Goal: Transaction & Acquisition: Purchase product/service

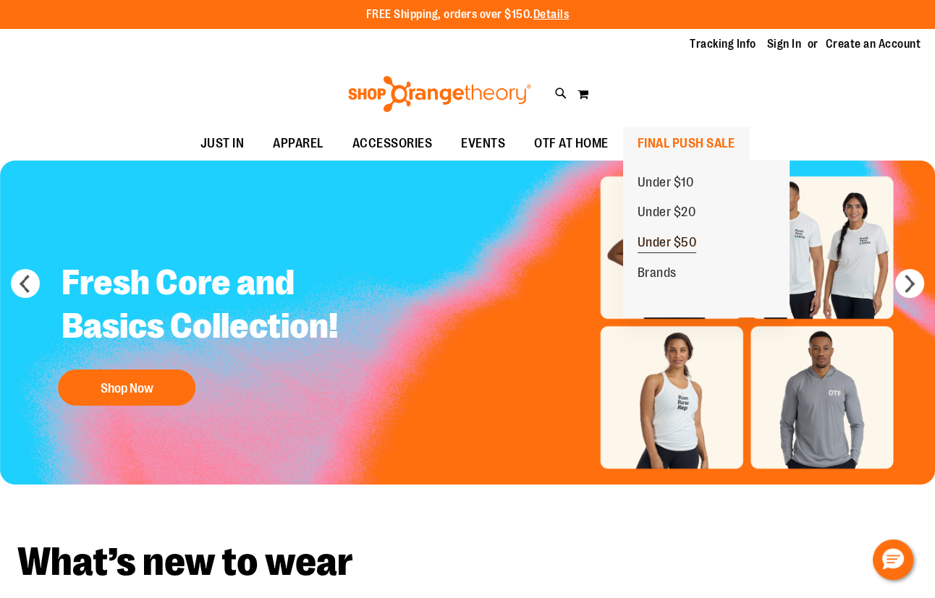
click at [658, 248] on span "Under $50" at bounding box center [666, 244] width 59 height 18
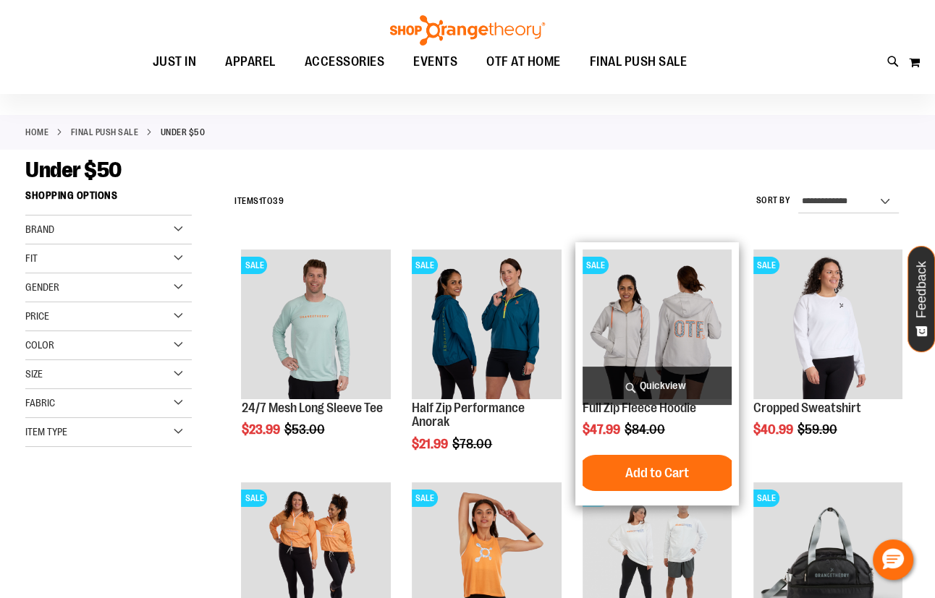
scroll to position [130, 0]
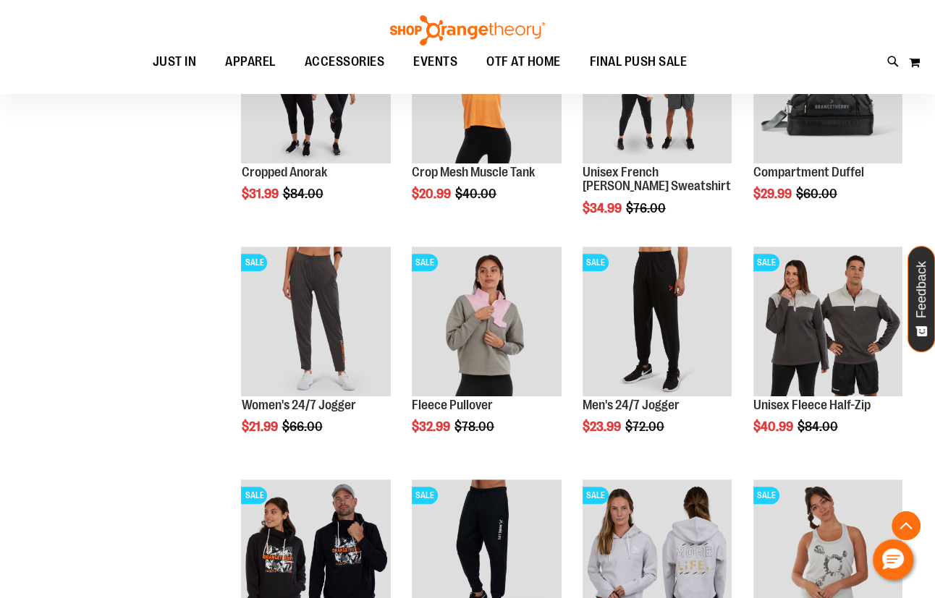
scroll to position [591, 0]
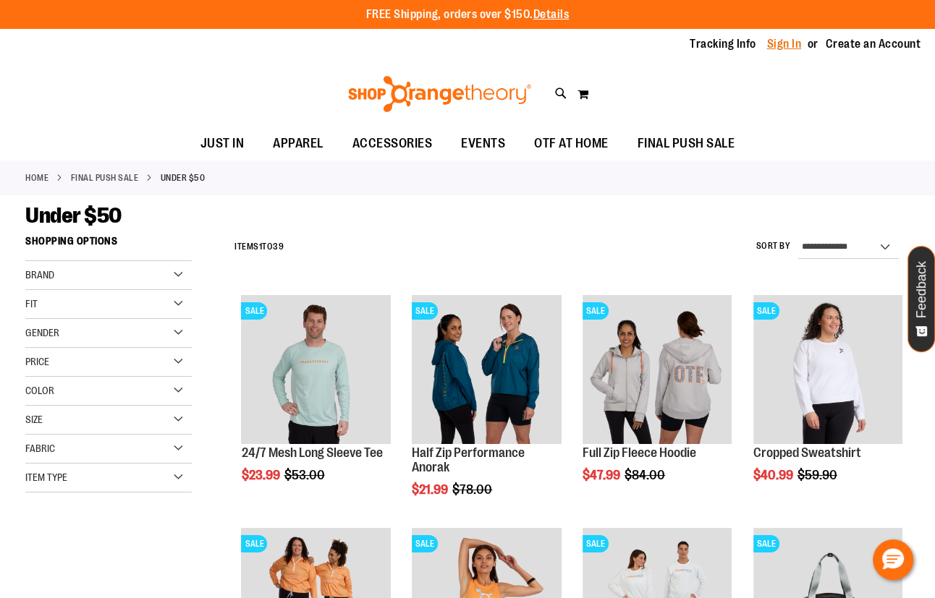
click at [789, 46] on link "Sign In" at bounding box center [784, 44] width 35 height 16
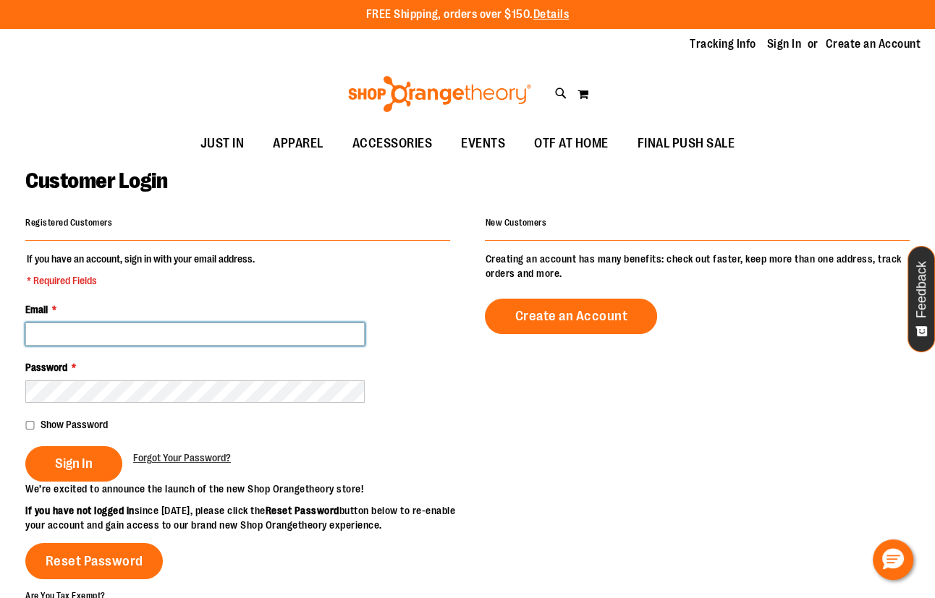
click at [146, 334] on input "Email *" at bounding box center [194, 334] width 339 height 23
type input "**********"
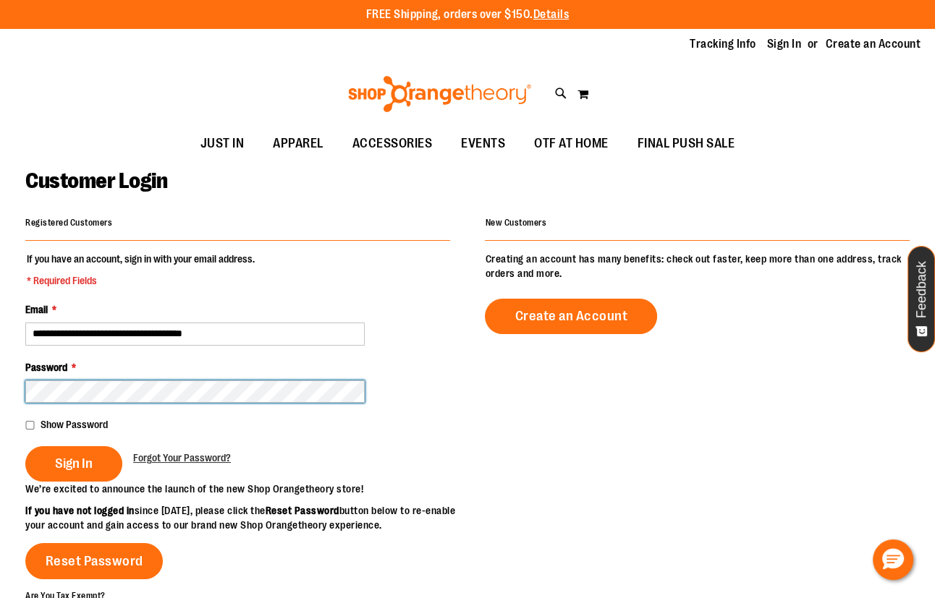
click at [25, 446] on button "Sign In" at bounding box center [73, 463] width 97 height 35
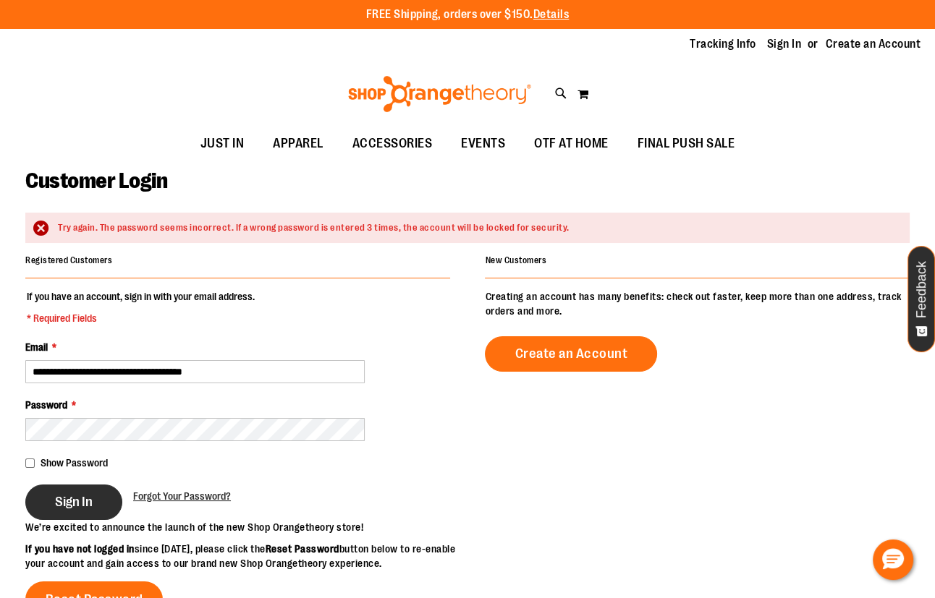
click at [75, 501] on span "Sign In" at bounding box center [74, 502] width 38 height 16
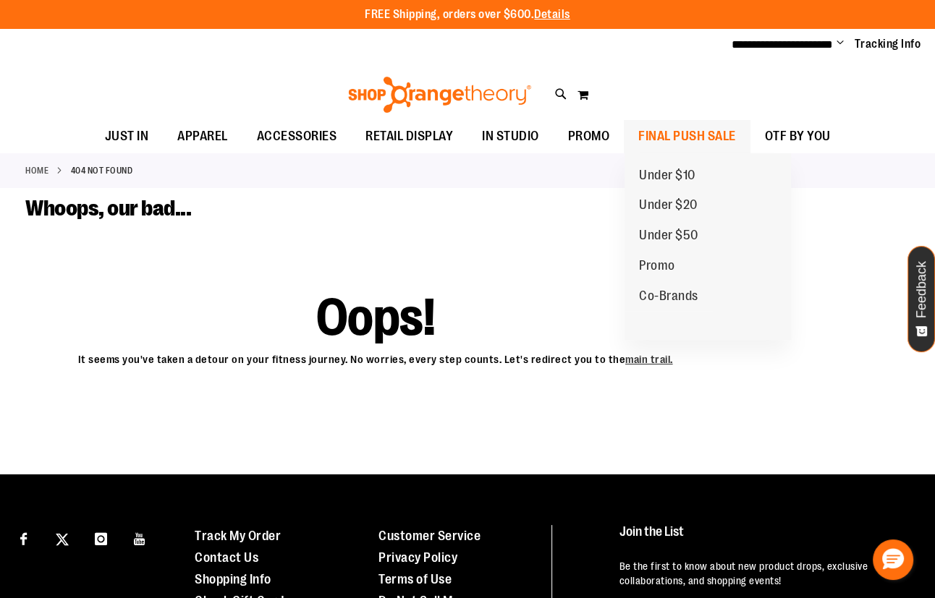
click at [678, 137] on span "FINAL PUSH SALE" at bounding box center [687, 136] width 98 height 33
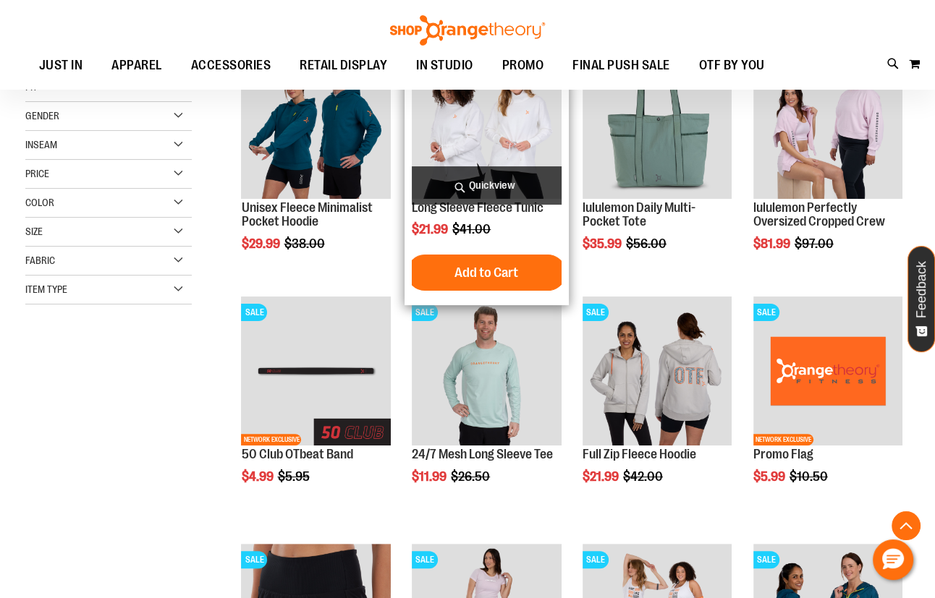
scroll to position [262, 0]
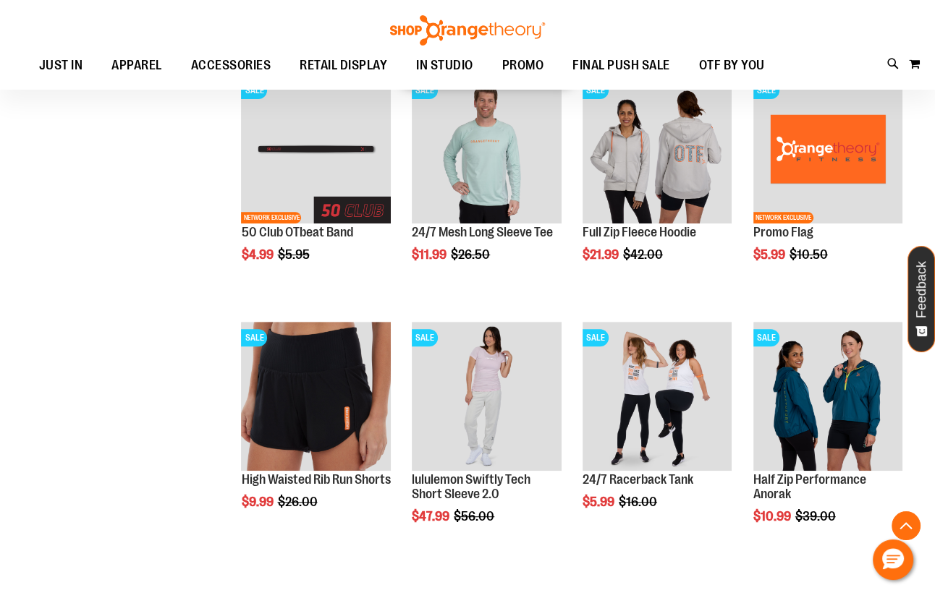
scroll to position [195, 0]
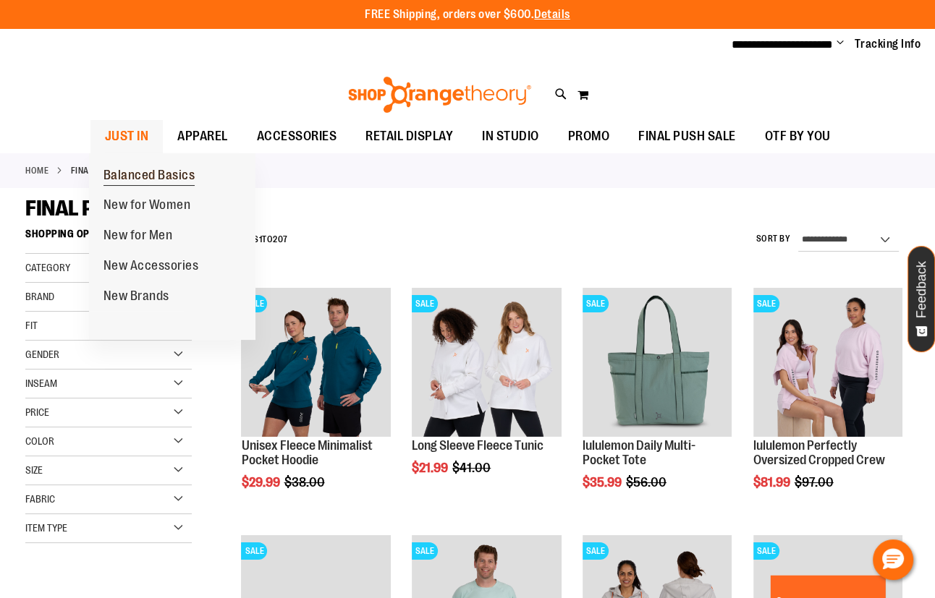
click at [141, 171] on span "Balanced Basics" at bounding box center [149, 177] width 92 height 18
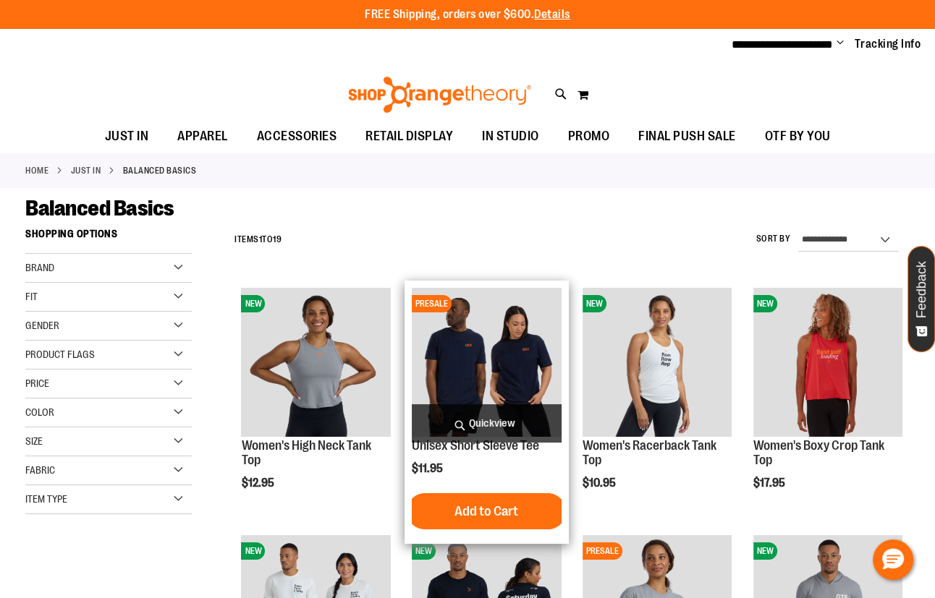
click at [497, 355] on img "product" at bounding box center [486, 362] width 149 height 149
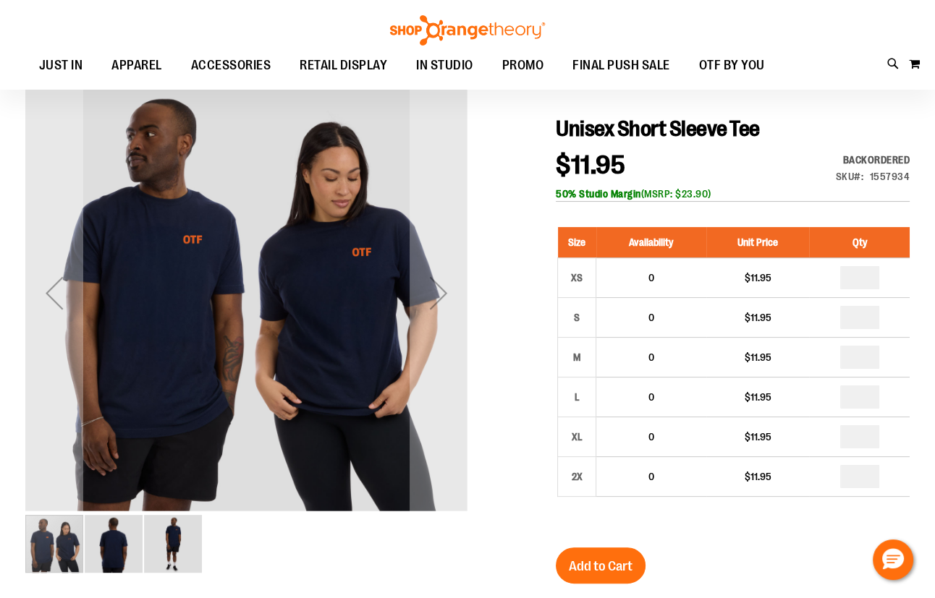
scroll to position [130, 0]
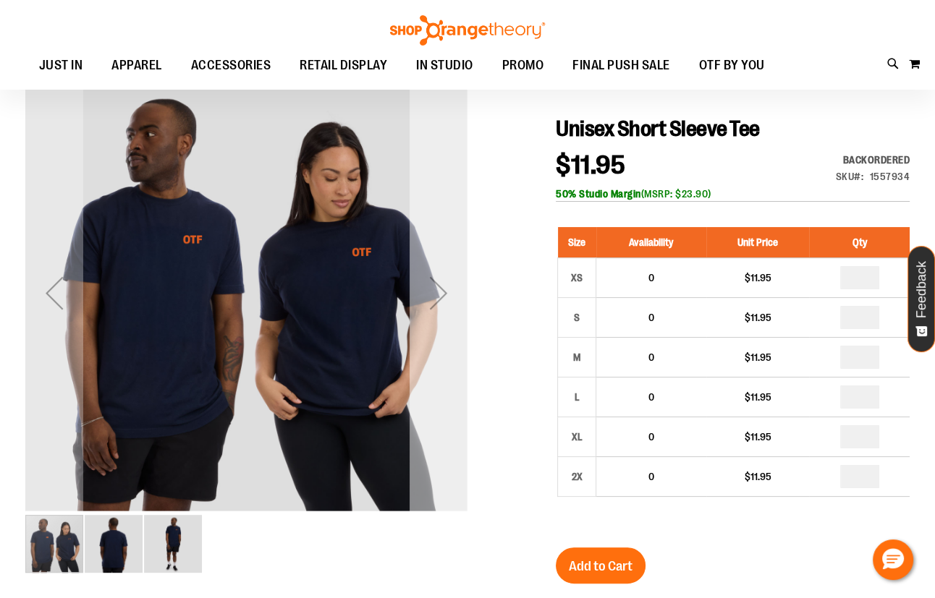
click at [434, 294] on div "Next" at bounding box center [439, 293] width 58 height 58
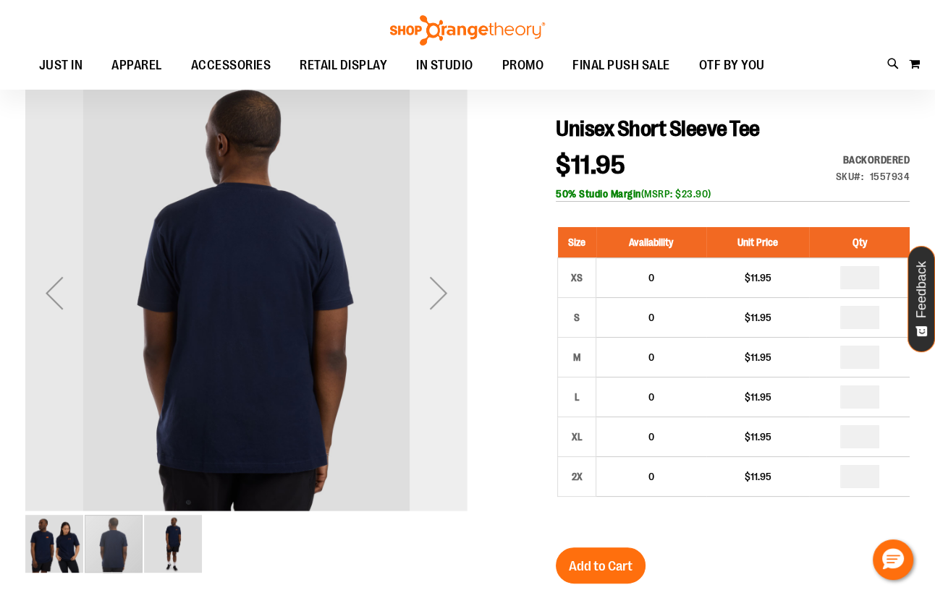
click at [434, 294] on div "Next" at bounding box center [439, 293] width 58 height 58
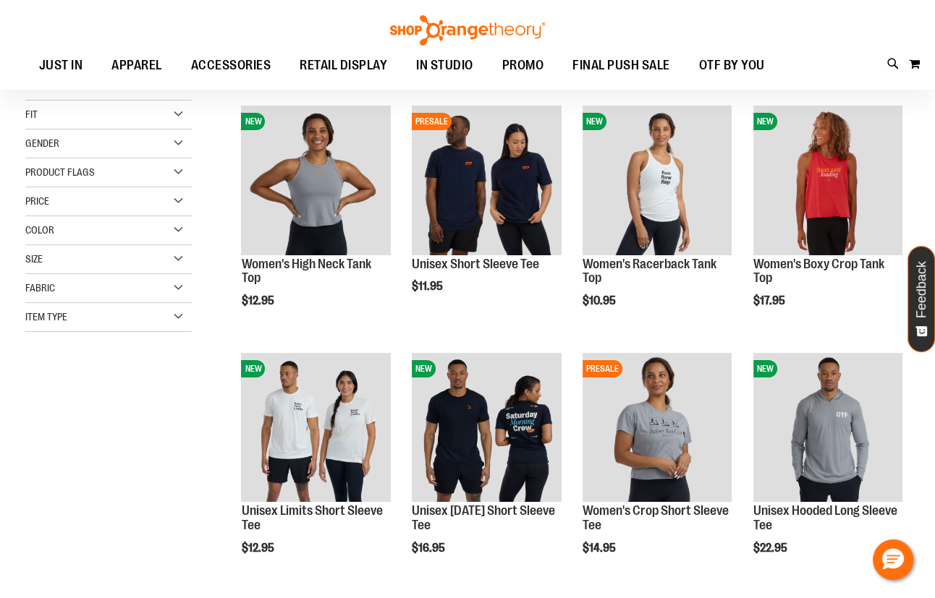
scroll to position [196, 0]
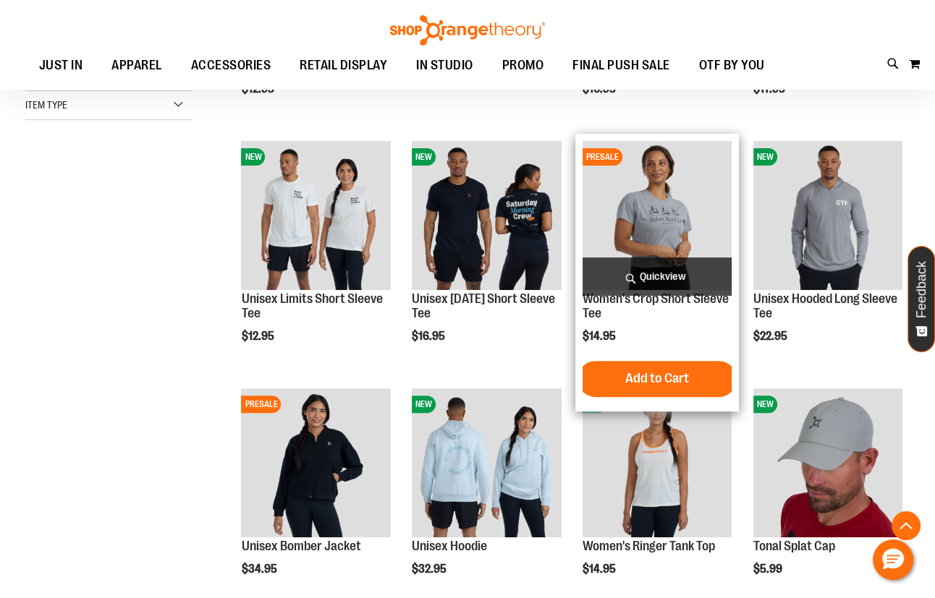
scroll to position [394, 0]
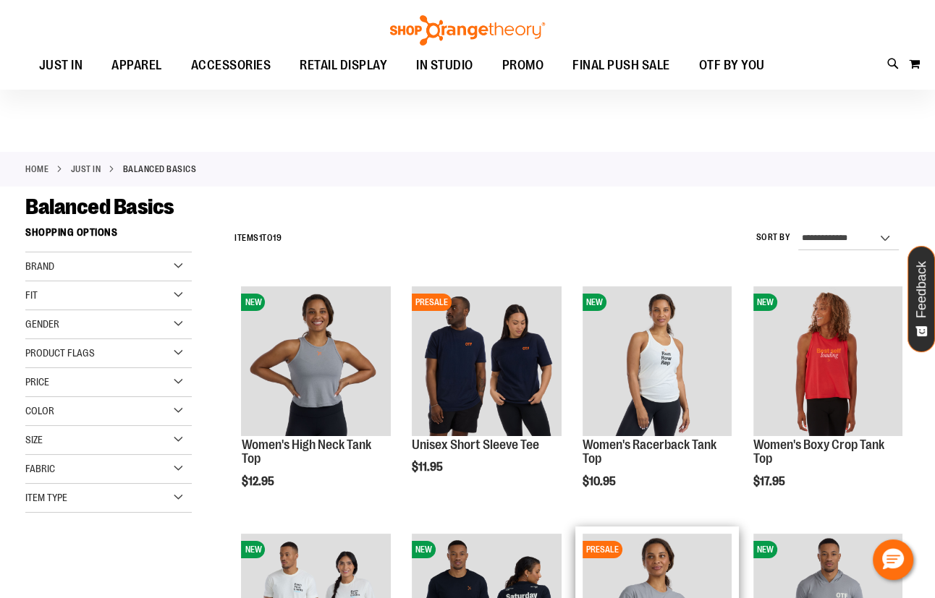
scroll to position [196, 0]
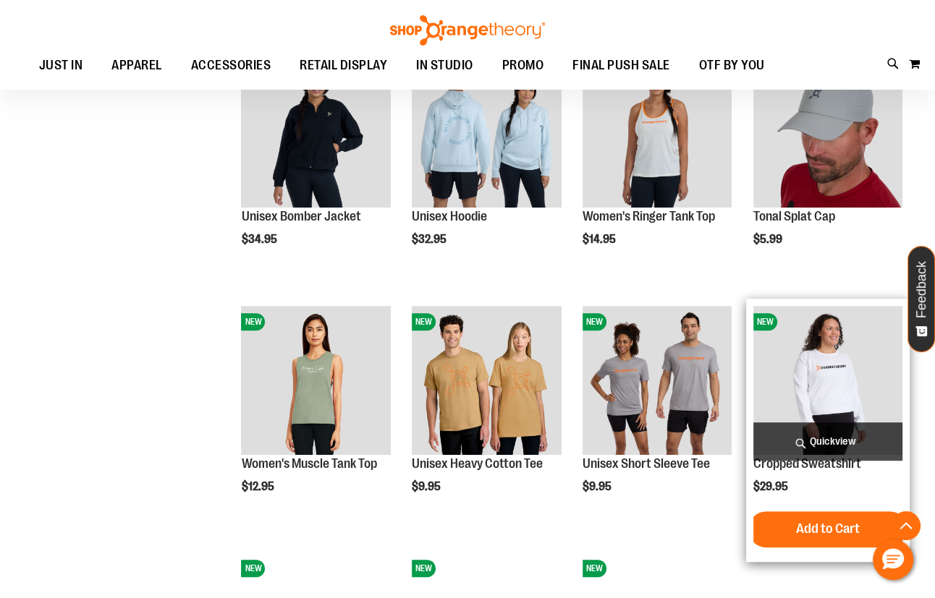
scroll to position [657, 0]
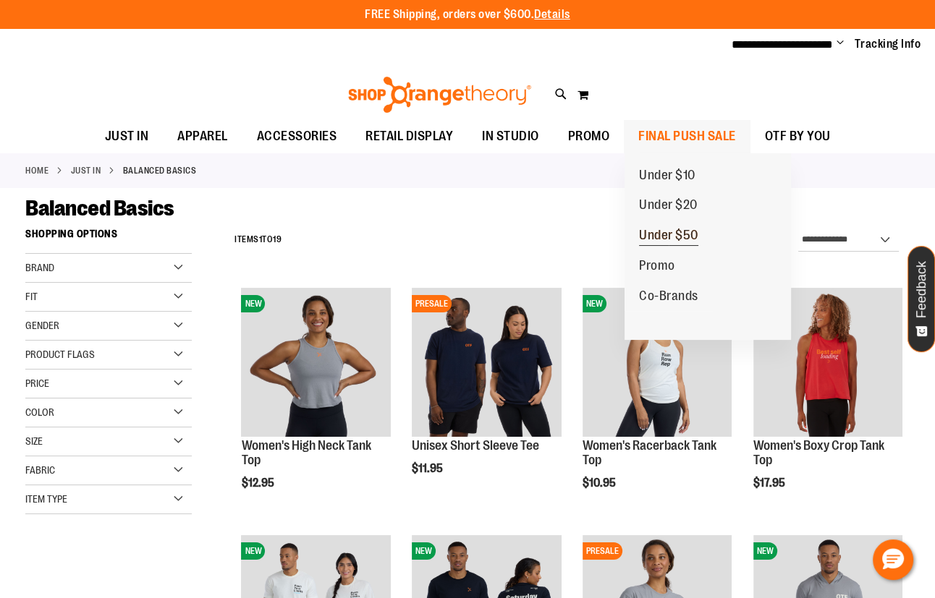
click at [700, 233] on link "Under $50" at bounding box center [668, 236] width 88 height 30
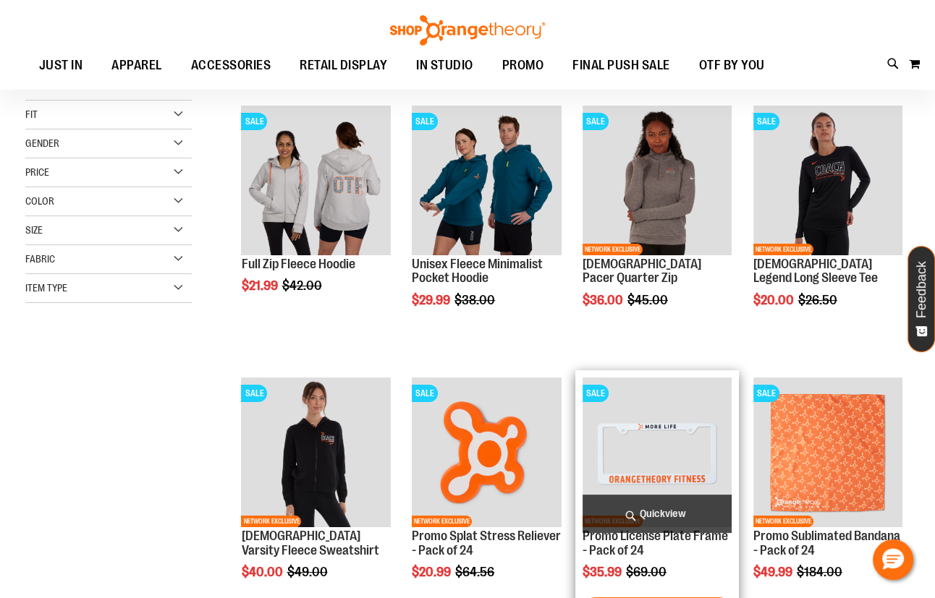
scroll to position [6, 0]
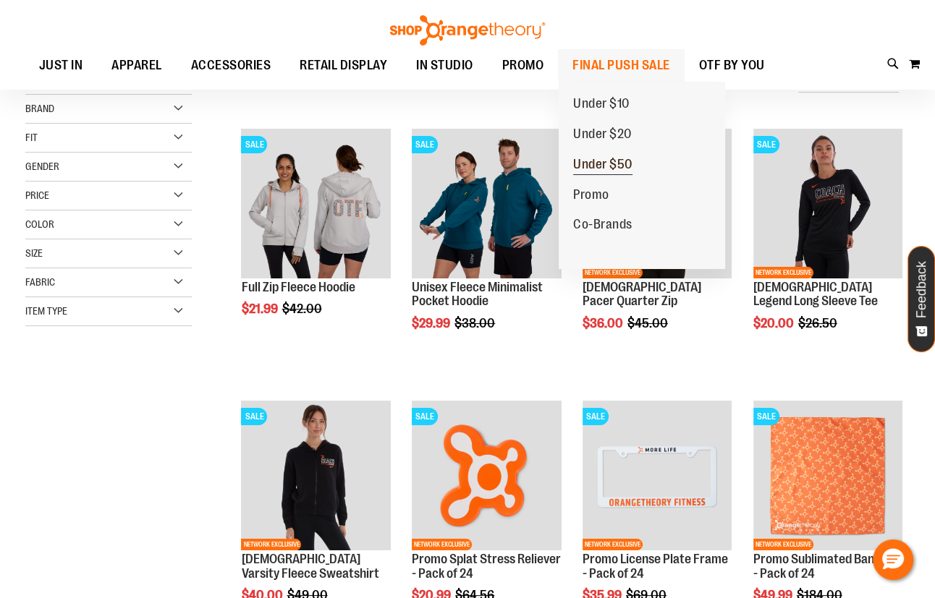
click at [610, 166] on span "Under $50" at bounding box center [602, 166] width 59 height 18
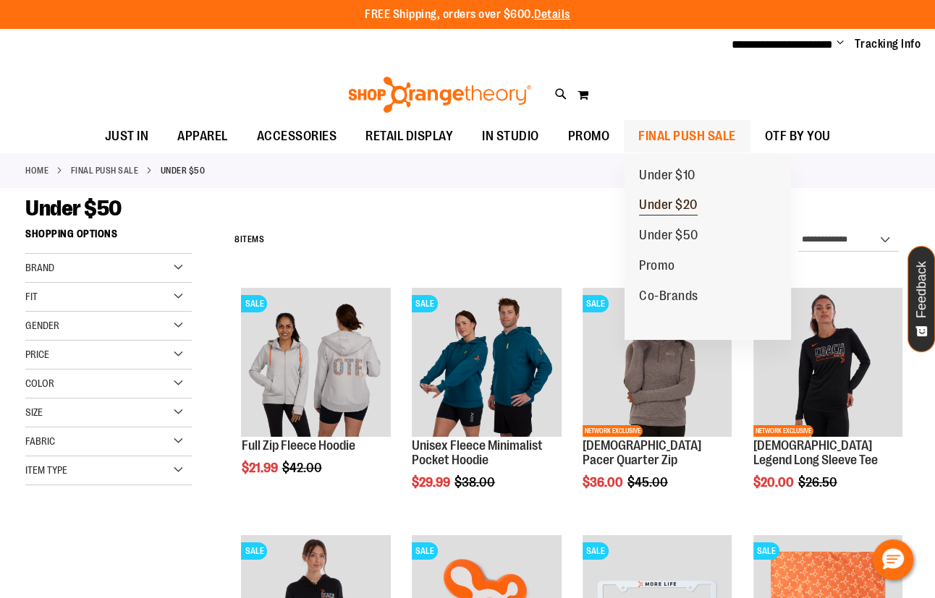
click at [683, 206] on span "Under $20" at bounding box center [668, 207] width 59 height 18
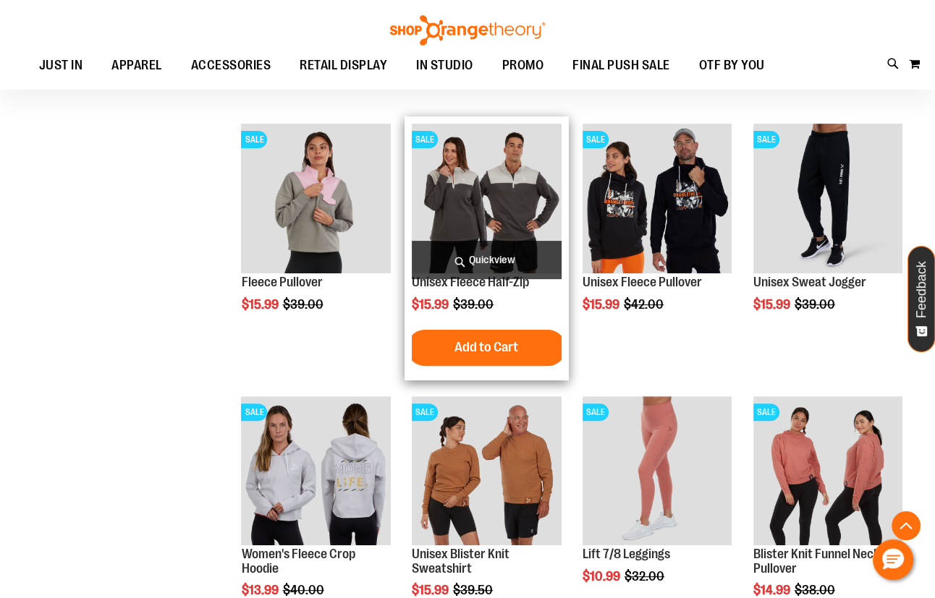
scroll to position [263, 0]
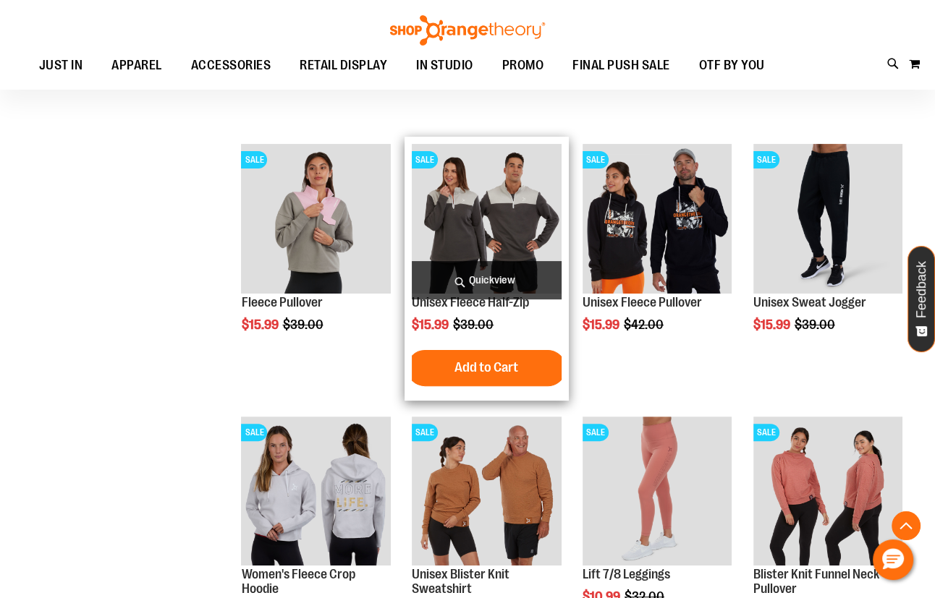
click at [514, 251] on img "product" at bounding box center [486, 218] width 149 height 149
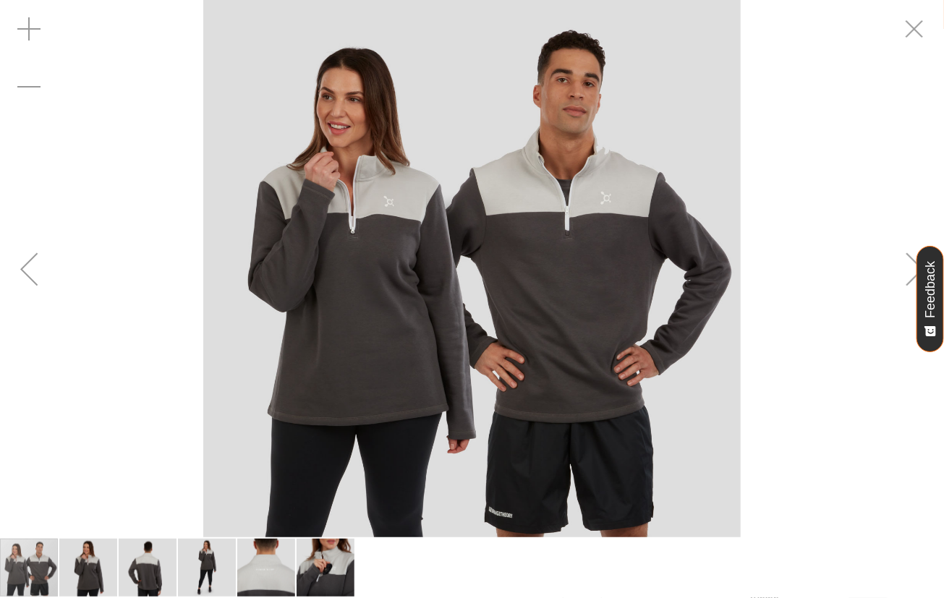
click at [904, 282] on div "Next" at bounding box center [915, 269] width 58 height 58
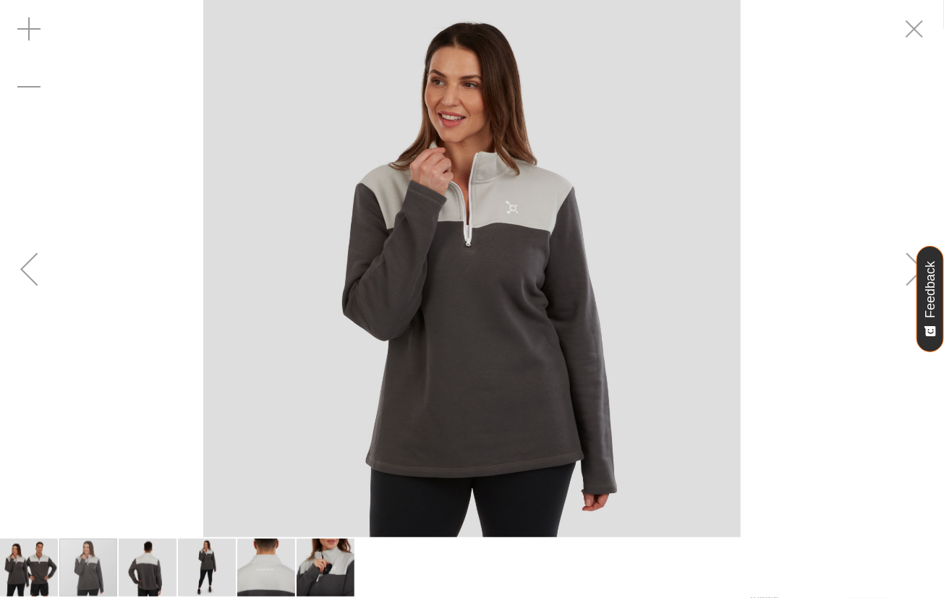
click at [52, 269] on div "Previous" at bounding box center [29, 269] width 58 height 58
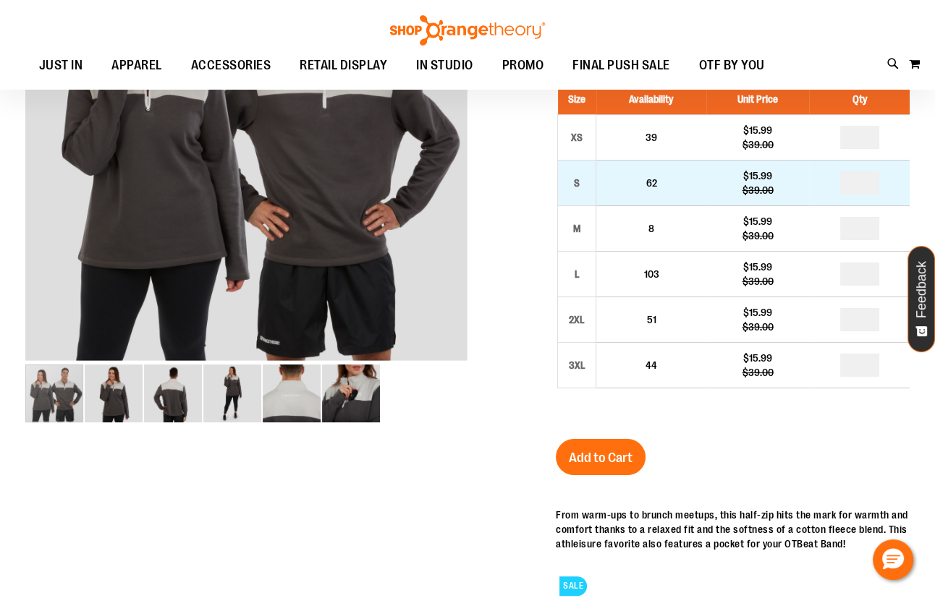
scroll to position [130, 0]
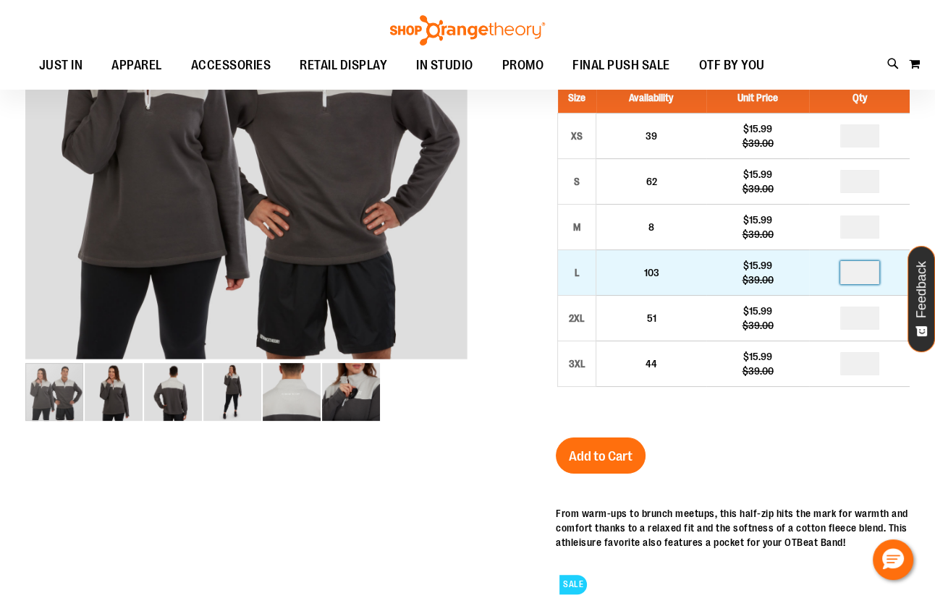
click at [875, 279] on input "number" at bounding box center [859, 272] width 39 height 23
type input "*"
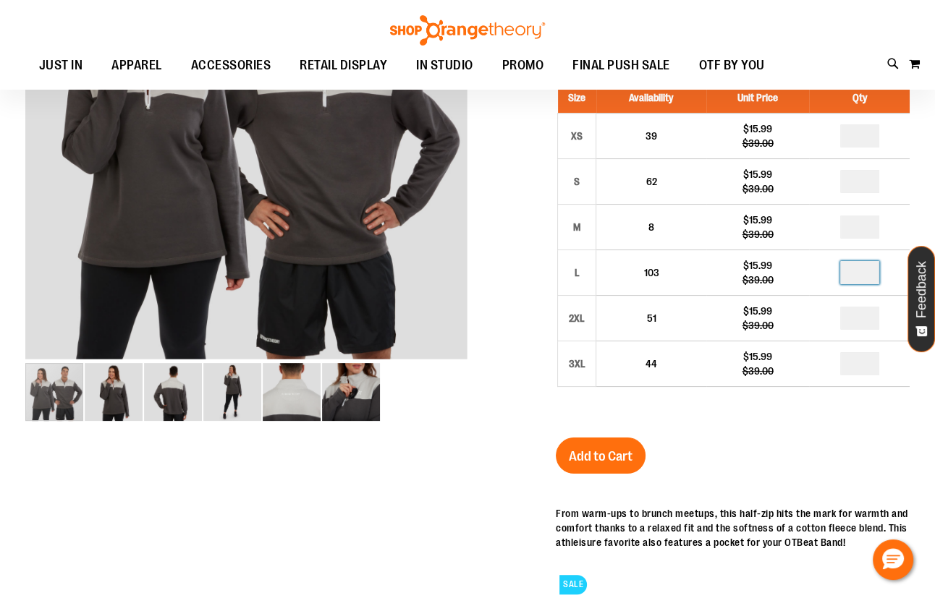
click at [840, 442] on div "Unisex Fleece Half-Zip $15.99 Regular Price $39.00 In stock Only %1 left SKU 15…" at bounding box center [733, 369] width 354 height 810
click at [638, 465] on button "Add to Cart" at bounding box center [601, 456] width 90 height 36
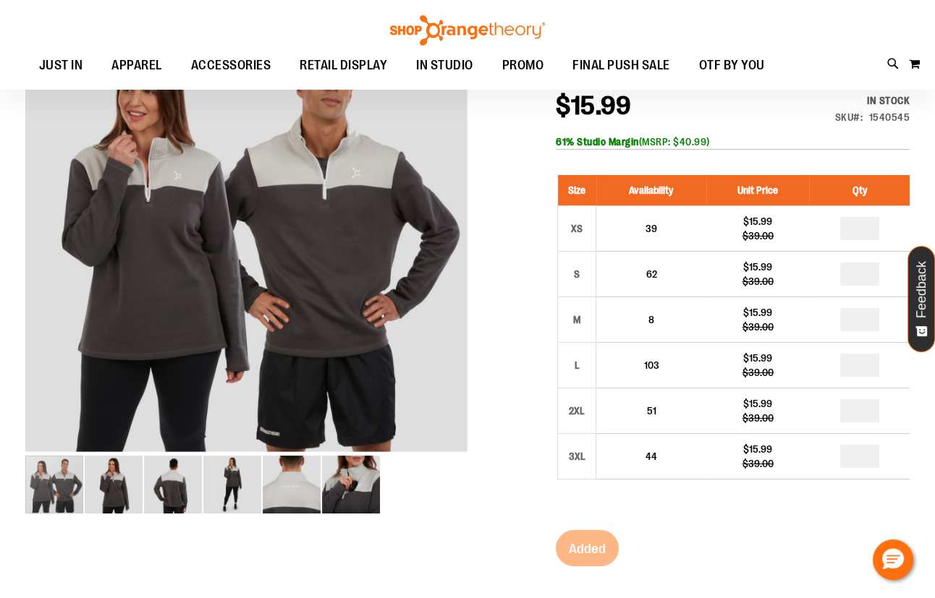
scroll to position [0, 0]
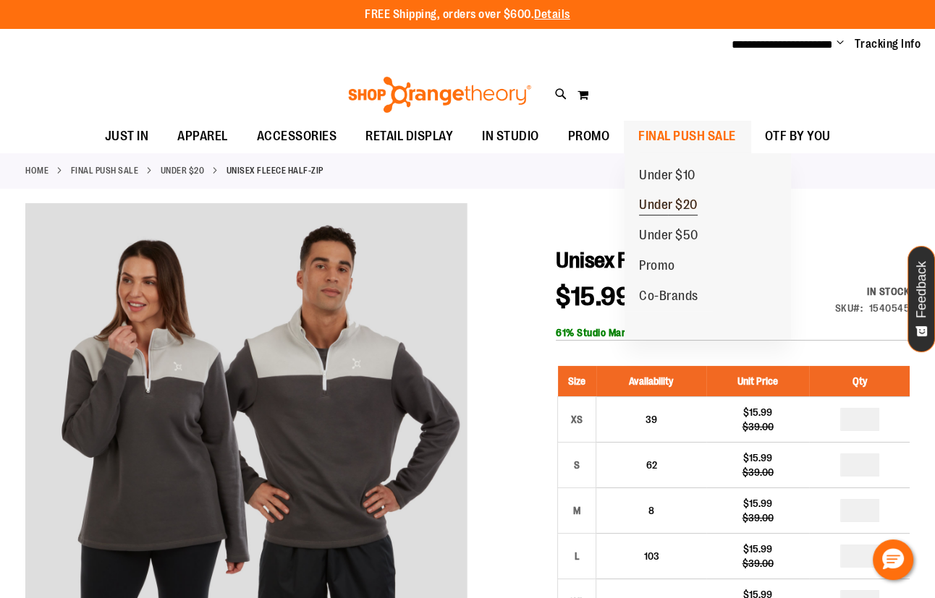
click at [690, 211] on span "Under $20" at bounding box center [668, 207] width 59 height 18
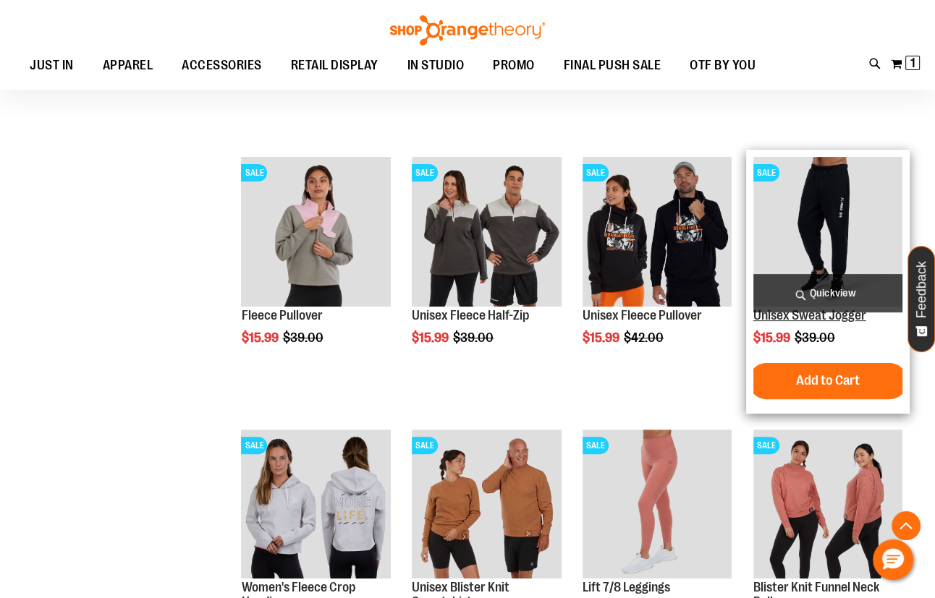
scroll to position [263, 0]
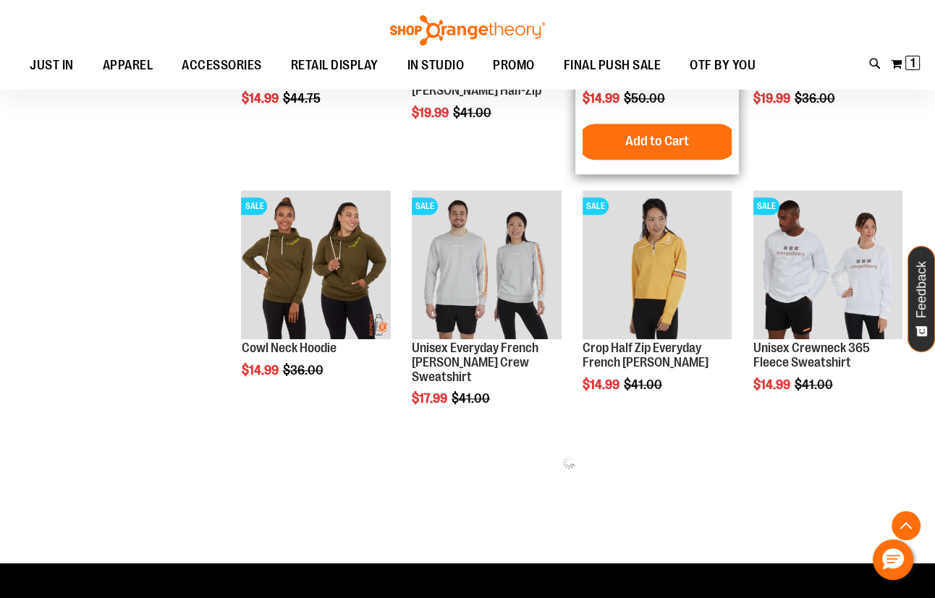
scroll to position [1315, 0]
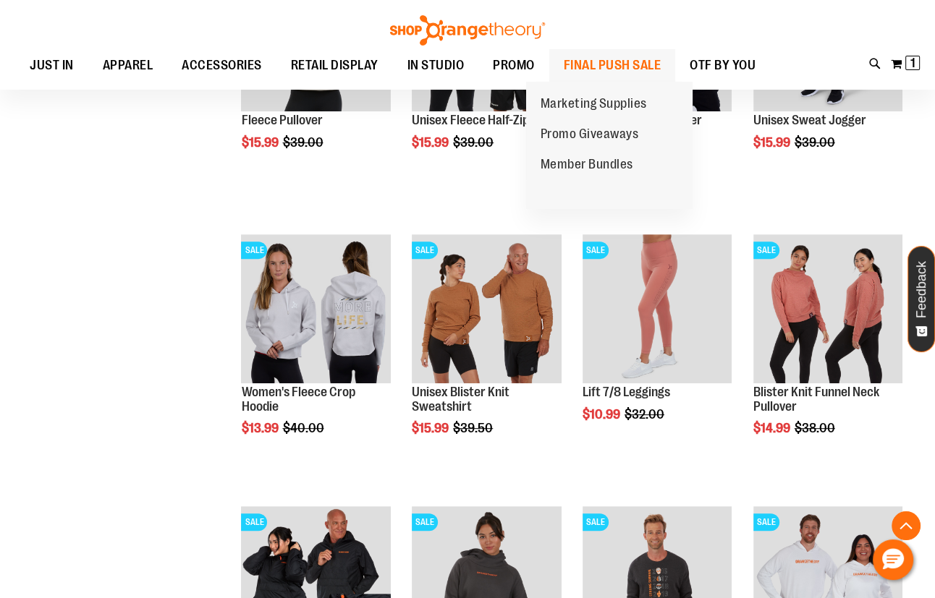
scroll to position [328, 0]
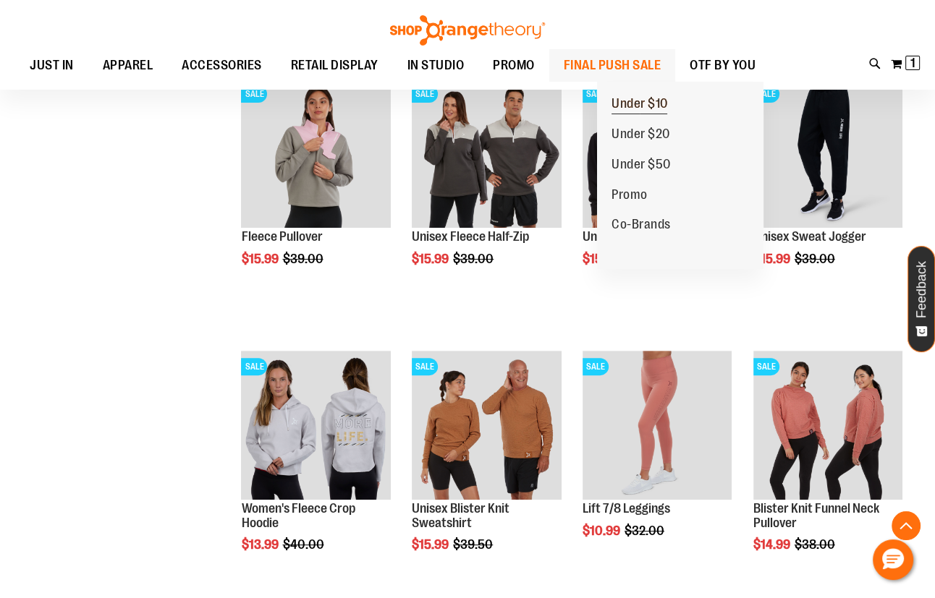
click at [656, 106] on span "Under $10" at bounding box center [639, 105] width 56 height 18
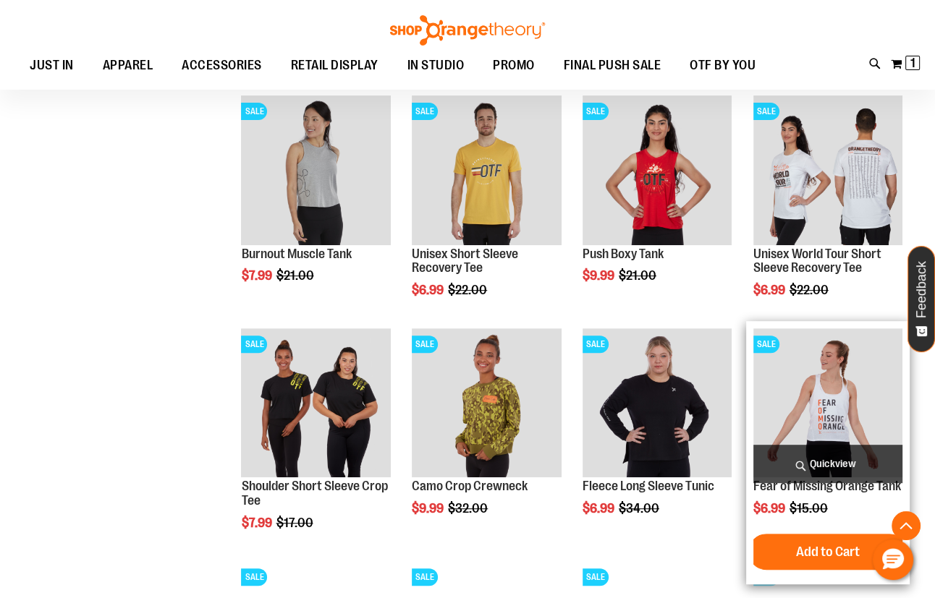
scroll to position [526, 0]
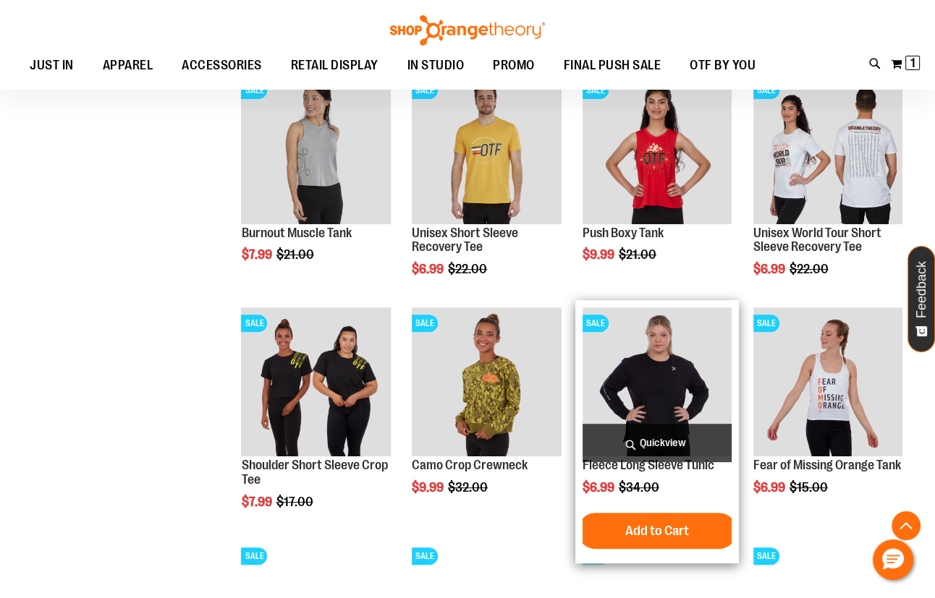
click at [714, 401] on img "product" at bounding box center [656, 382] width 149 height 149
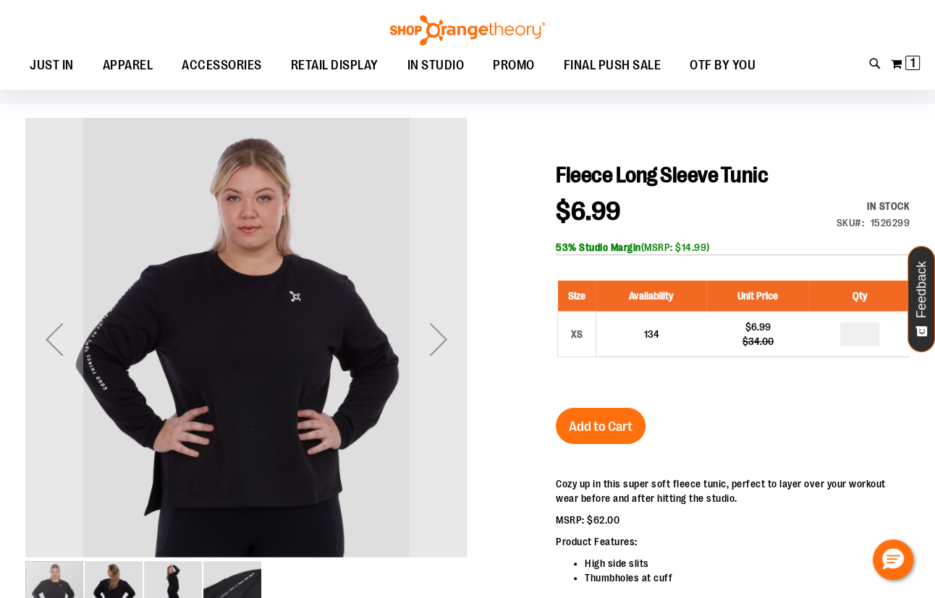
scroll to position [65, 0]
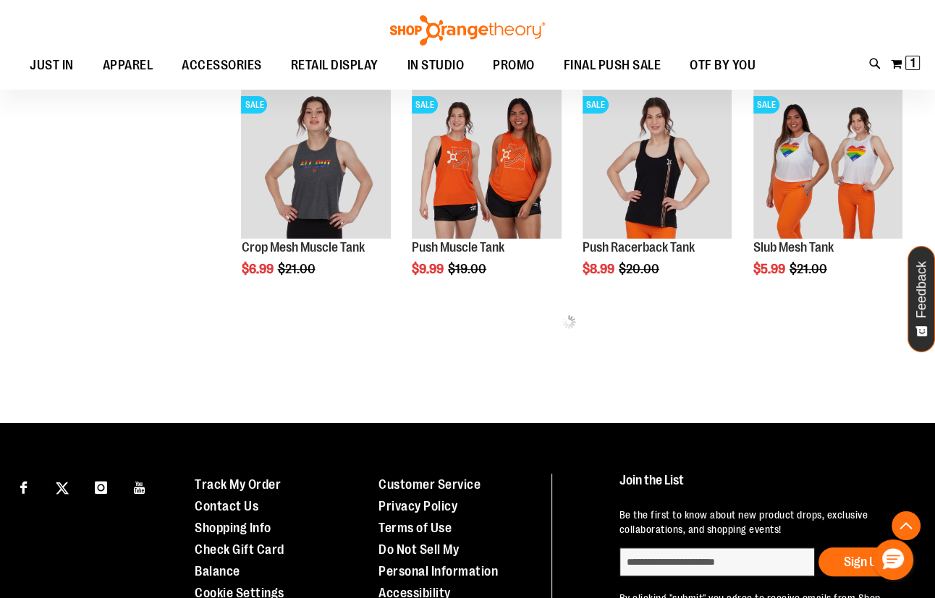
scroll to position [478, 0]
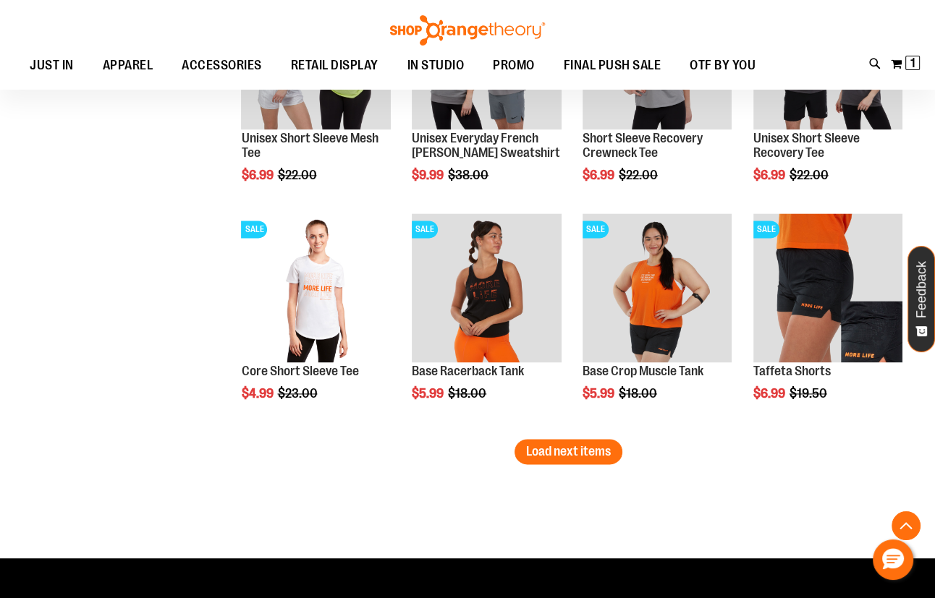
scroll to position [1859, 0]
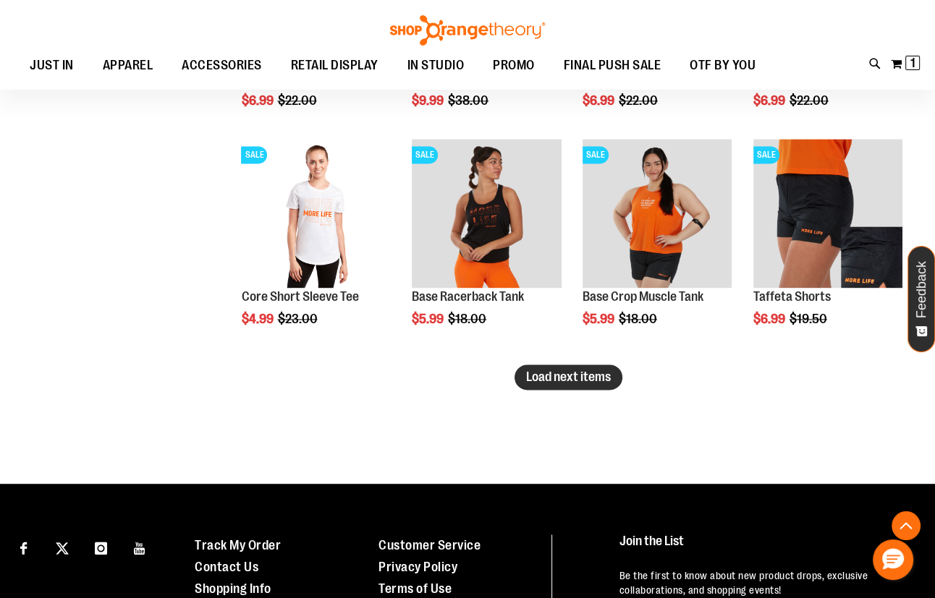
click at [592, 381] on span "Load next items" at bounding box center [568, 377] width 85 height 14
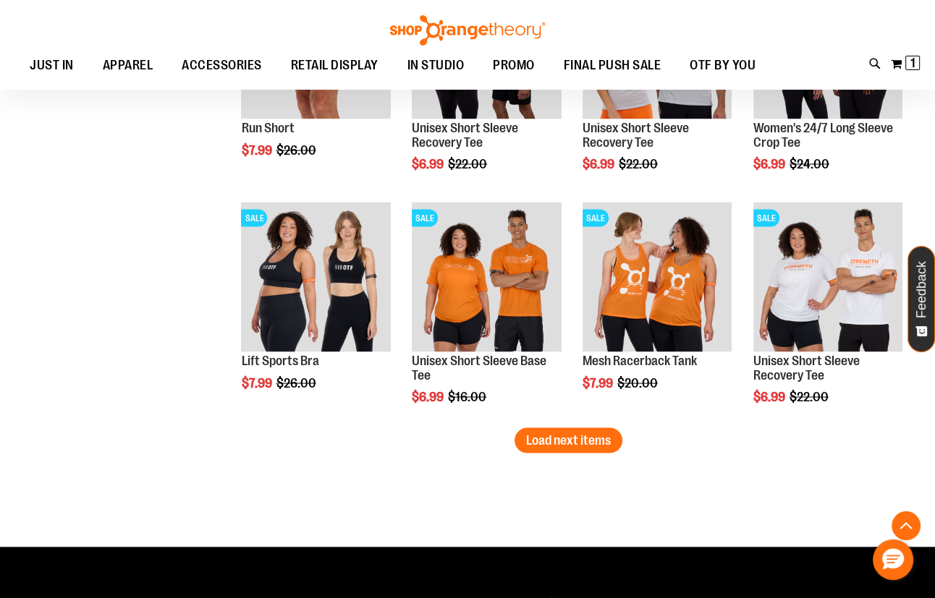
scroll to position [2518, 0]
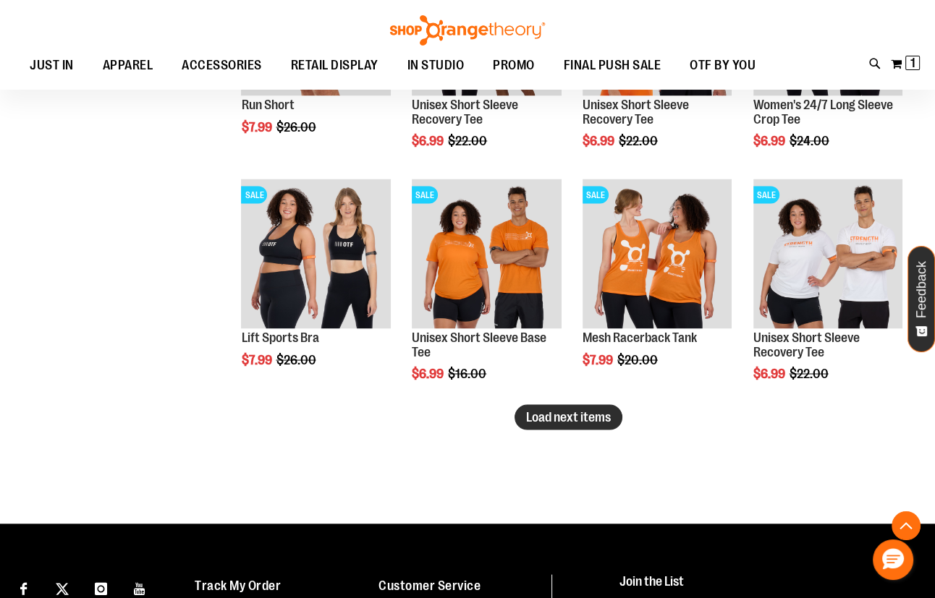
click at [555, 424] on button "Load next items" at bounding box center [568, 416] width 108 height 25
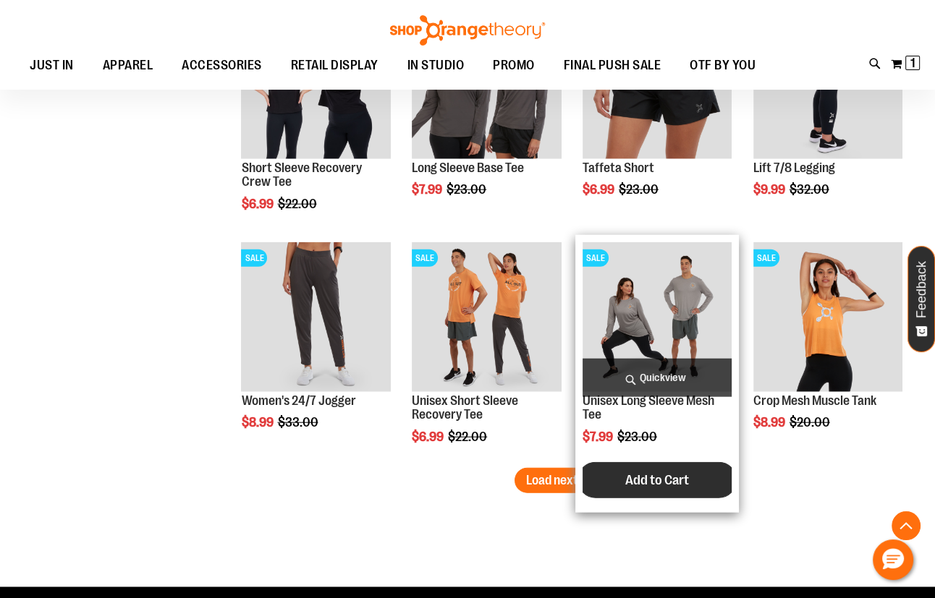
scroll to position [3176, 0]
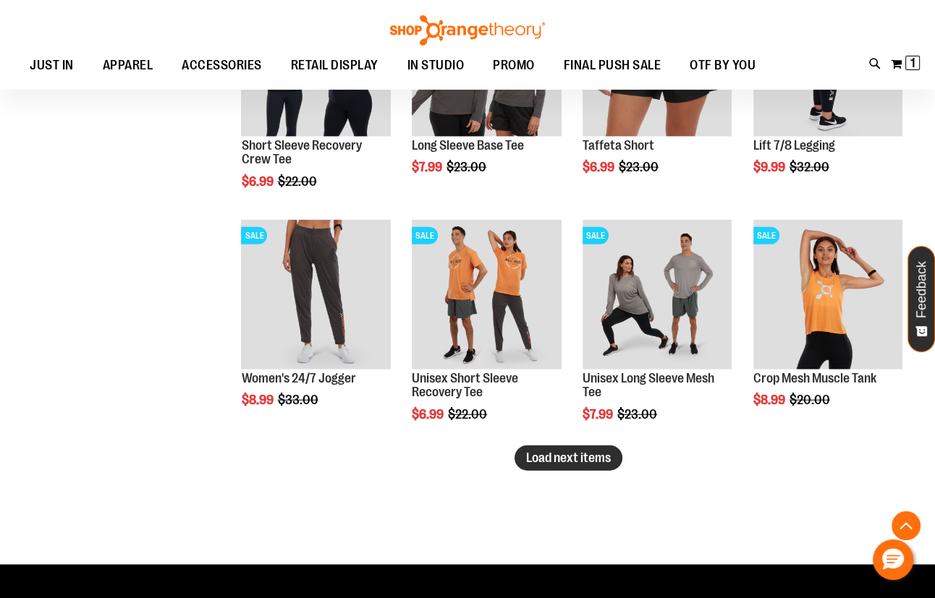
click at [566, 455] on span "Load next items" at bounding box center [568, 458] width 85 height 14
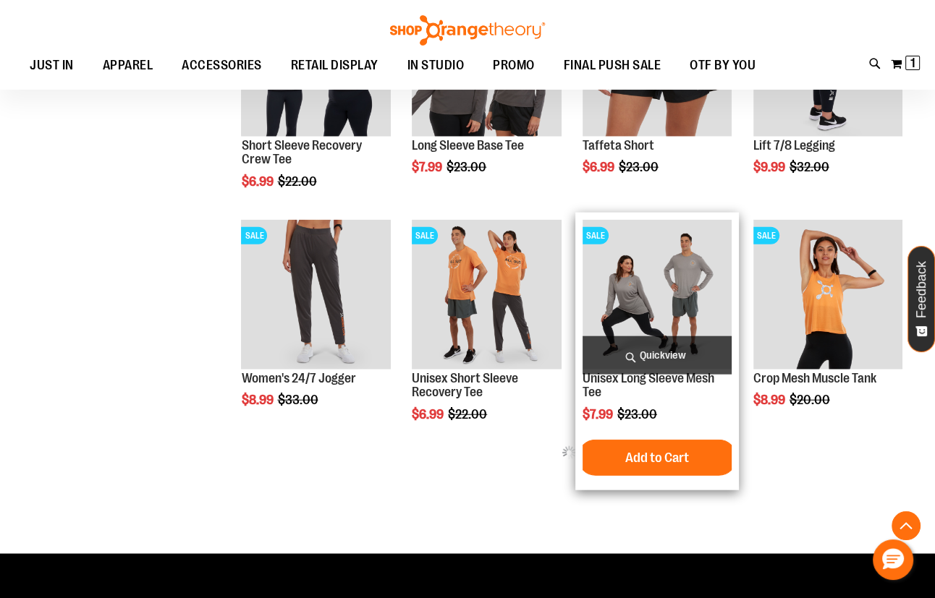
click at [683, 282] on img "product" at bounding box center [656, 294] width 149 height 149
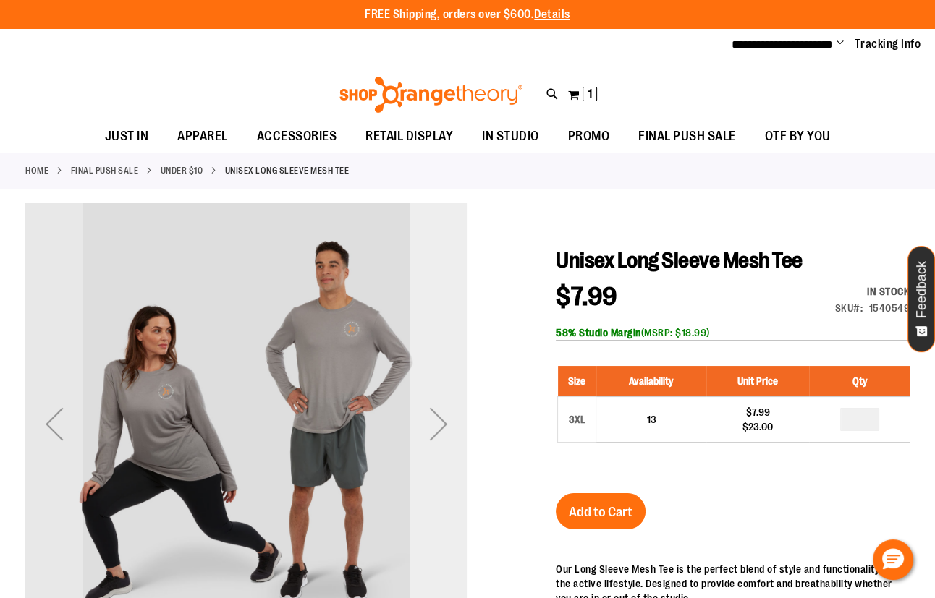
click at [454, 431] on div "Next" at bounding box center [439, 424] width 58 height 58
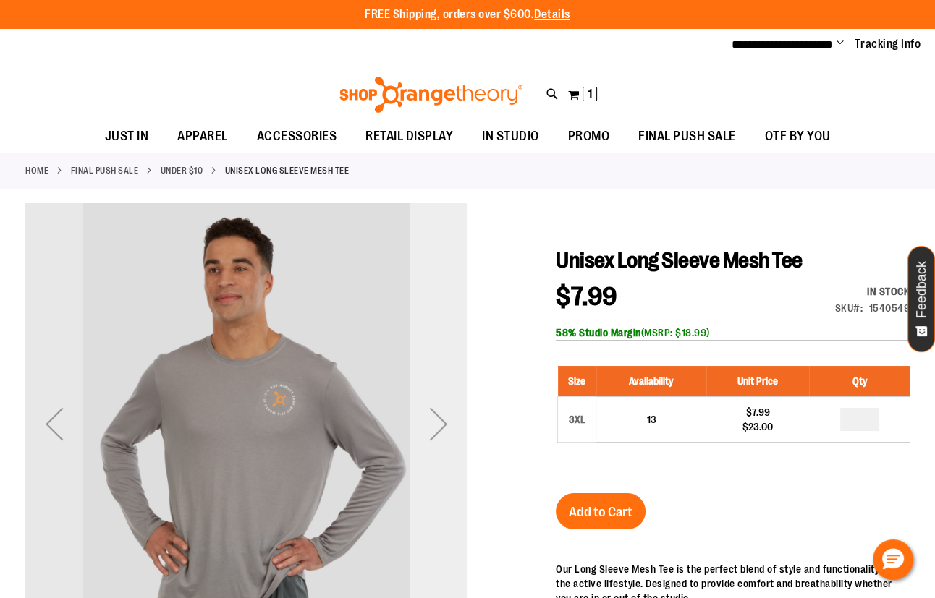
click at [454, 431] on div "Next" at bounding box center [439, 424] width 58 height 58
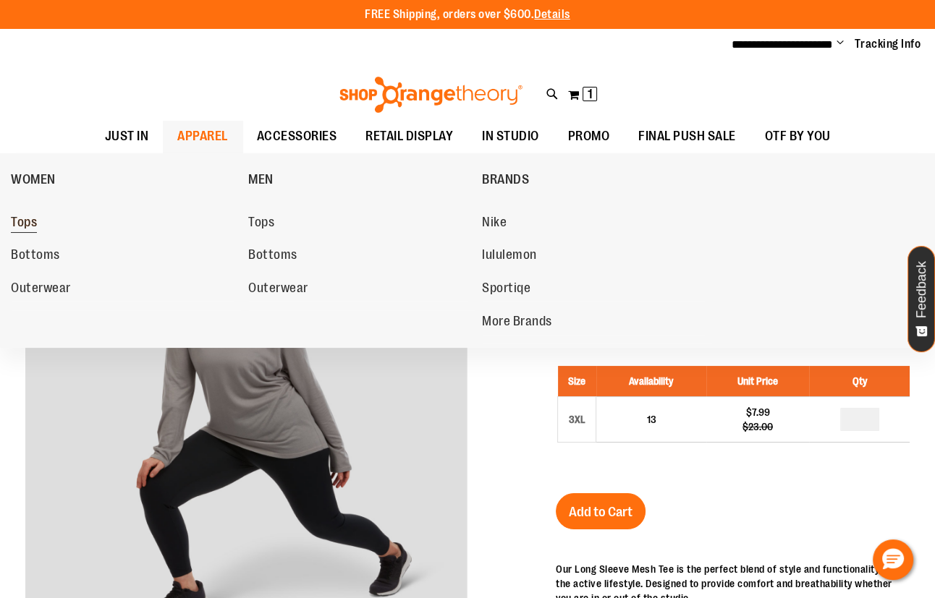
click at [22, 226] on span "Tops" at bounding box center [24, 224] width 26 height 18
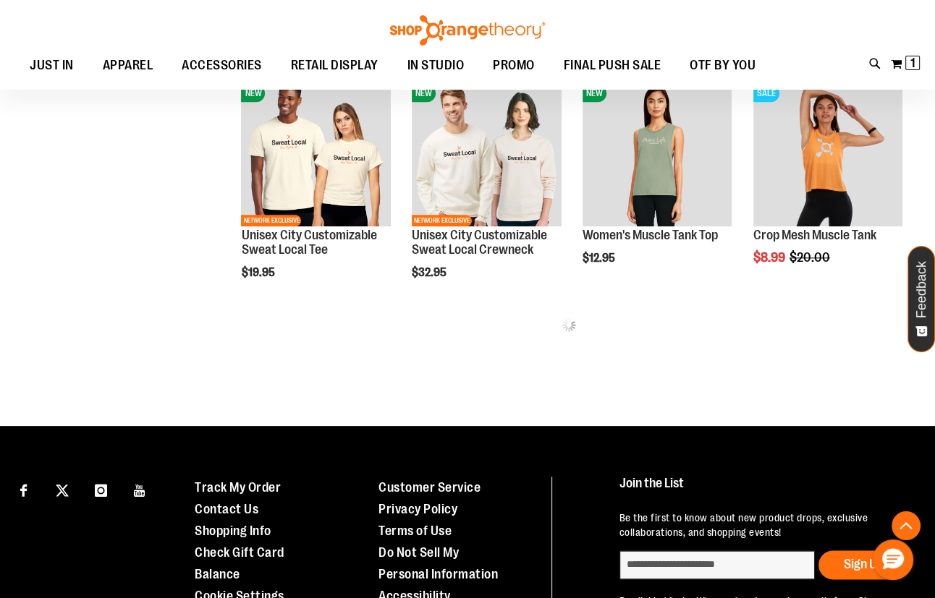
scroll to position [1446, 0]
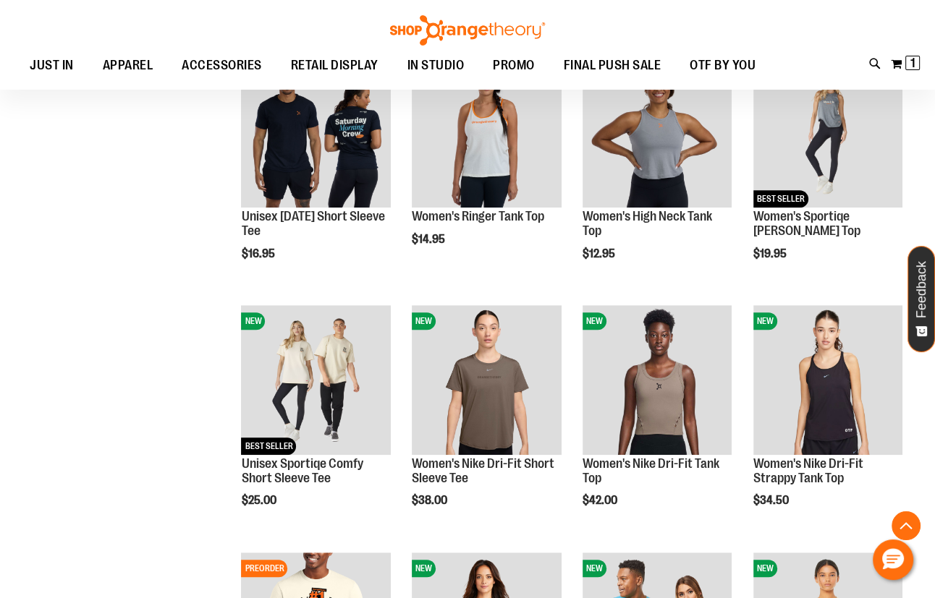
scroll to position [262, 0]
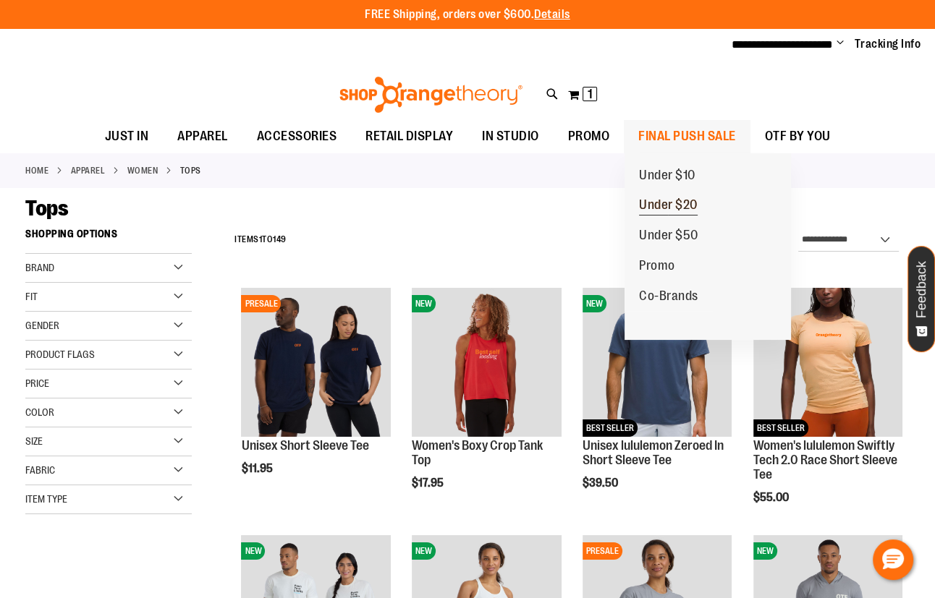
click at [689, 200] on span "Under $20" at bounding box center [668, 207] width 59 height 18
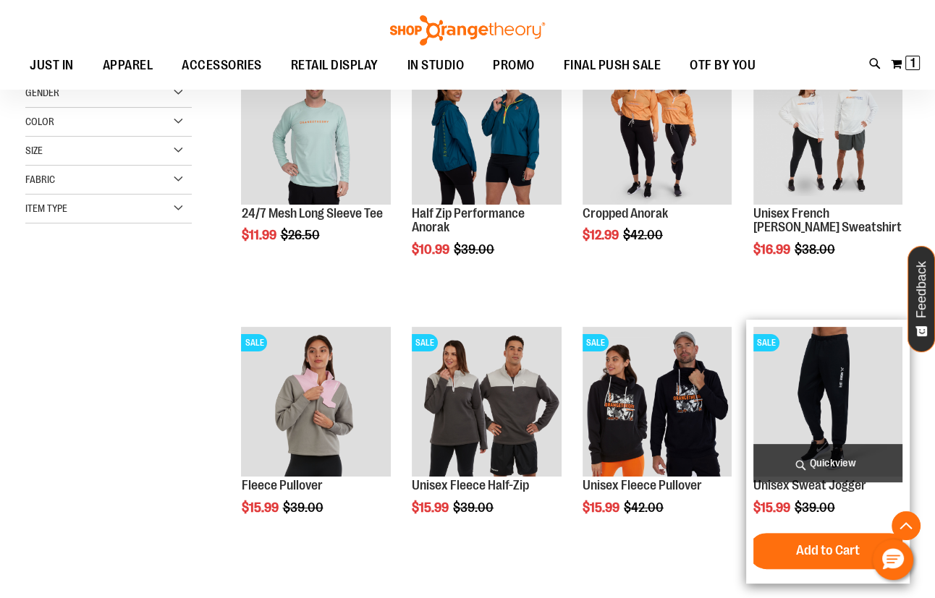
scroll to position [262, 0]
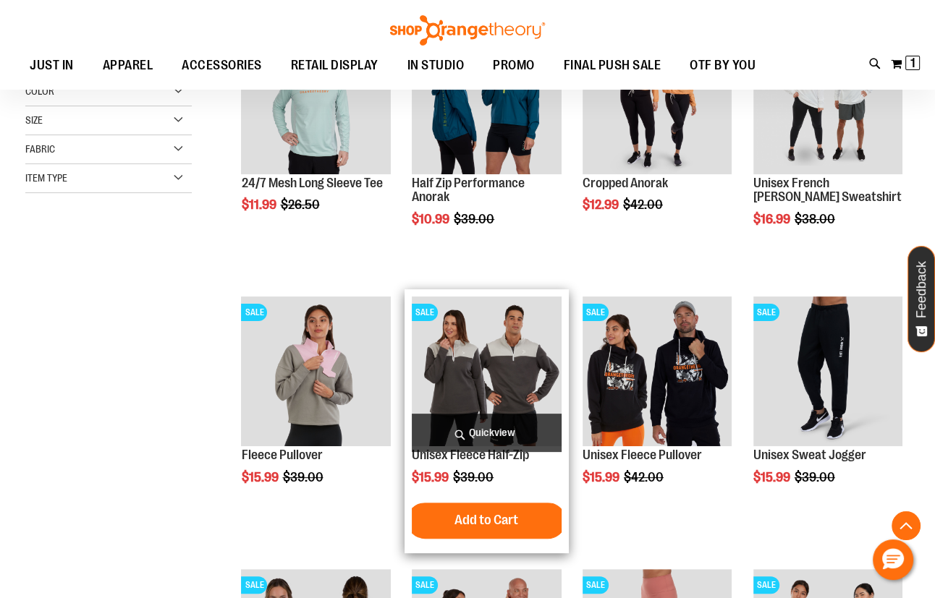
click at [550, 368] on img "product" at bounding box center [486, 371] width 149 height 149
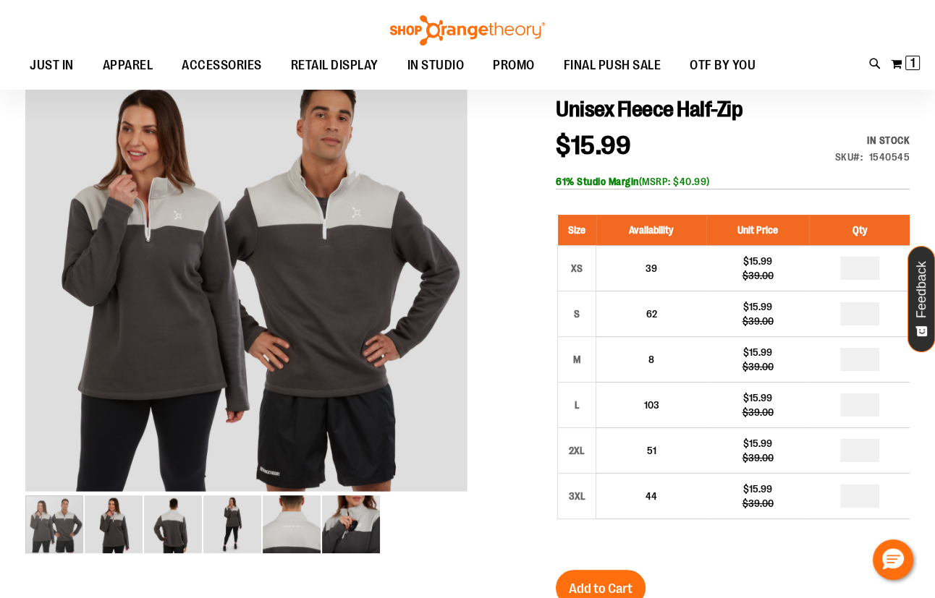
scroll to position [130, 0]
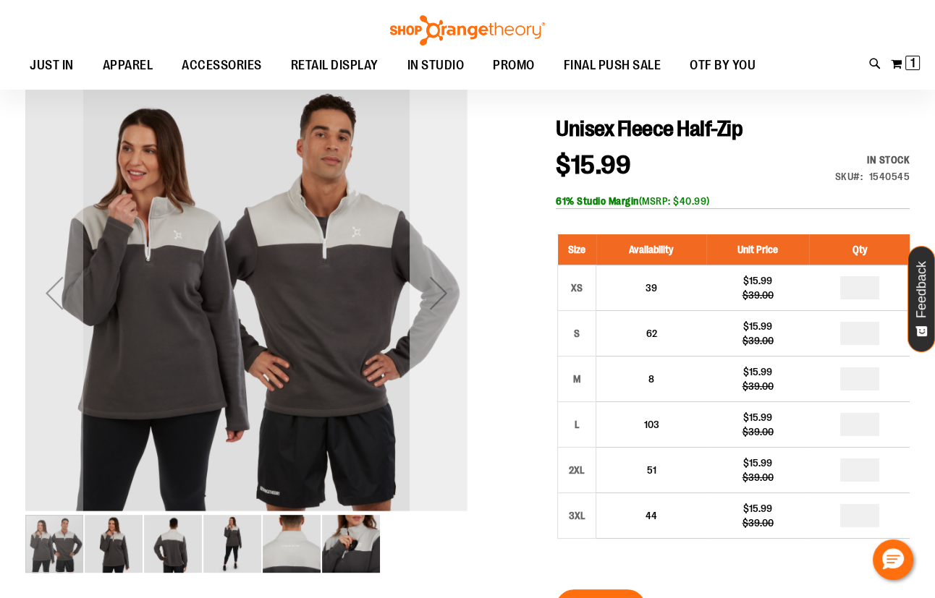
click at [442, 293] on div "Next" at bounding box center [439, 293] width 58 height 58
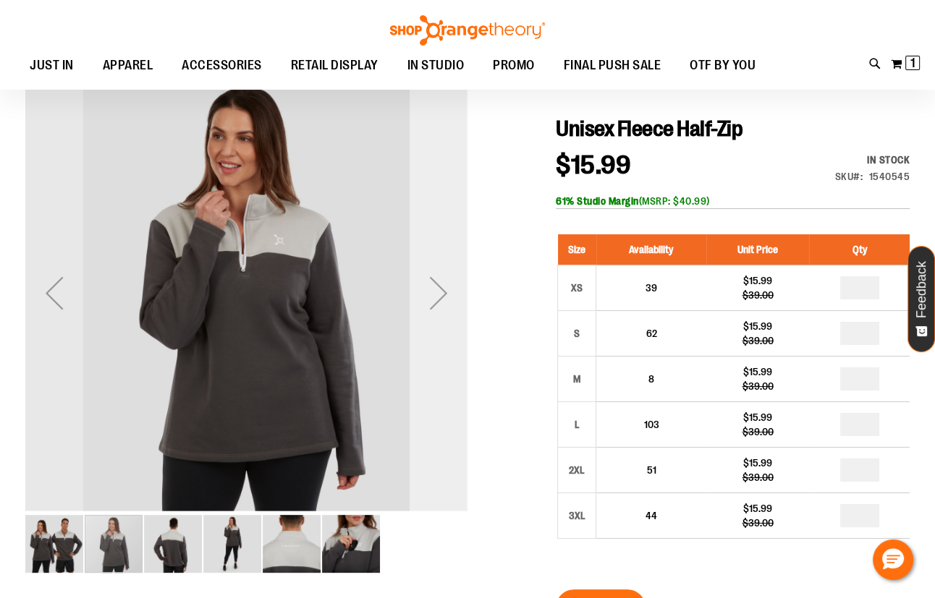
click at [442, 293] on div "Next" at bounding box center [439, 293] width 58 height 58
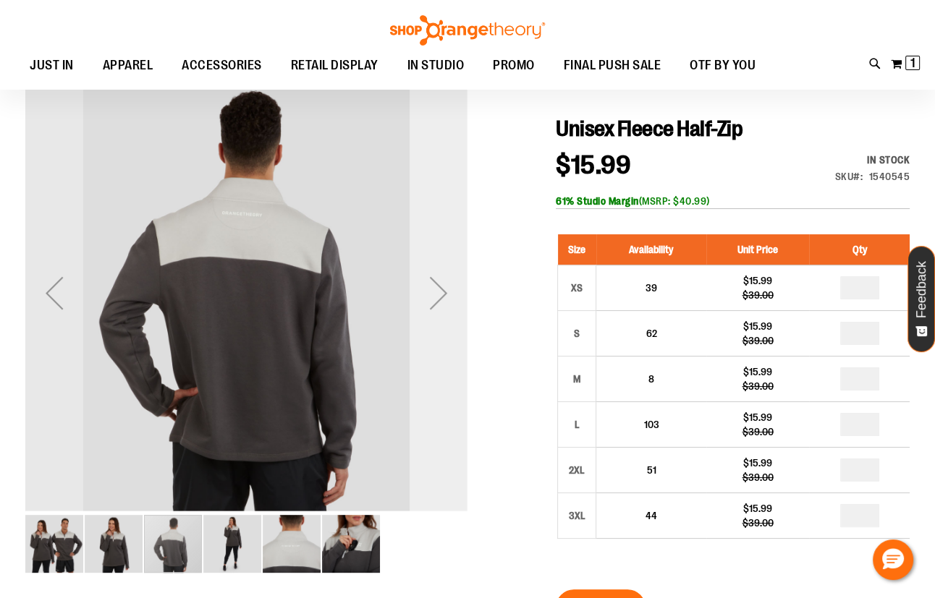
click at [442, 294] on div "Next" at bounding box center [439, 293] width 58 height 58
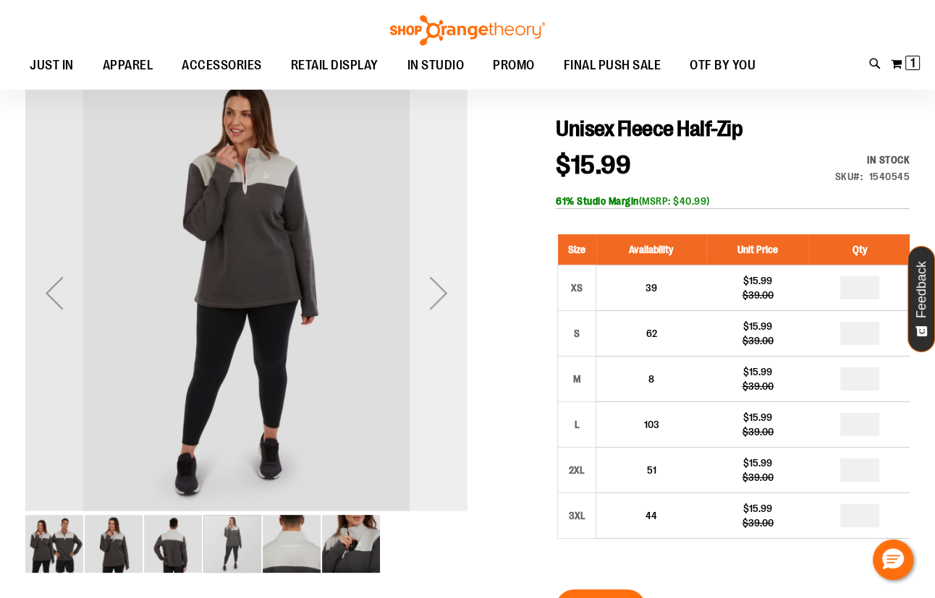
click at [442, 294] on div "Next" at bounding box center [439, 293] width 58 height 58
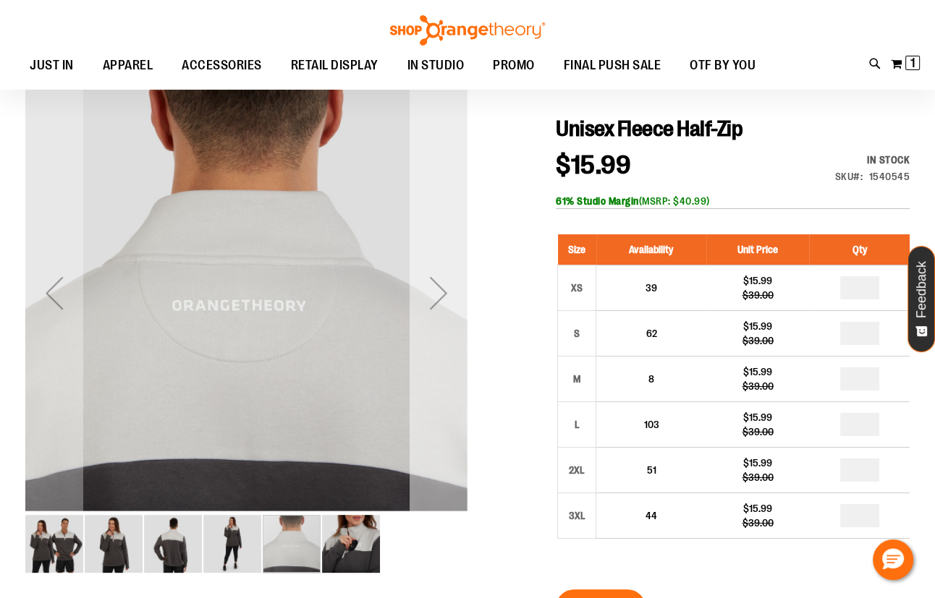
click at [442, 294] on div "Next" at bounding box center [439, 293] width 58 height 58
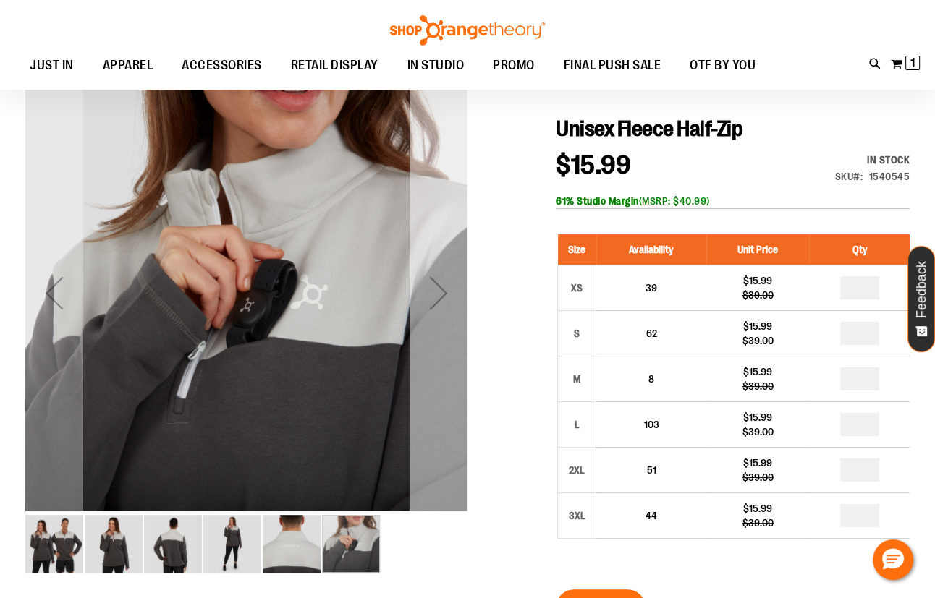
click at [442, 294] on div "Next" at bounding box center [439, 293] width 58 height 58
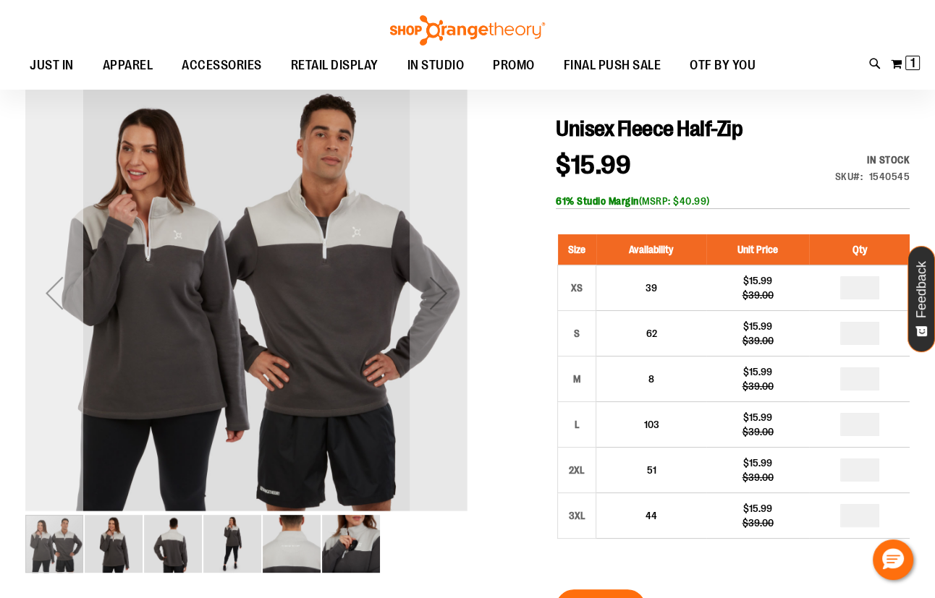
click at [47, 289] on div "Previous" at bounding box center [54, 293] width 58 height 58
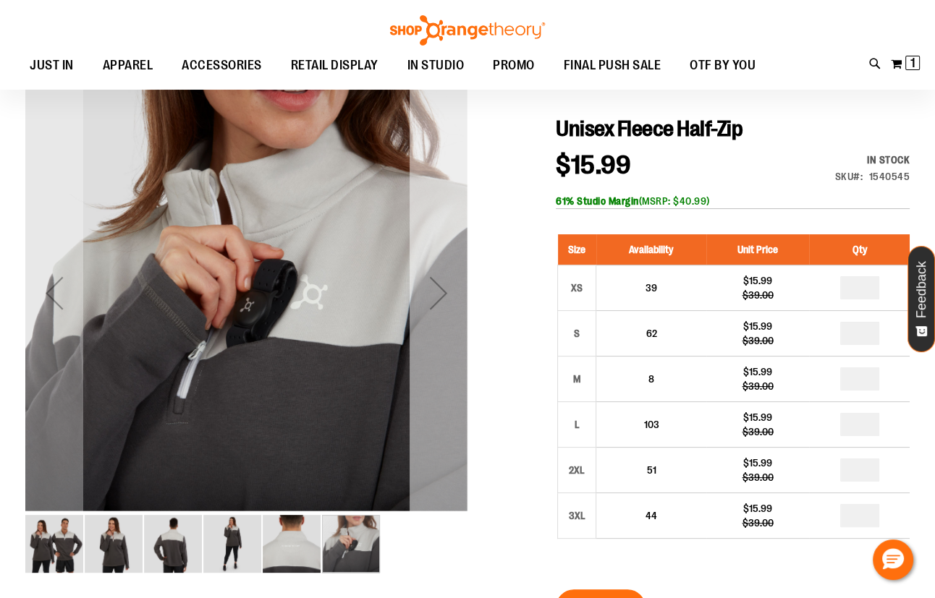
click at [430, 300] on div "Next" at bounding box center [439, 293] width 58 height 58
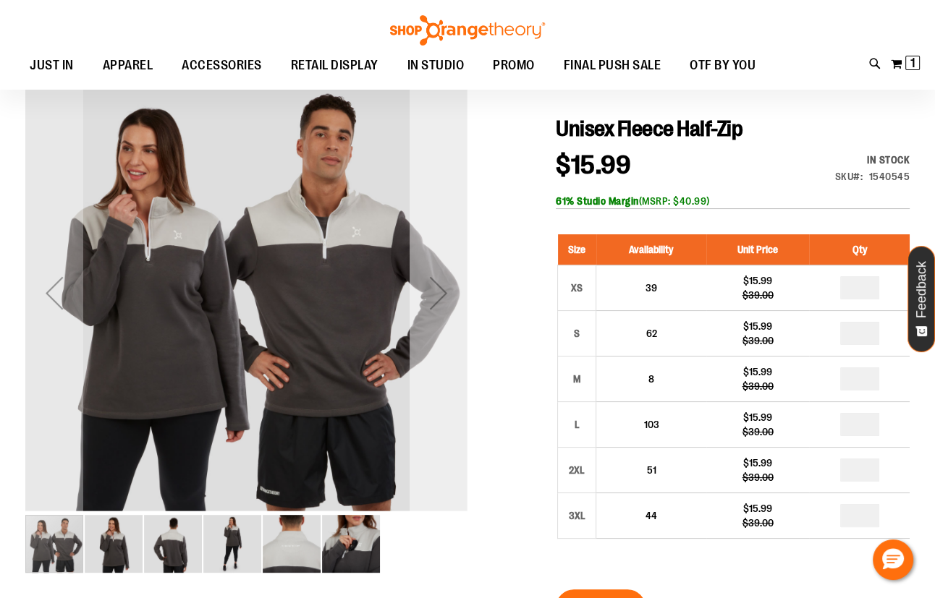
click at [430, 300] on div "Next" at bounding box center [439, 293] width 58 height 58
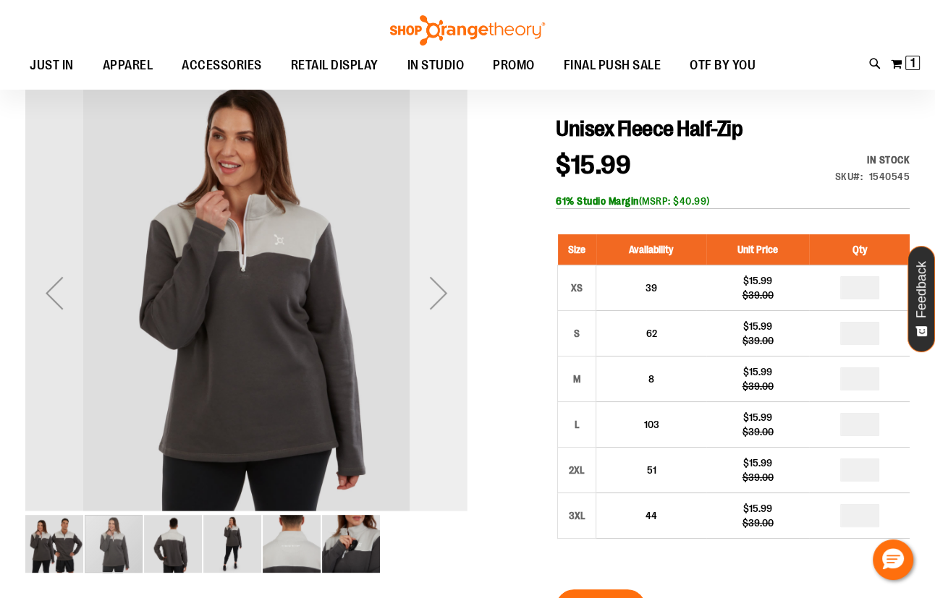
click at [431, 300] on div "Next" at bounding box center [439, 293] width 58 height 58
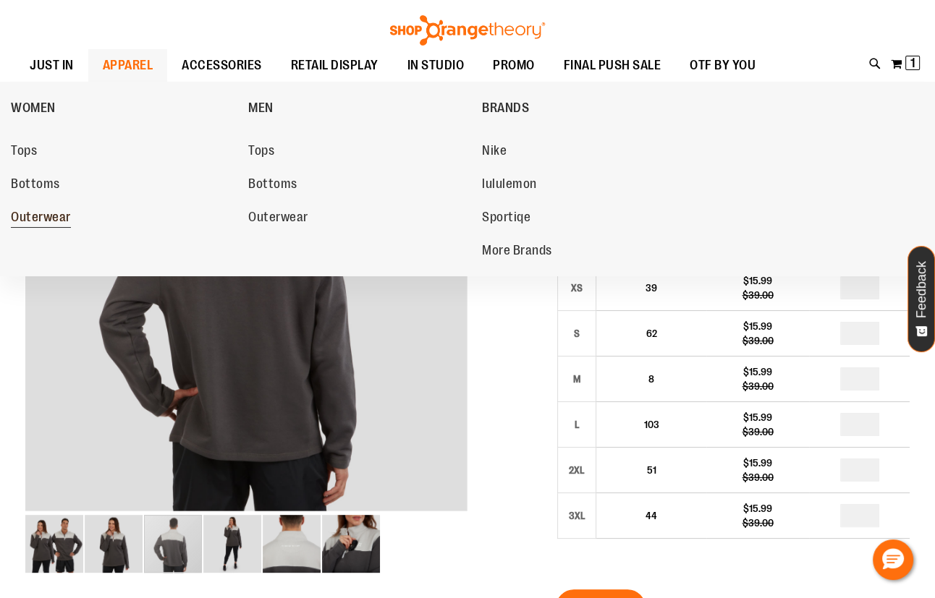
click at [61, 219] on span "Outerwear" at bounding box center [41, 219] width 60 height 18
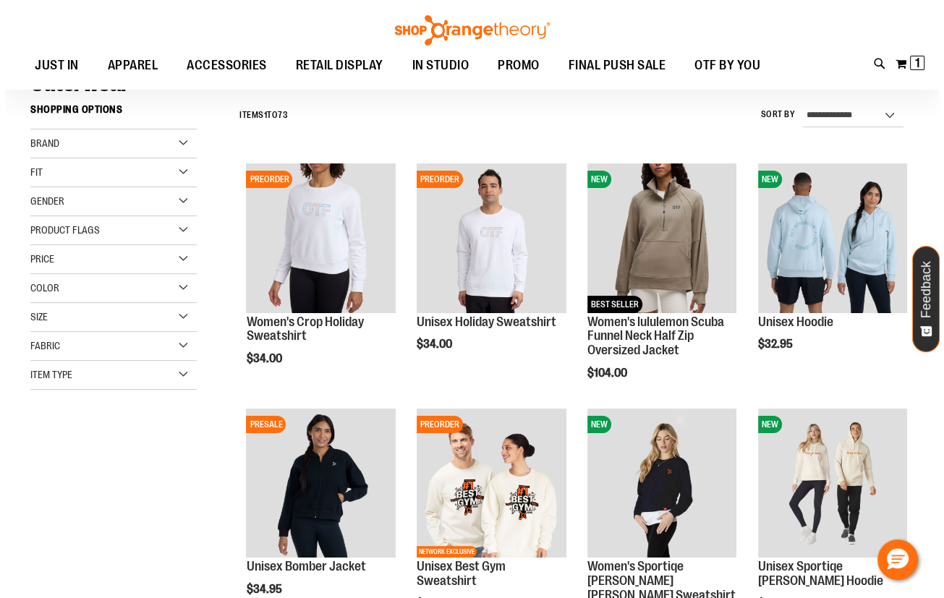
scroll to position [130, 0]
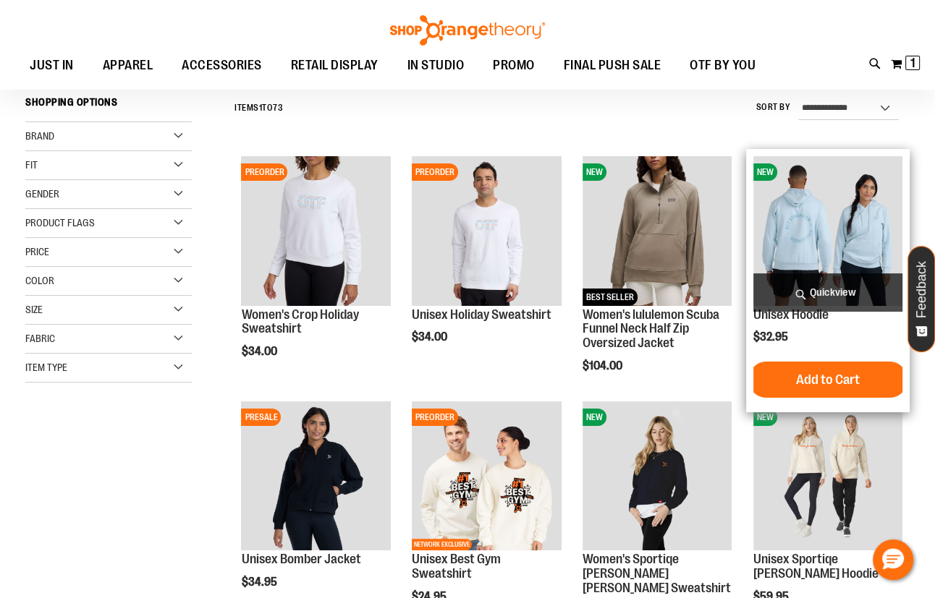
click at [816, 298] on span "Quickview" at bounding box center [827, 292] width 149 height 38
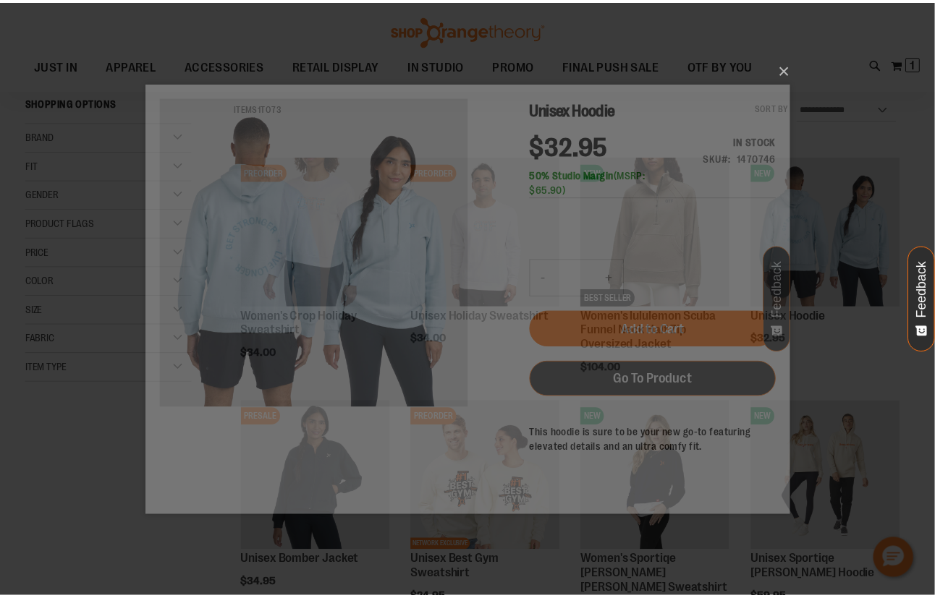
scroll to position [0, 0]
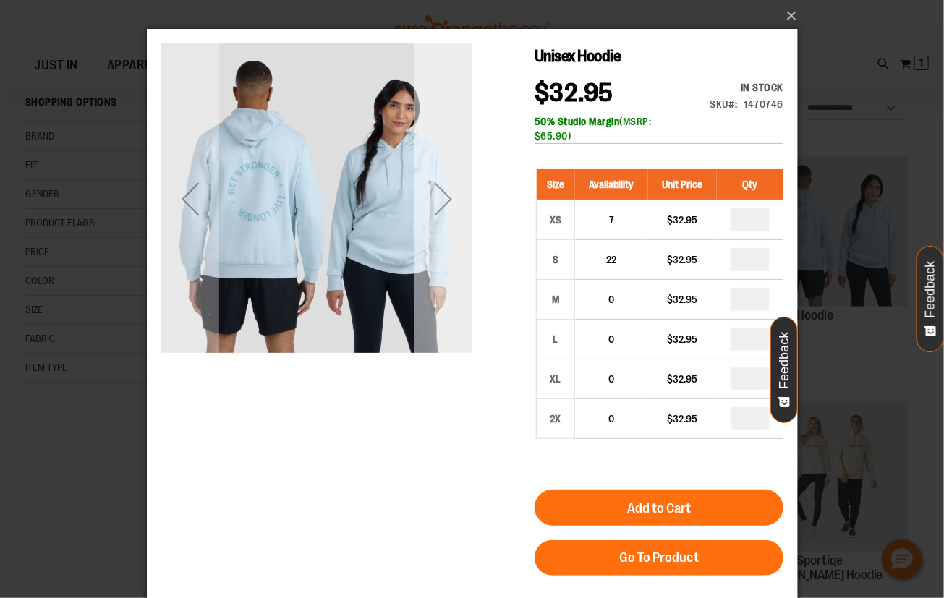
click at [446, 208] on div "Next" at bounding box center [443, 198] width 58 height 58
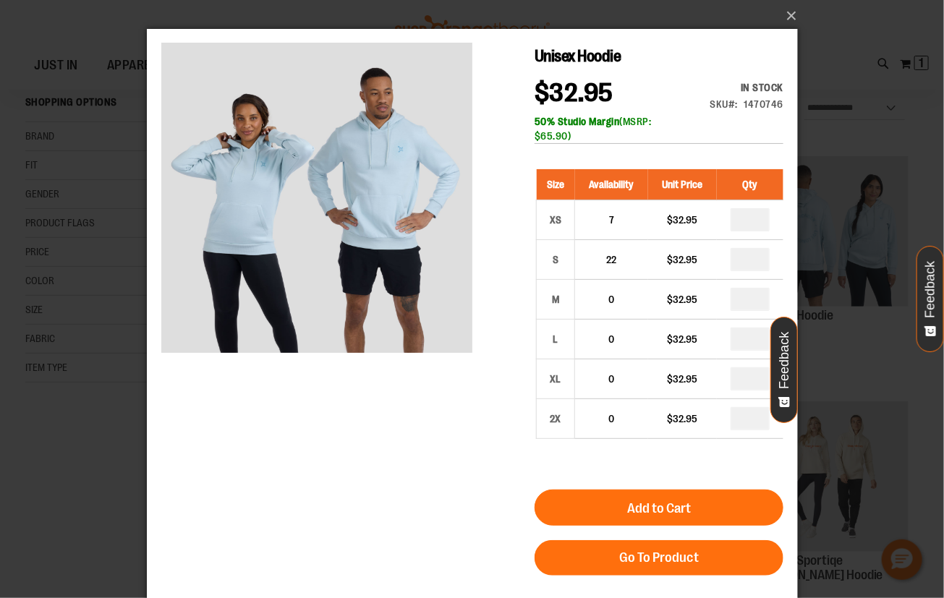
click at [868, 143] on div "×" at bounding box center [472, 299] width 944 height 598
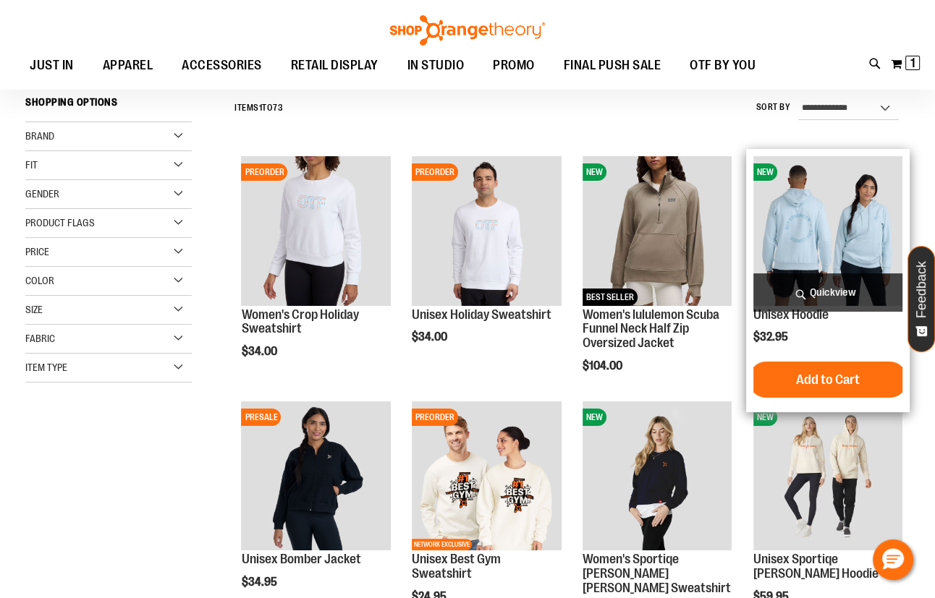
click at [818, 209] on img "product" at bounding box center [827, 230] width 149 height 149
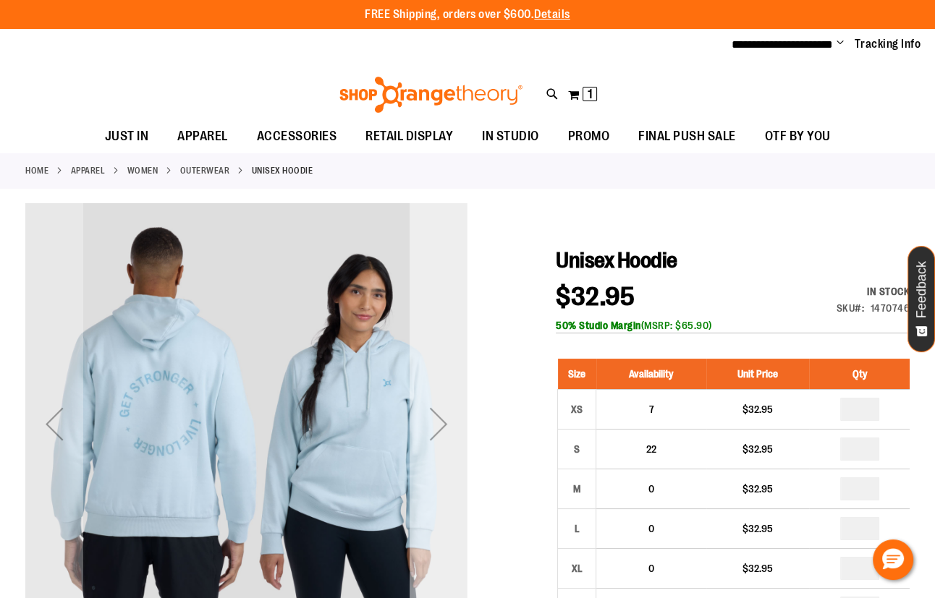
click at [434, 426] on div "Next" at bounding box center [439, 424] width 58 height 58
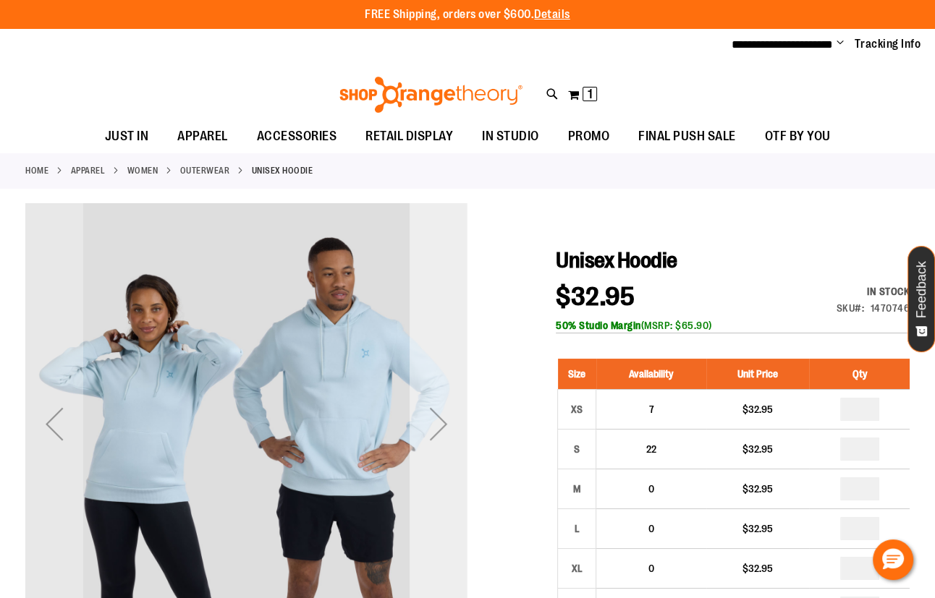
click at [434, 426] on div "Next" at bounding box center [439, 424] width 58 height 58
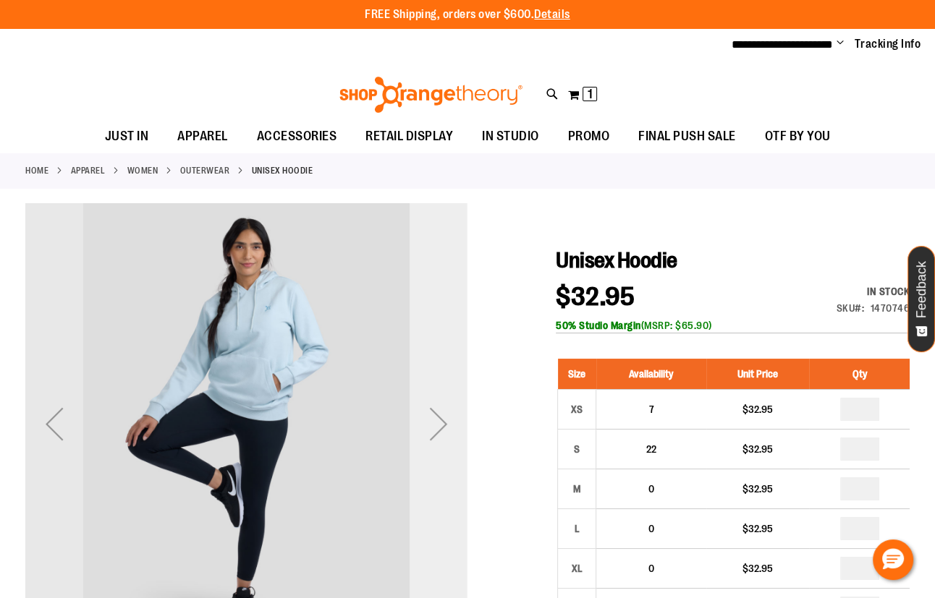
click at [434, 426] on div "Next" at bounding box center [439, 424] width 58 height 58
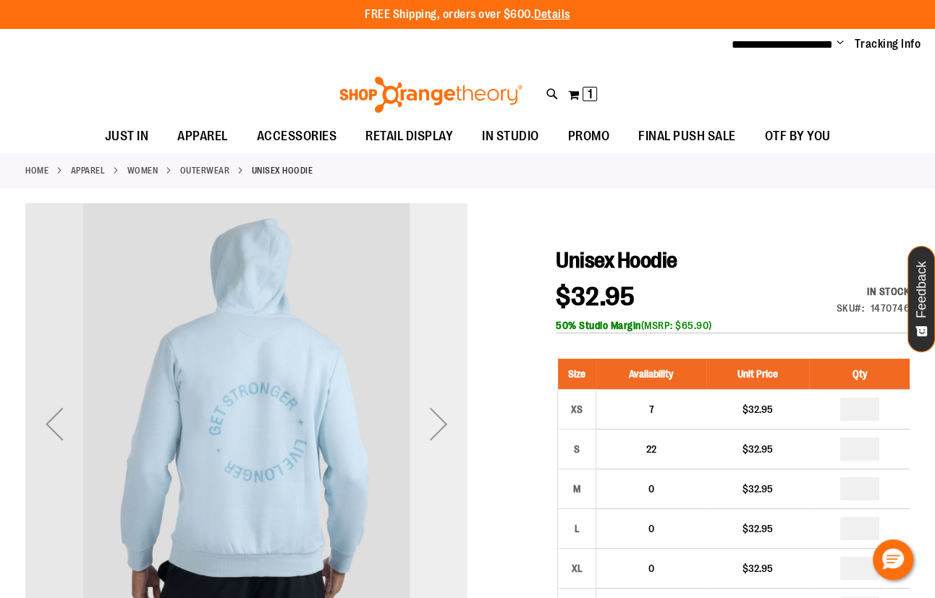
click at [434, 426] on div "Next" at bounding box center [439, 424] width 58 height 58
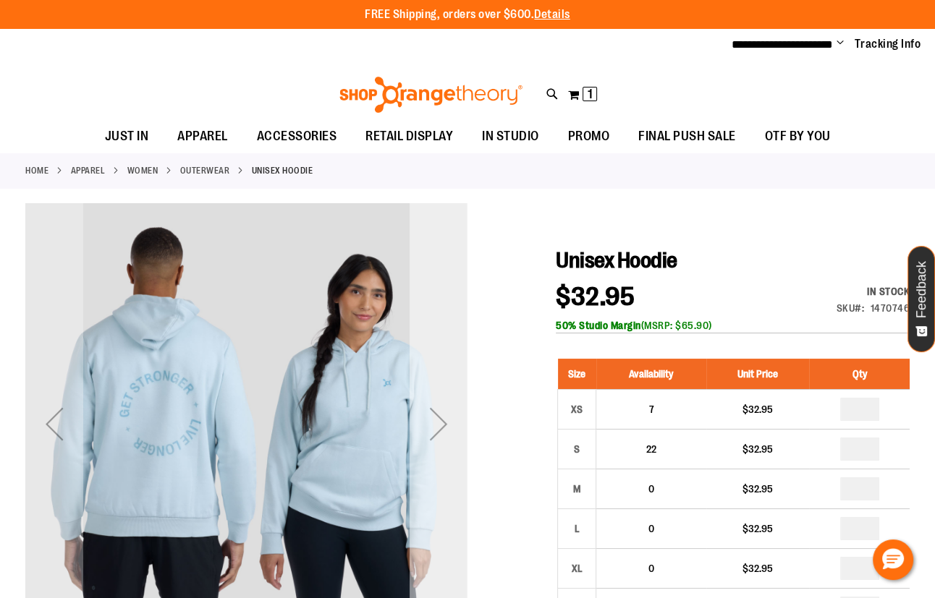
click at [434, 426] on div "Next" at bounding box center [439, 424] width 58 height 58
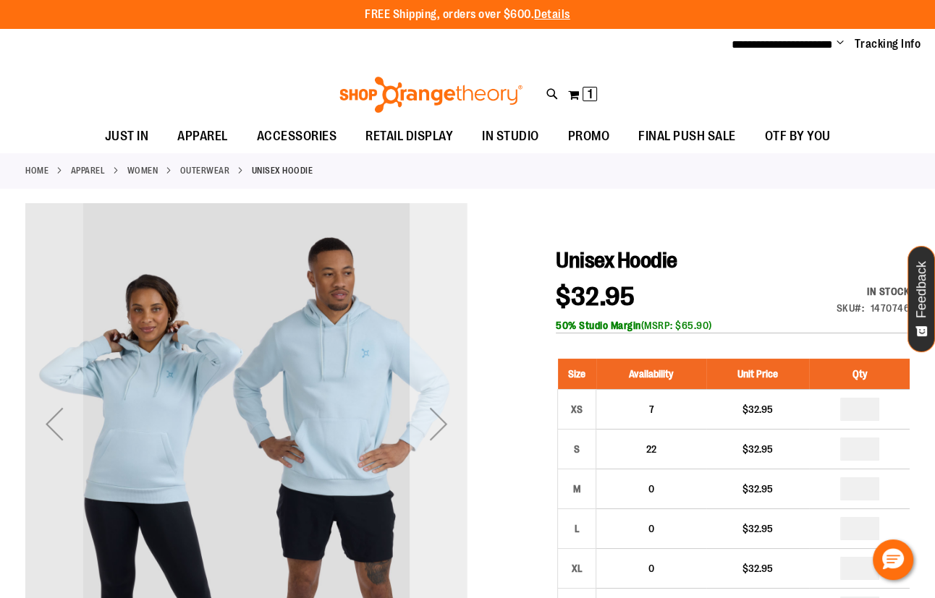
click at [434, 426] on div "Next" at bounding box center [439, 424] width 58 height 58
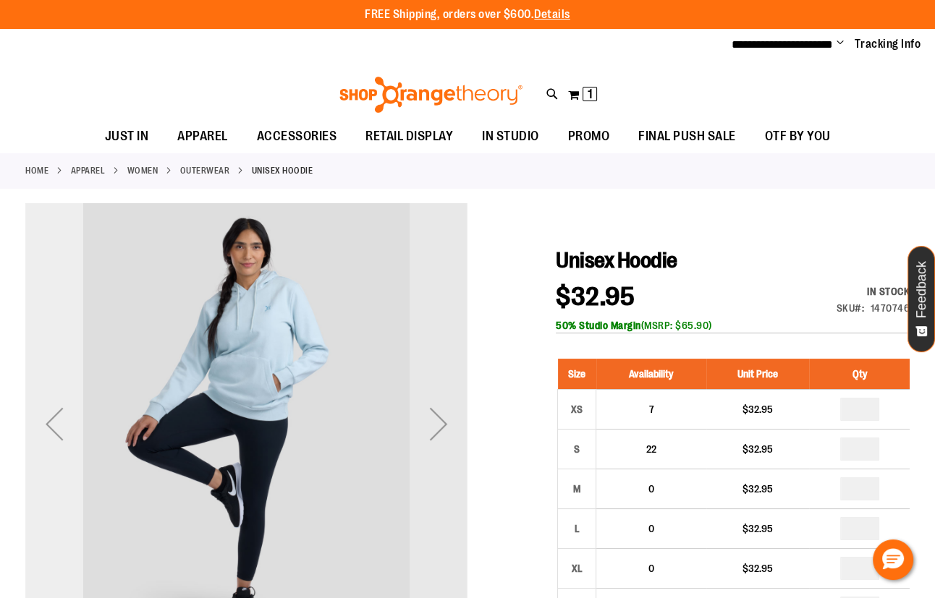
click at [40, 433] on div "Previous" at bounding box center [54, 424] width 58 height 58
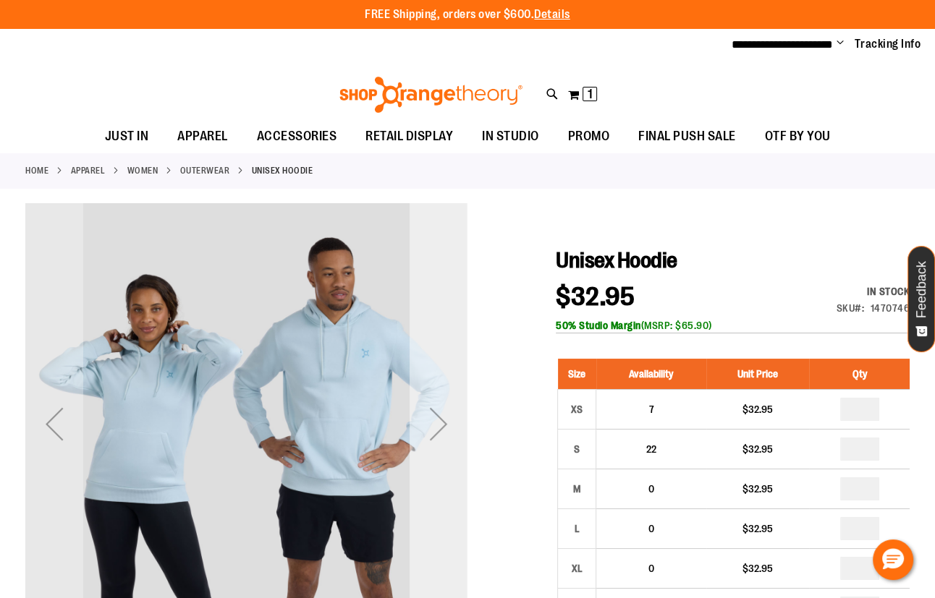
click at [445, 432] on div "Next" at bounding box center [439, 424] width 58 height 58
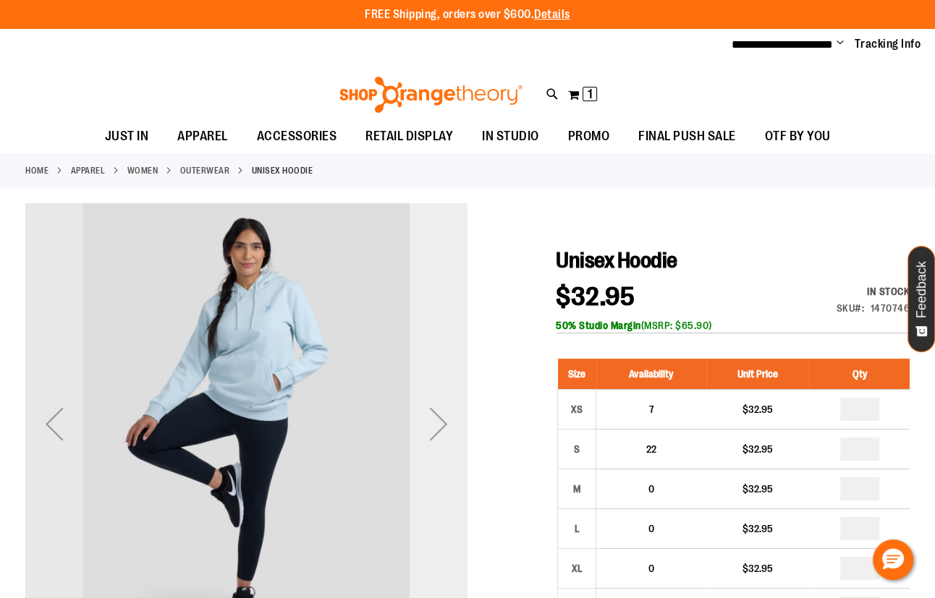
click at [445, 432] on div "Next" at bounding box center [439, 424] width 58 height 58
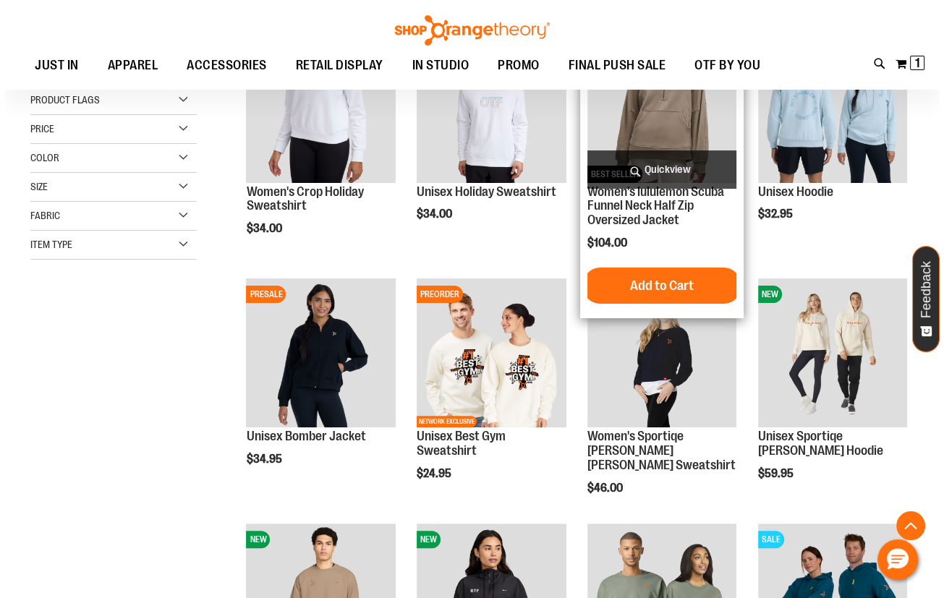
scroll to position [262, 0]
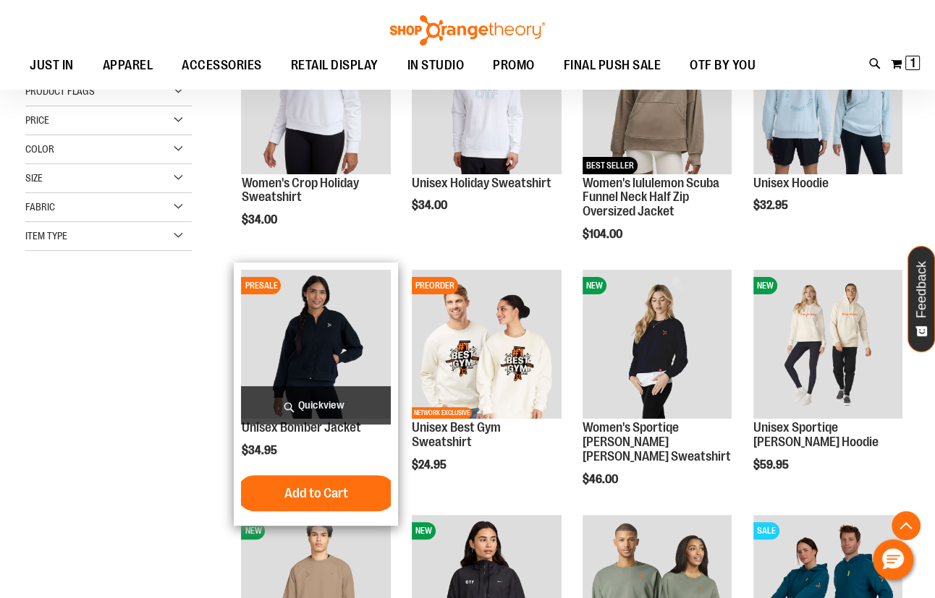
click at [331, 412] on span "Quickview" at bounding box center [315, 405] width 149 height 38
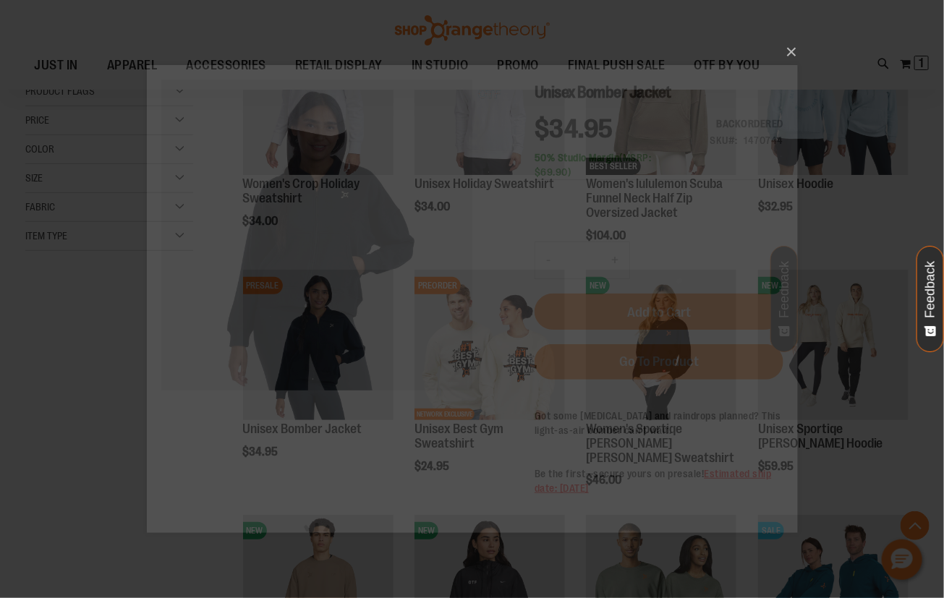
scroll to position [0, 0]
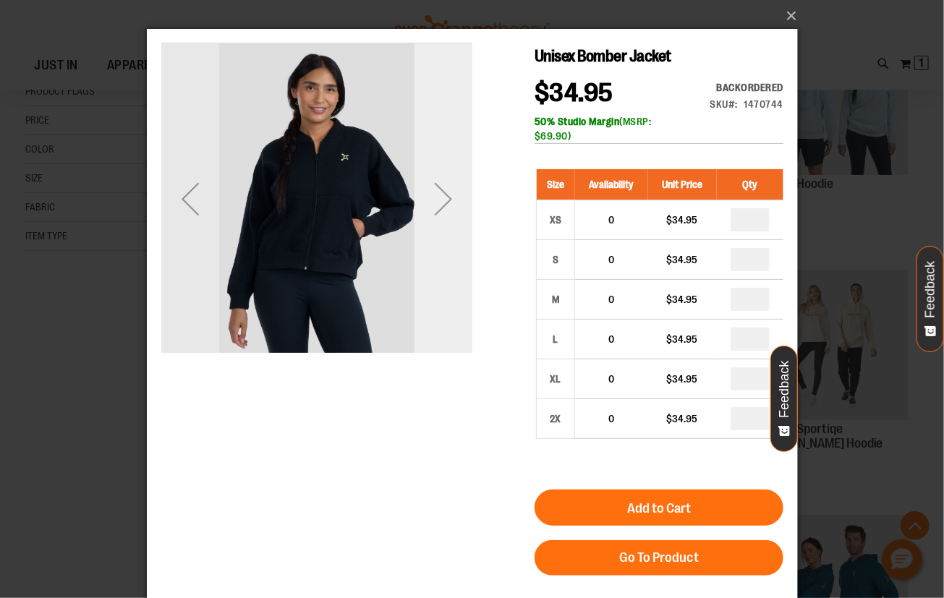
click at [457, 210] on div "Next" at bounding box center [443, 198] width 58 height 58
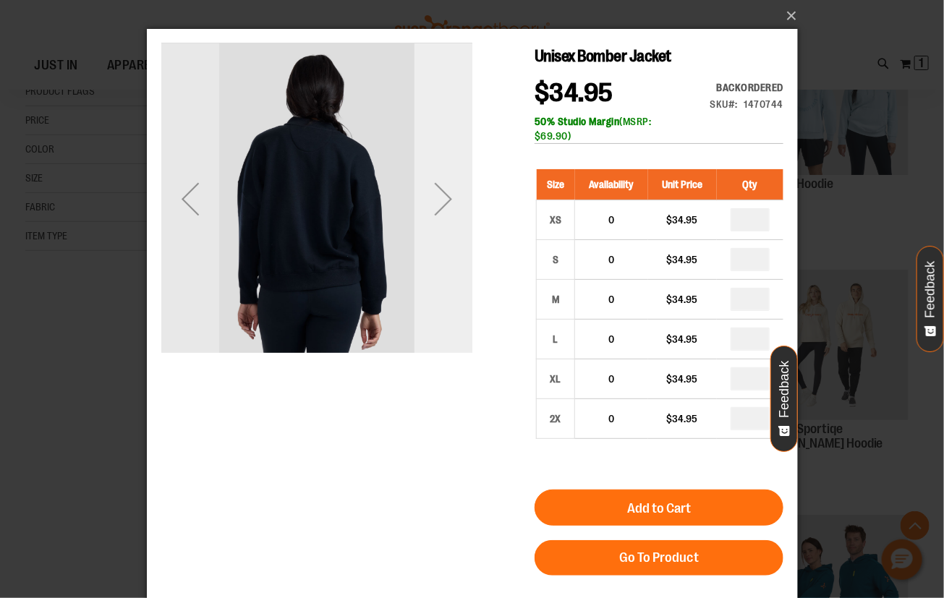
click at [457, 212] on div "Next" at bounding box center [443, 198] width 58 height 58
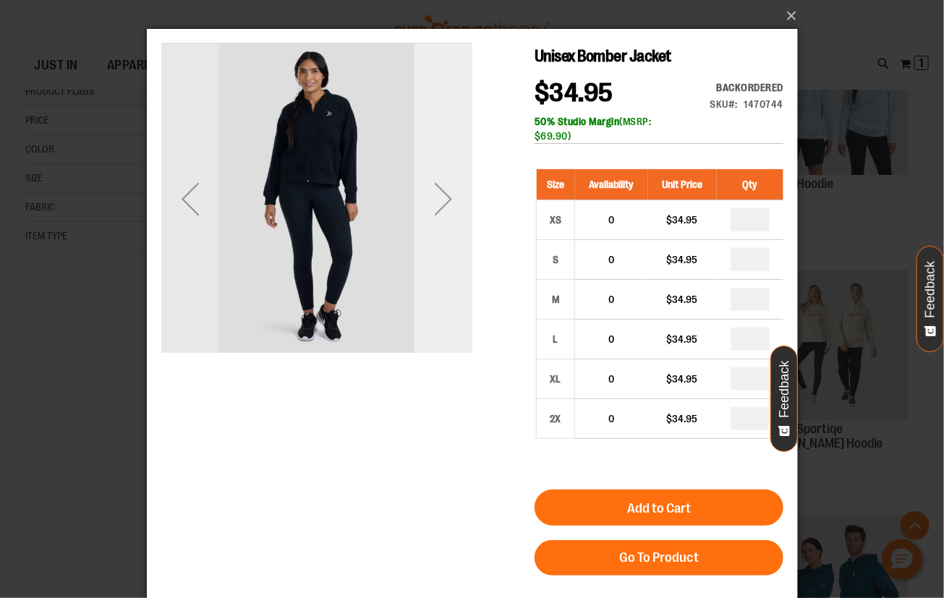
click at [457, 212] on div "Next" at bounding box center [443, 198] width 58 height 58
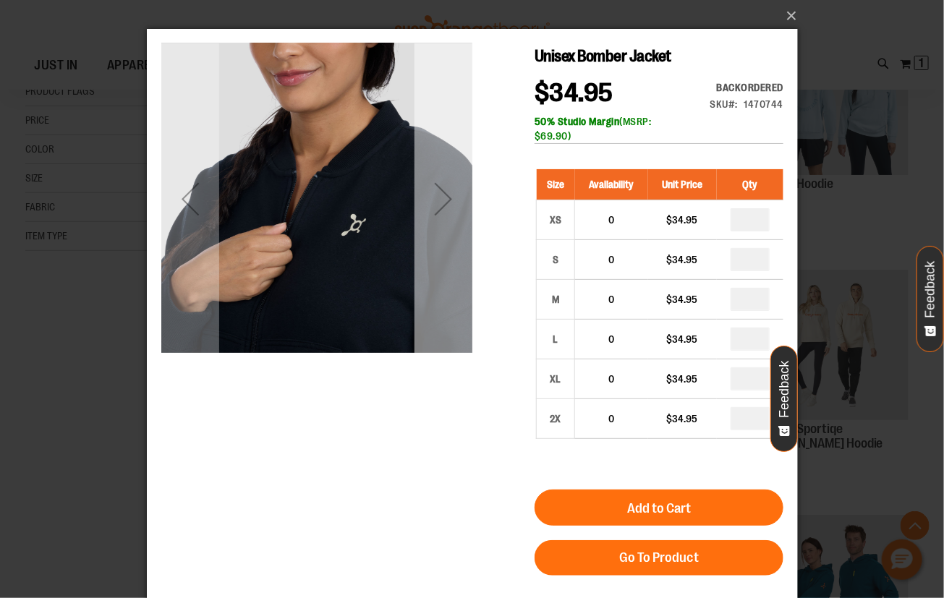
click at [457, 212] on div "Next" at bounding box center [443, 198] width 58 height 58
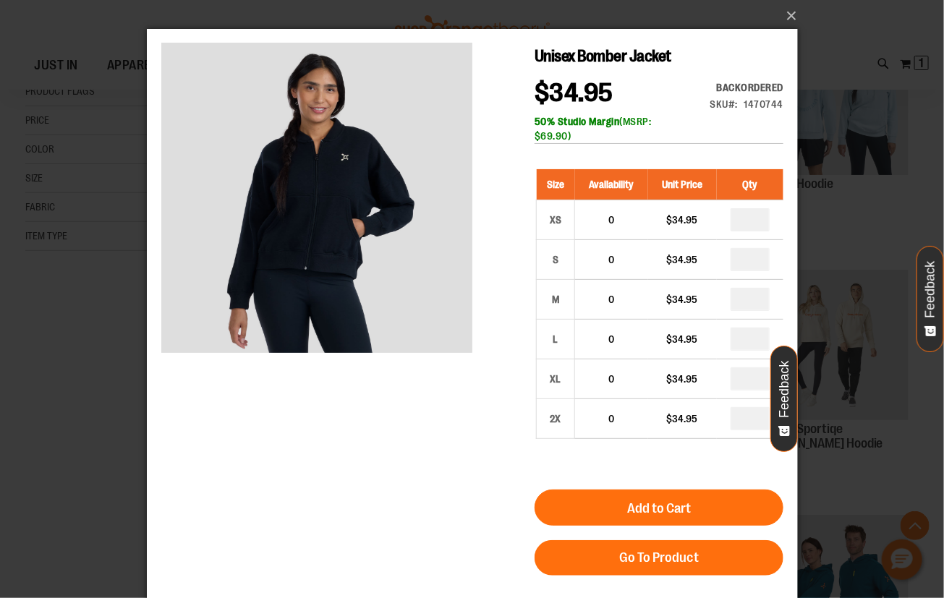
click at [128, 324] on div "×" at bounding box center [472, 299] width 944 height 598
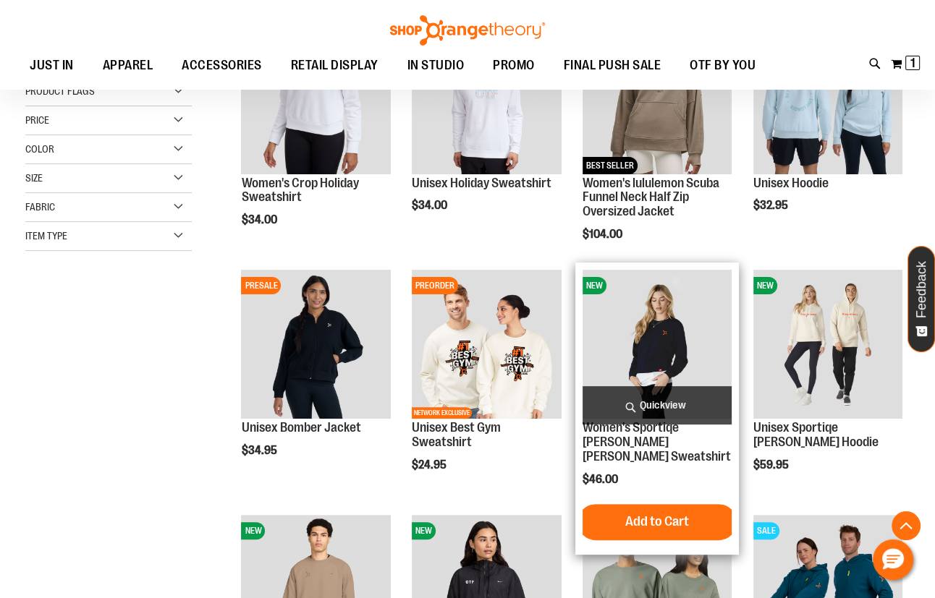
click at [609, 391] on span "Quickview" at bounding box center [656, 405] width 149 height 38
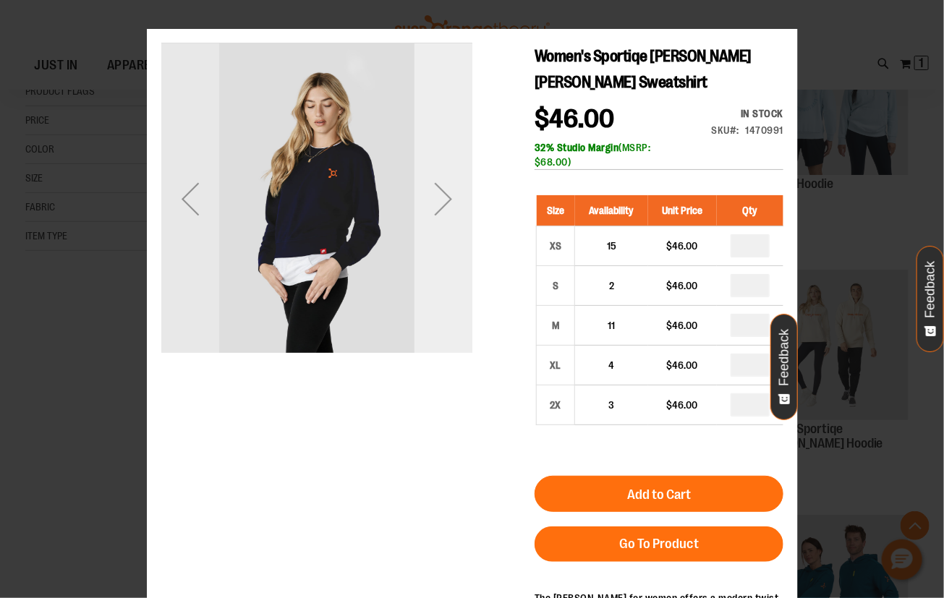
click at [449, 229] on div "Next" at bounding box center [443, 198] width 58 height 311
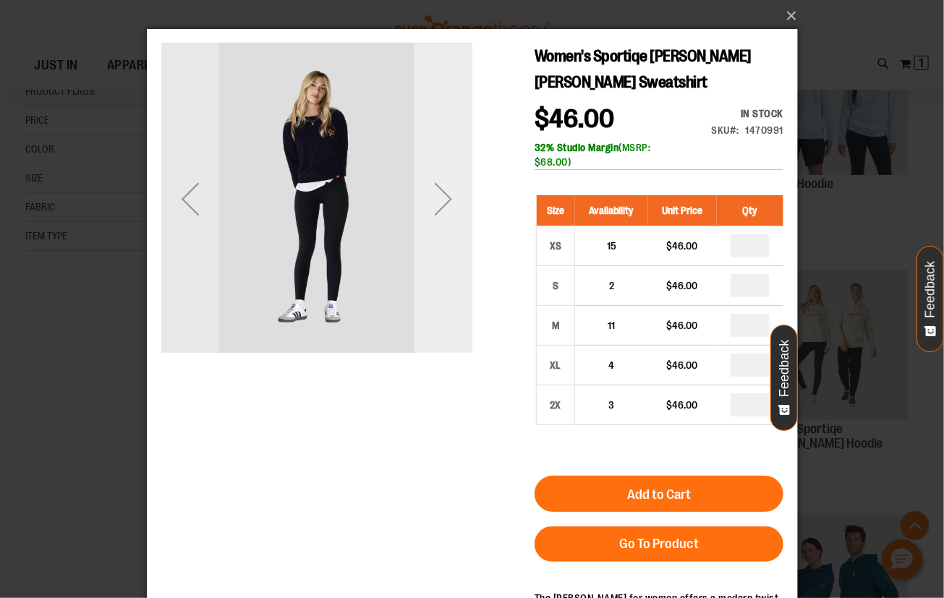
click at [449, 229] on div "Next" at bounding box center [443, 198] width 58 height 311
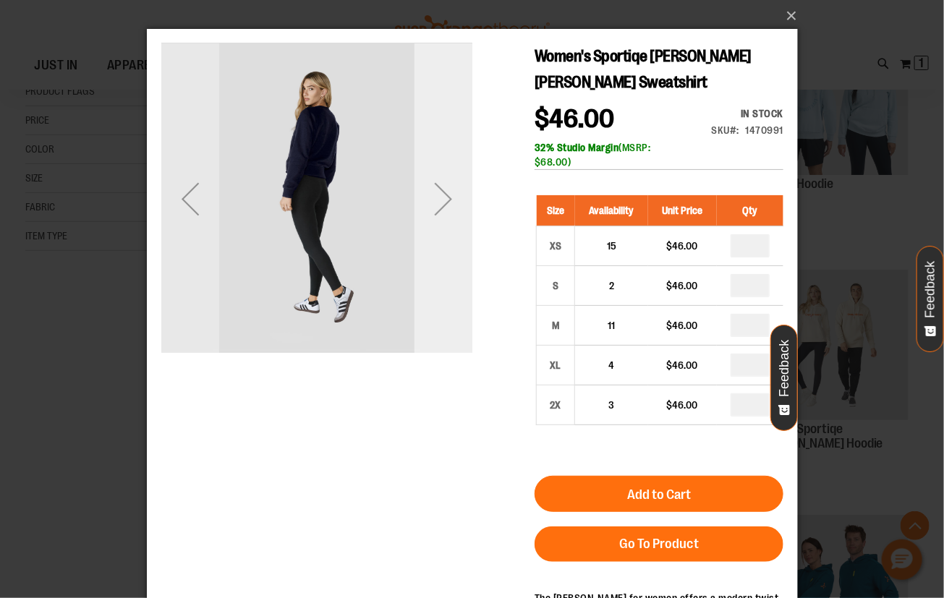
click at [449, 229] on div "Next" at bounding box center [443, 198] width 58 height 311
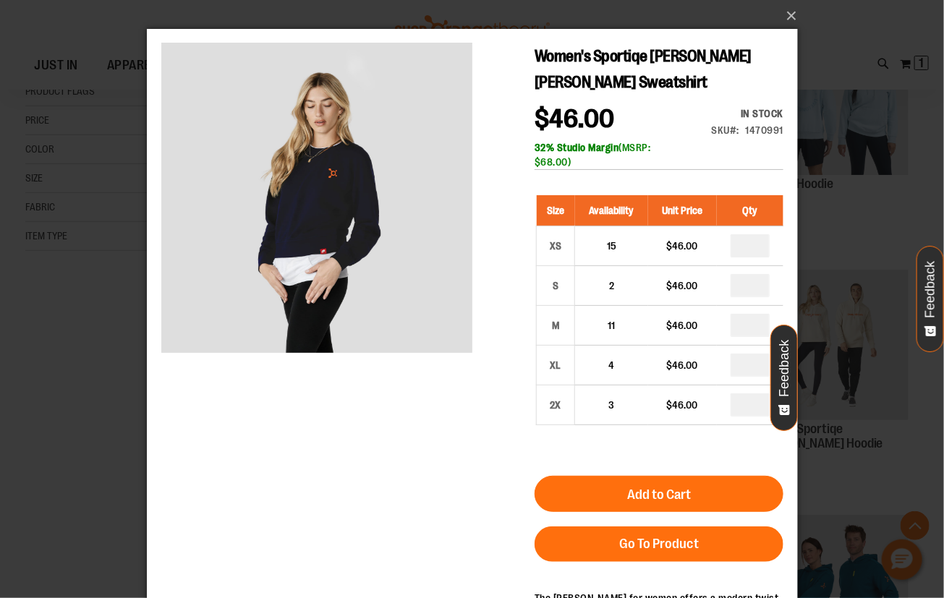
click at [140, 343] on div "×" at bounding box center [472, 299] width 944 height 598
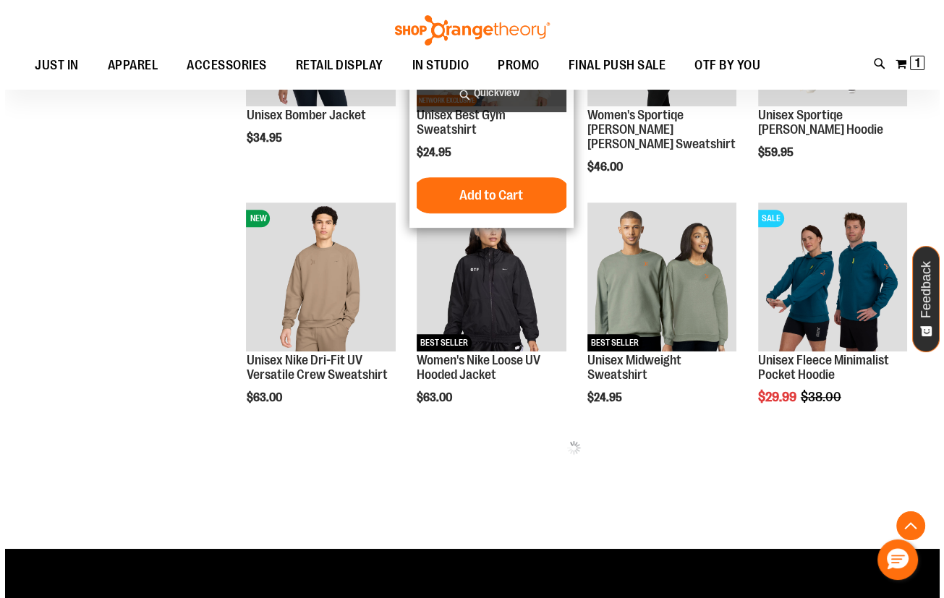
scroll to position [591, 0]
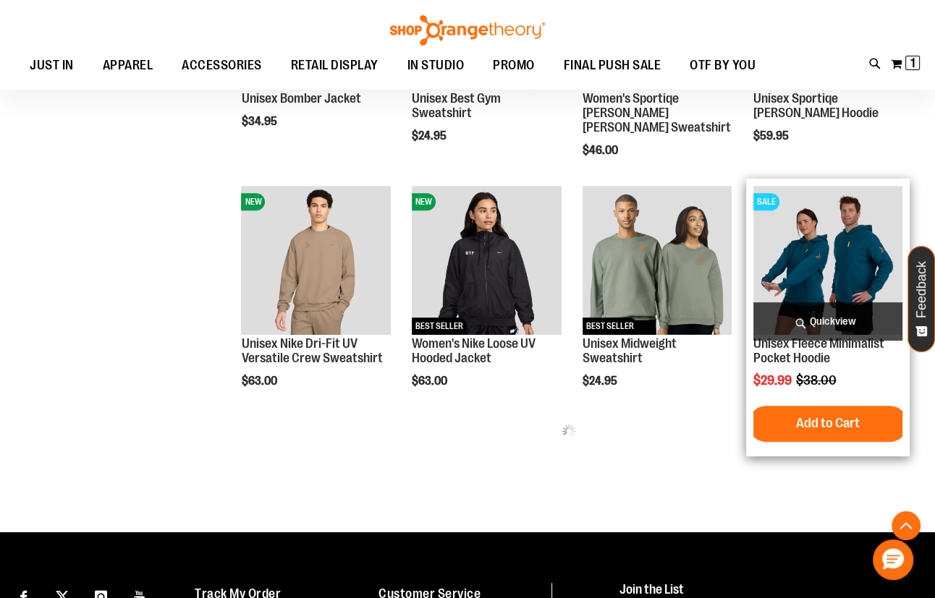
click at [782, 314] on span "Quickview" at bounding box center [827, 321] width 149 height 38
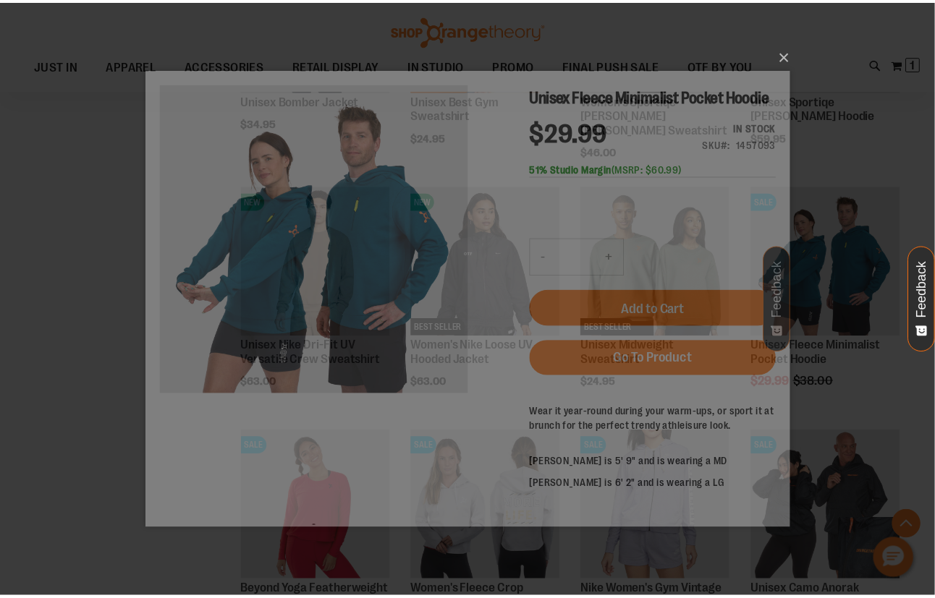
scroll to position [0, 0]
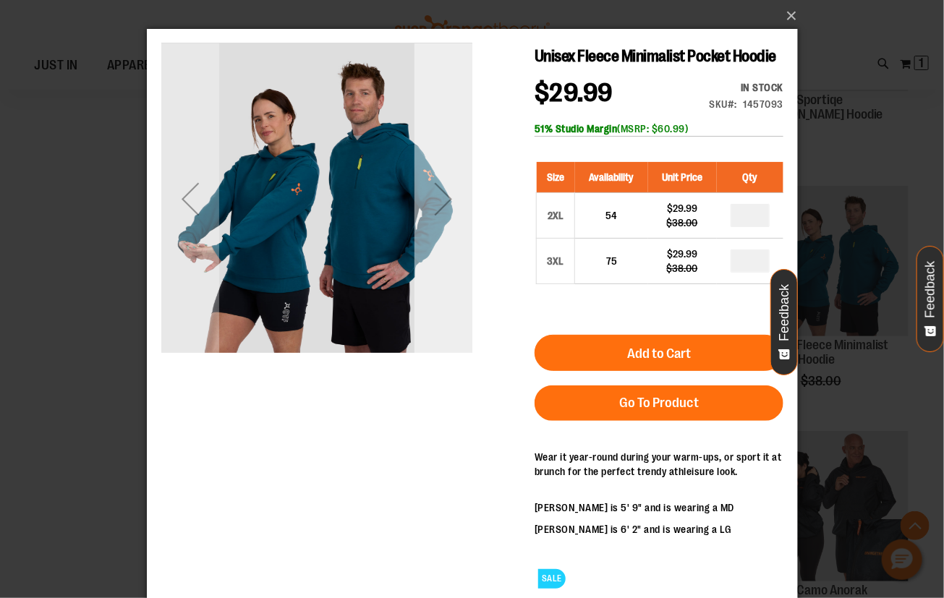
click at [438, 240] on div "Next" at bounding box center [443, 198] width 58 height 311
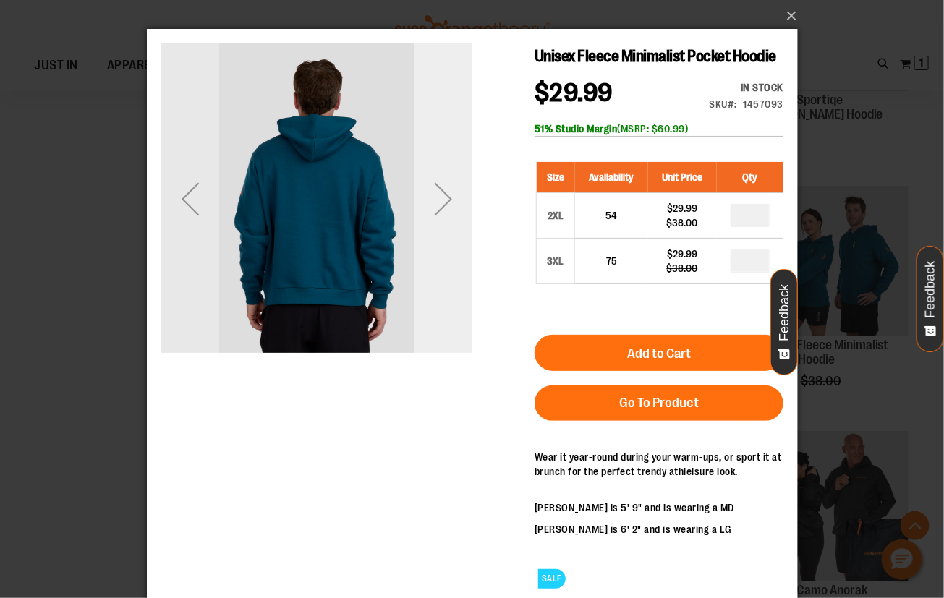
click at [438, 240] on div "Next" at bounding box center [443, 198] width 58 height 311
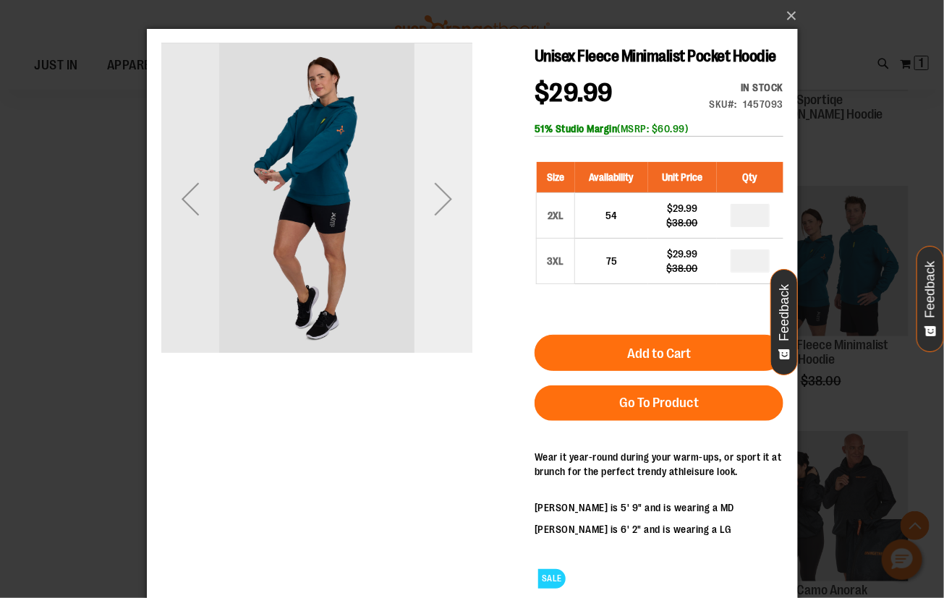
click at [438, 240] on div "Next" at bounding box center [443, 198] width 58 height 311
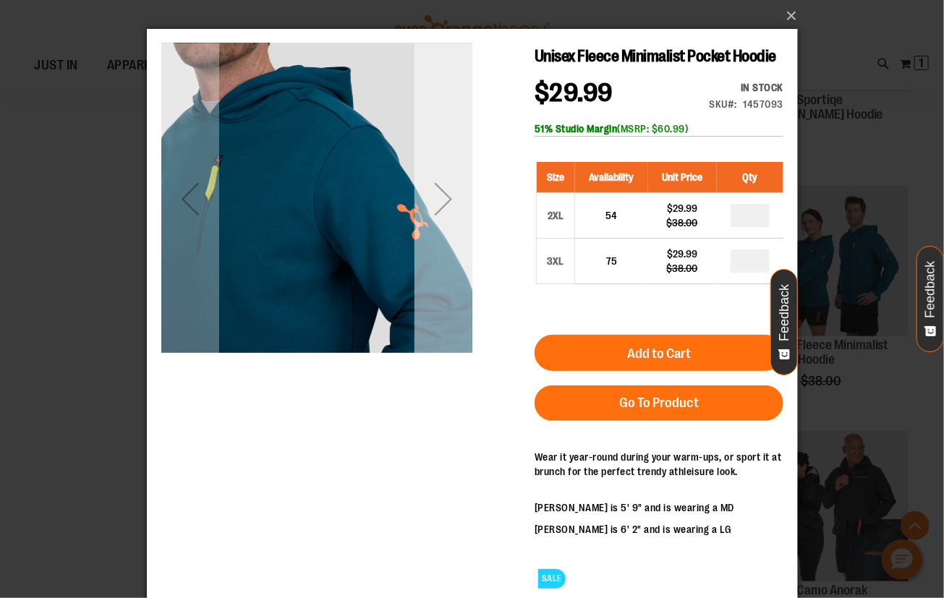
click at [438, 240] on div "Next" at bounding box center [443, 198] width 58 height 311
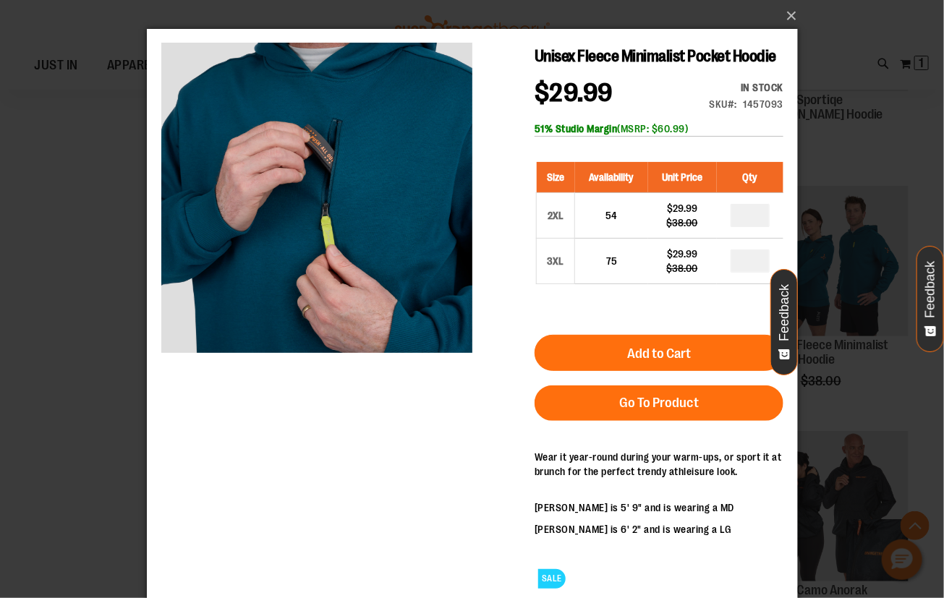
click at [116, 287] on div "×" at bounding box center [472, 299] width 944 height 598
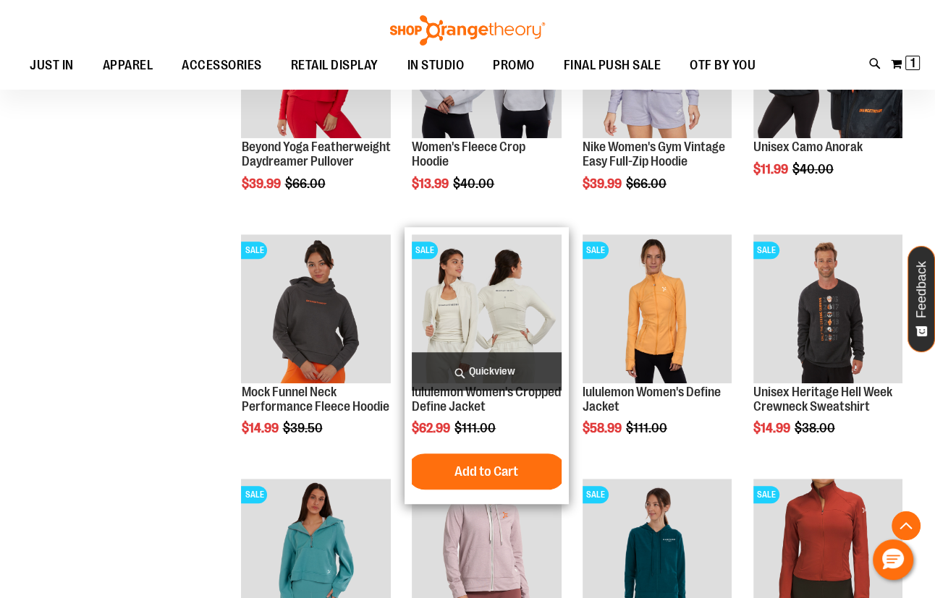
scroll to position [1051, 0]
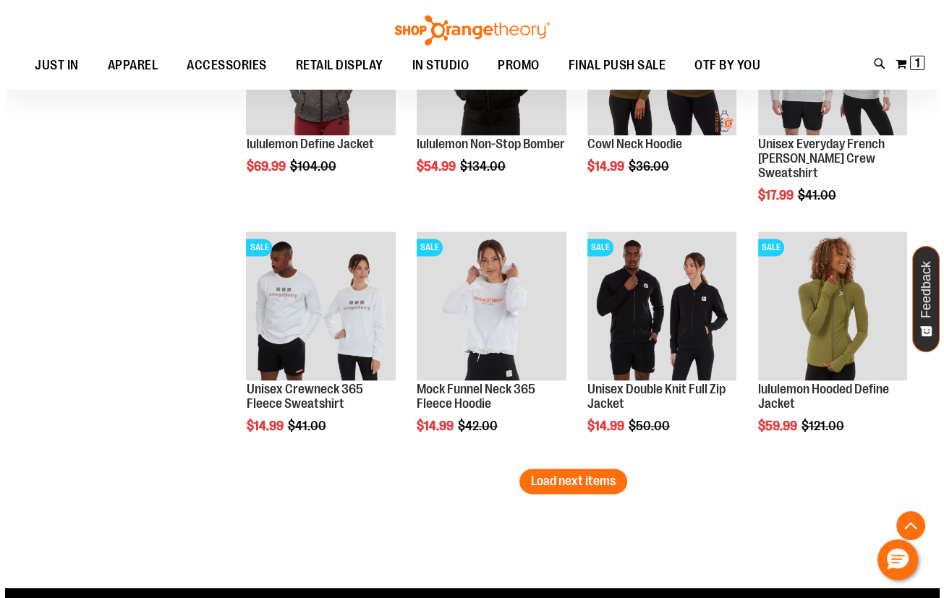
scroll to position [2038, 0]
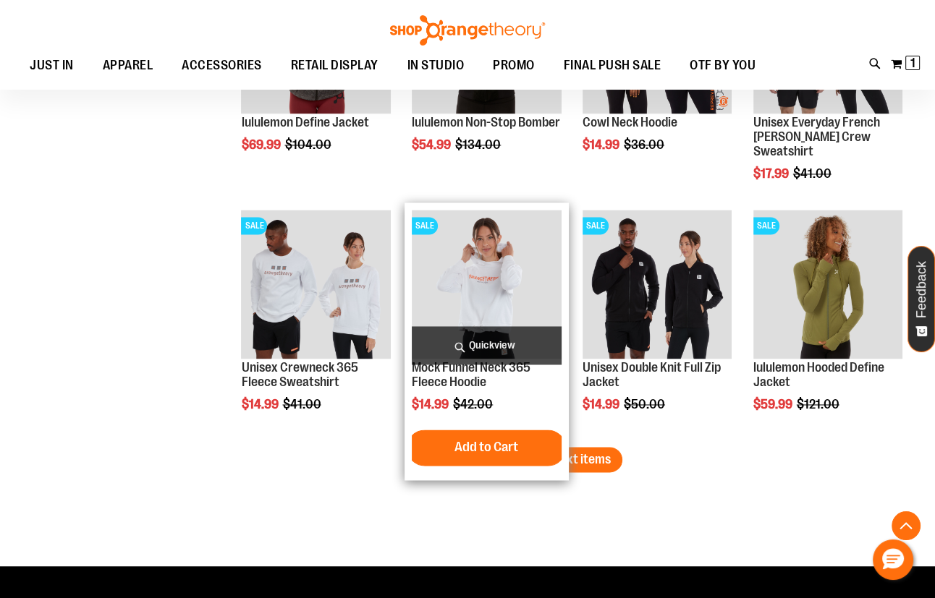
click at [506, 344] on span "Quickview" at bounding box center [486, 345] width 149 height 38
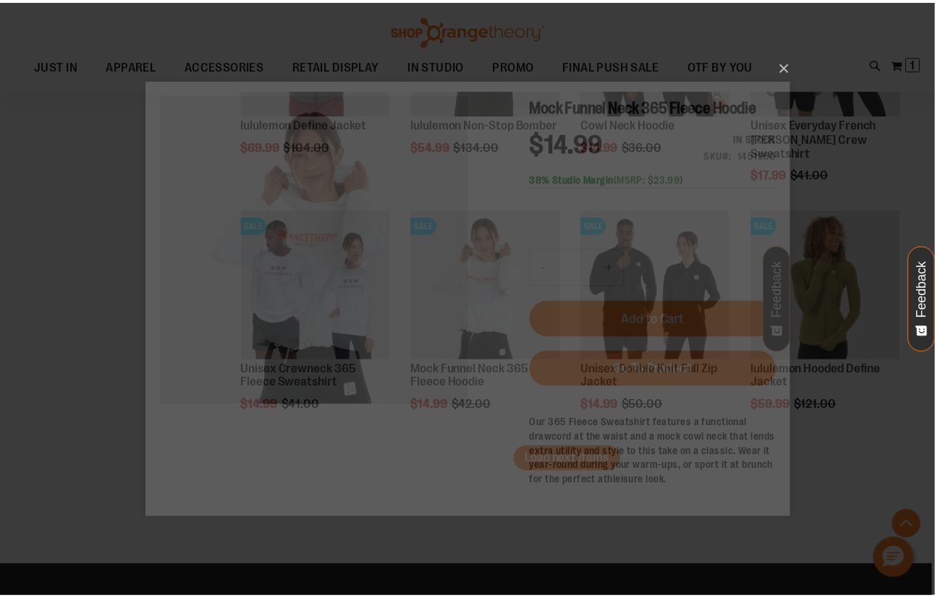
scroll to position [0, 0]
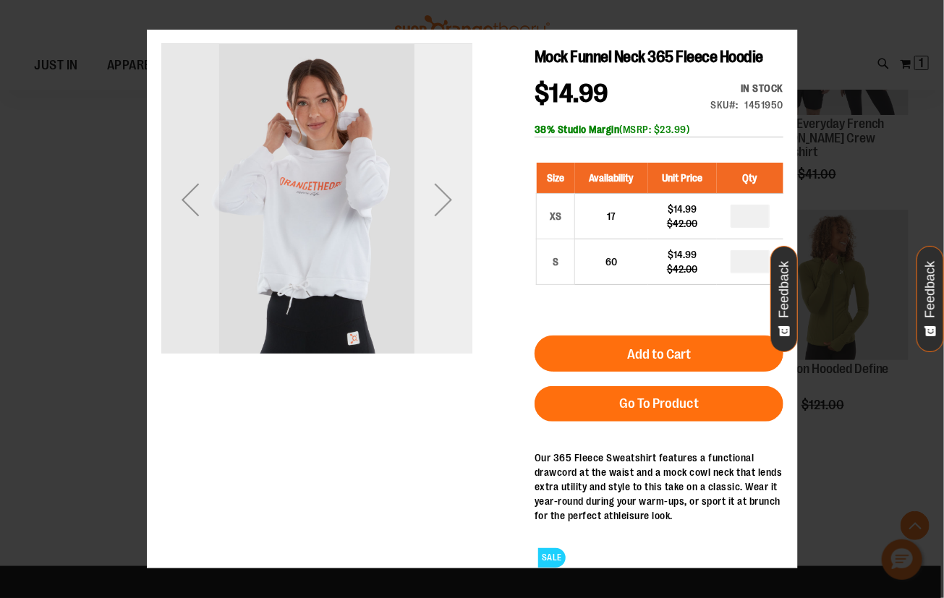
click at [443, 254] on div "Next" at bounding box center [443, 199] width 58 height 311
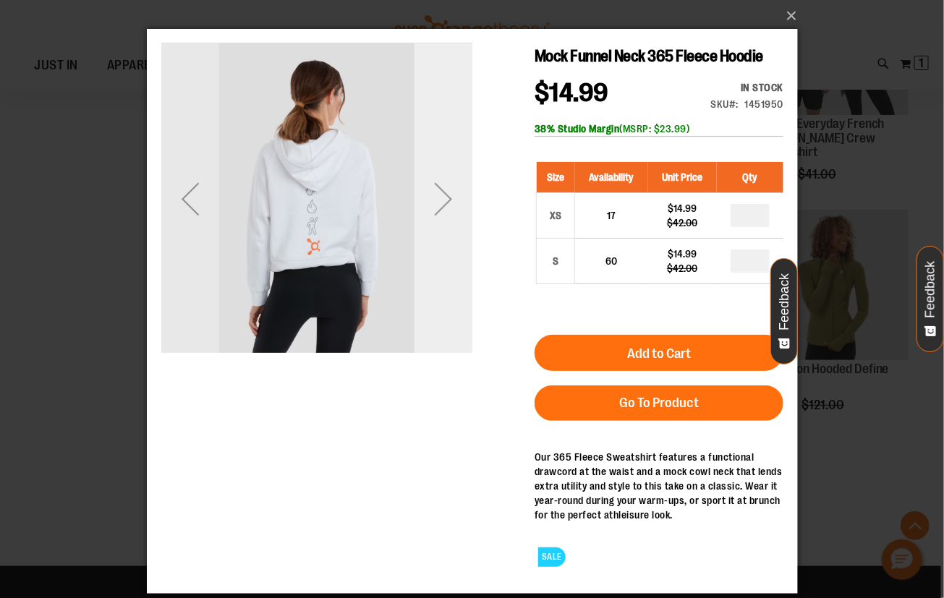
click at [443, 253] on div "Next" at bounding box center [443, 198] width 58 height 311
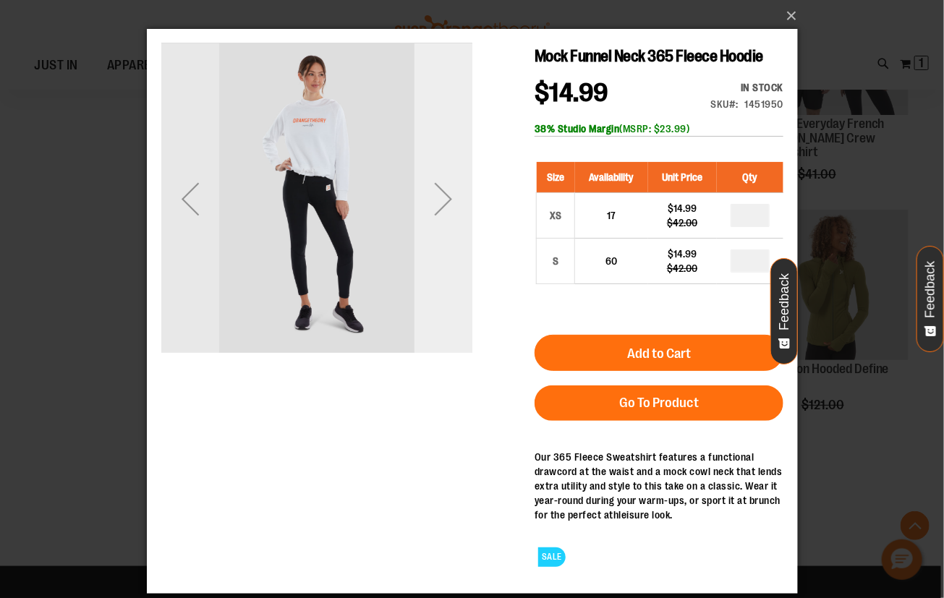
click at [443, 253] on div "Next" at bounding box center [443, 198] width 58 height 311
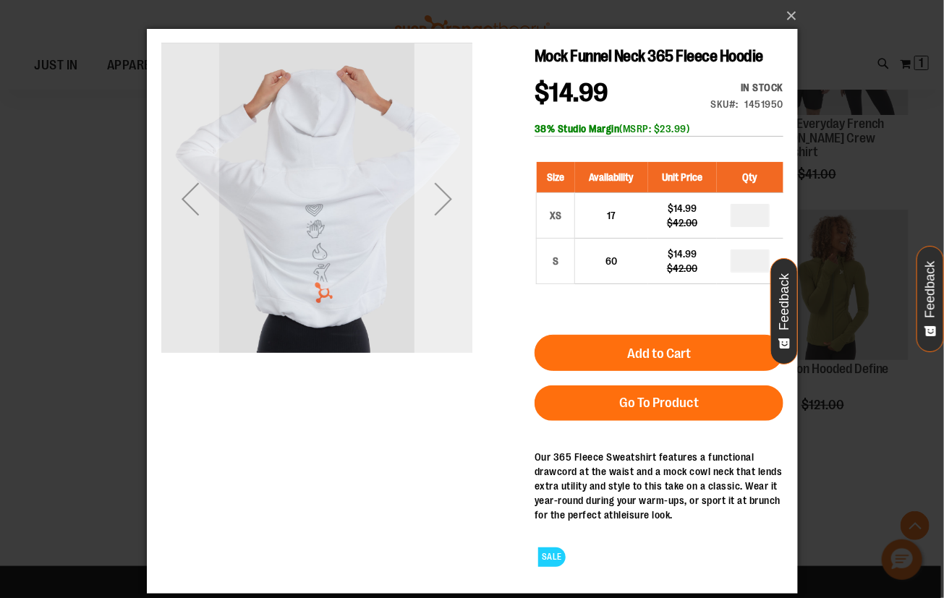
click at [443, 253] on div "Next" at bounding box center [443, 198] width 58 height 311
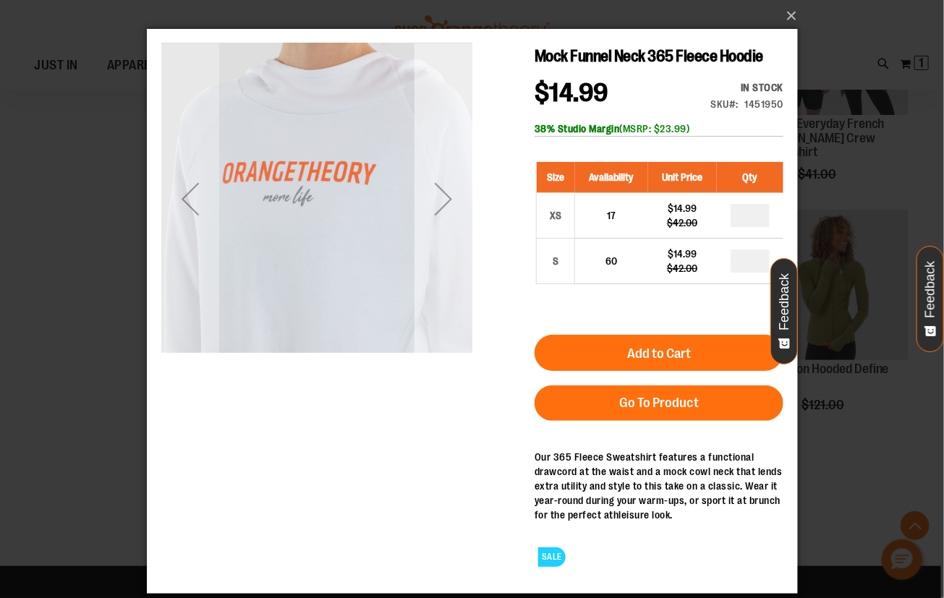
click at [443, 253] on div "Next" at bounding box center [443, 198] width 58 height 311
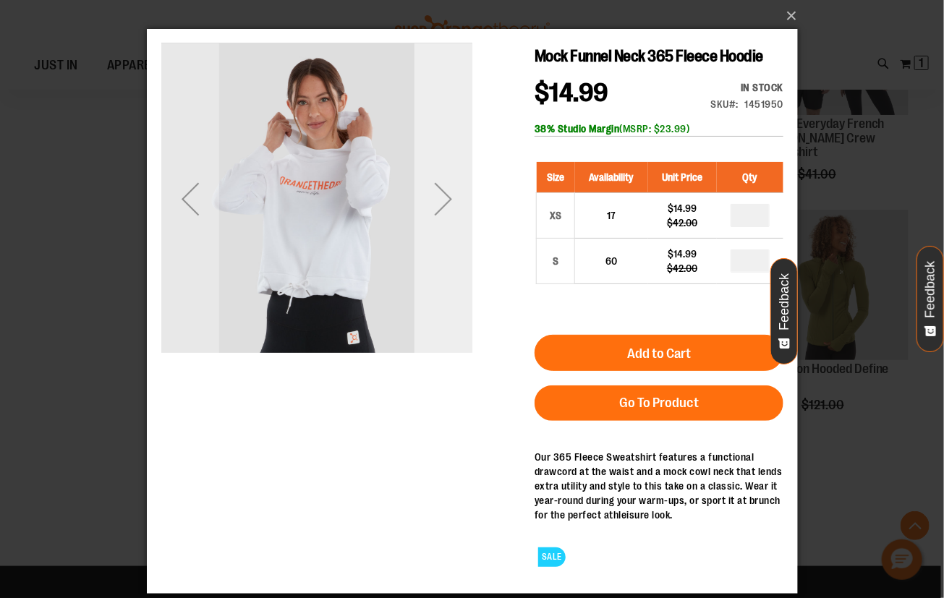
click at [443, 253] on div "Next" at bounding box center [443, 198] width 58 height 311
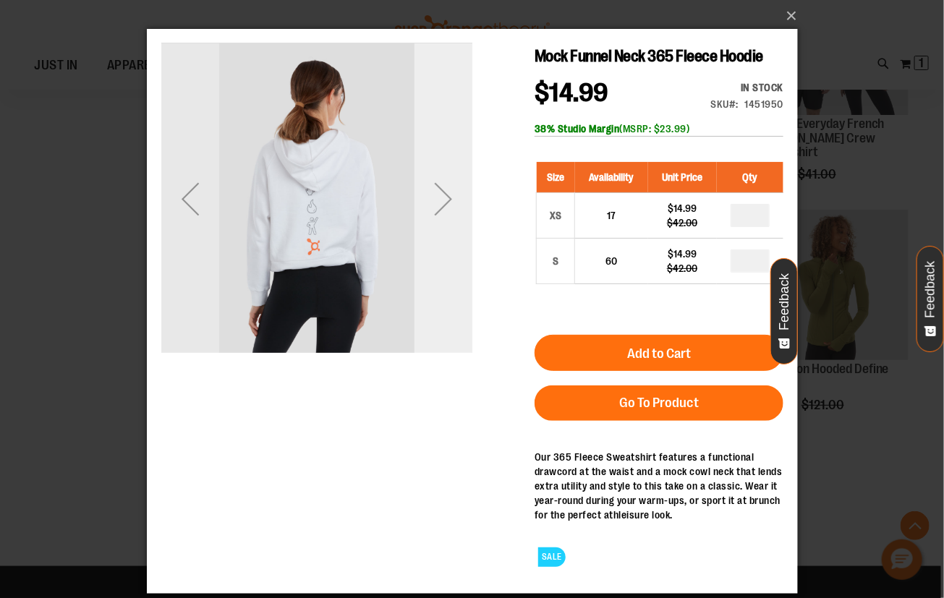
click at [443, 253] on div "Next" at bounding box center [443, 198] width 58 height 311
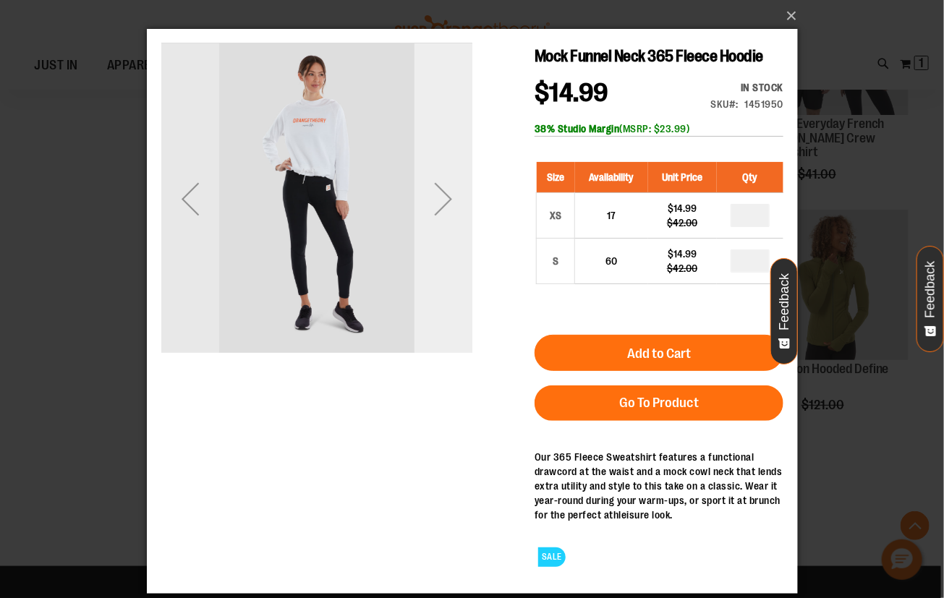
click at [438, 192] on div "Next" at bounding box center [443, 198] width 58 height 58
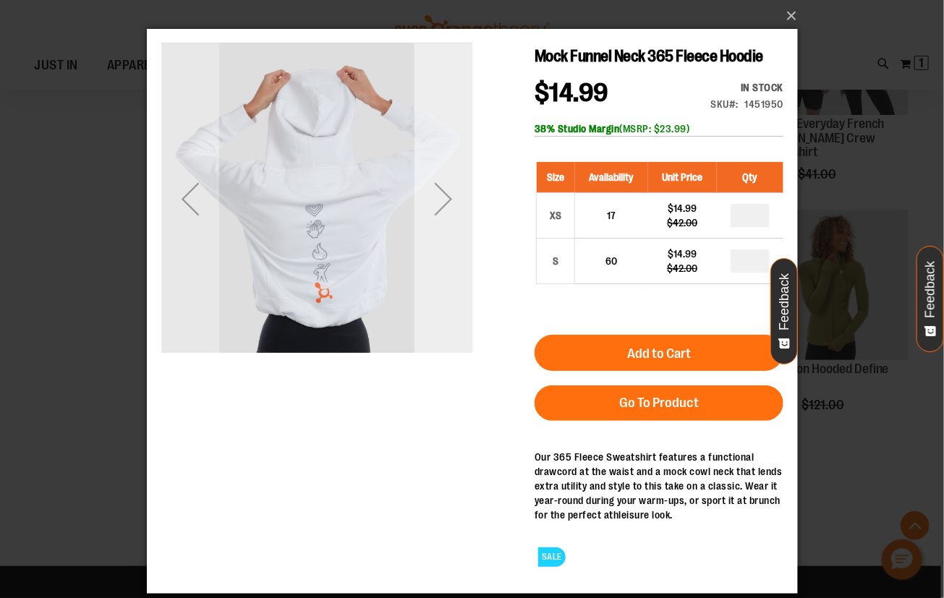
click at [438, 192] on div "Next" at bounding box center [443, 198] width 58 height 58
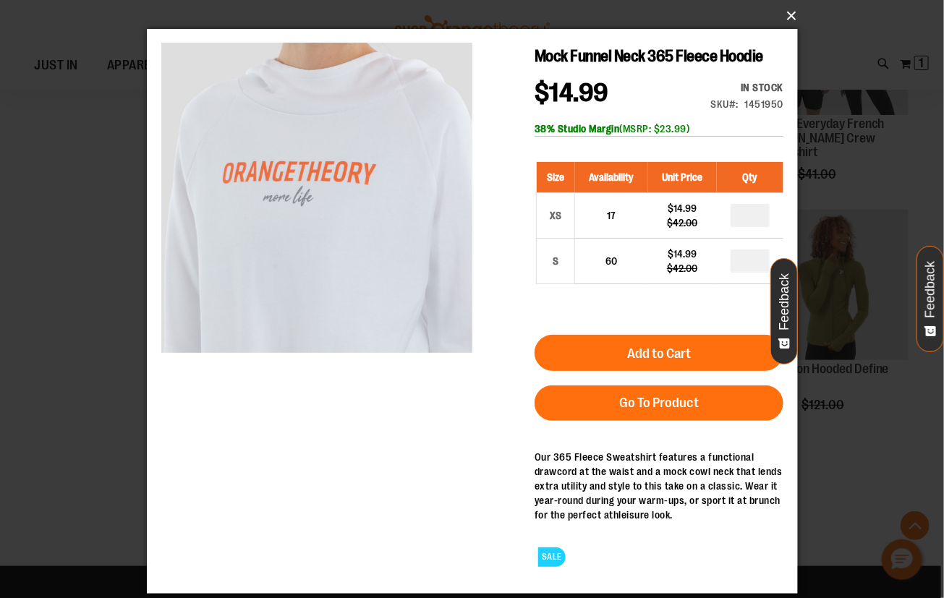
click at [783, 12] on button "×" at bounding box center [476, 16] width 651 height 32
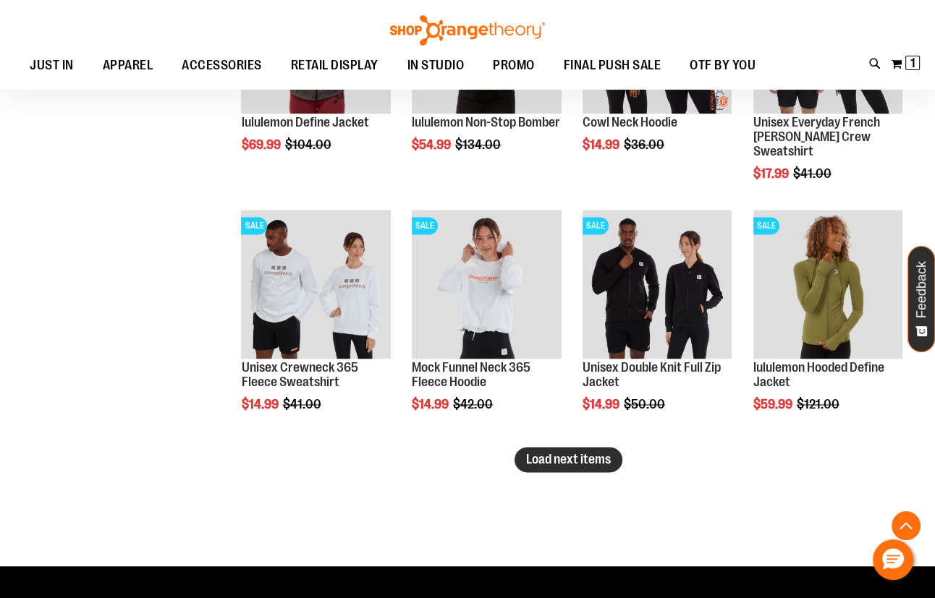
click at [595, 462] on span "Load next items" at bounding box center [568, 459] width 85 height 14
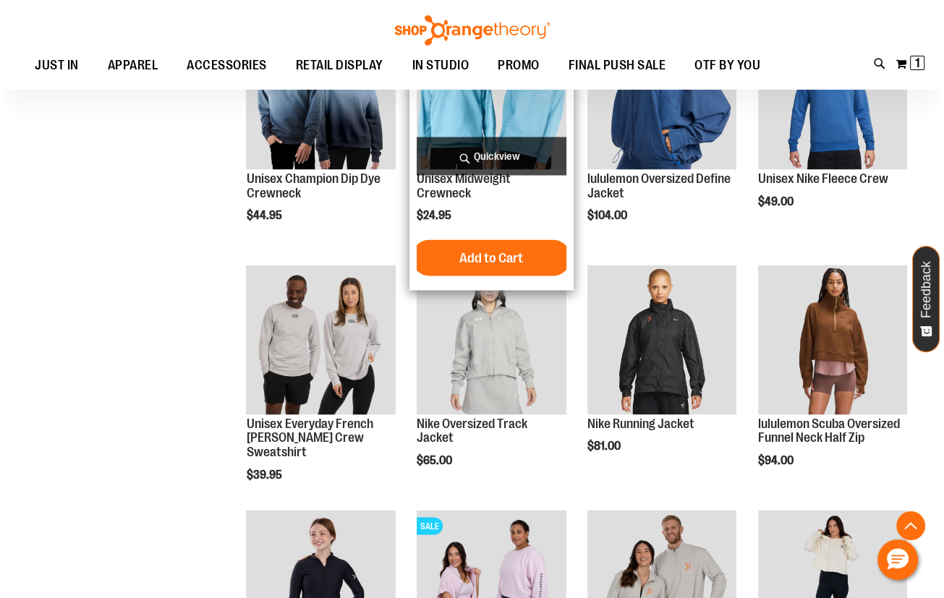
scroll to position [2492, 0]
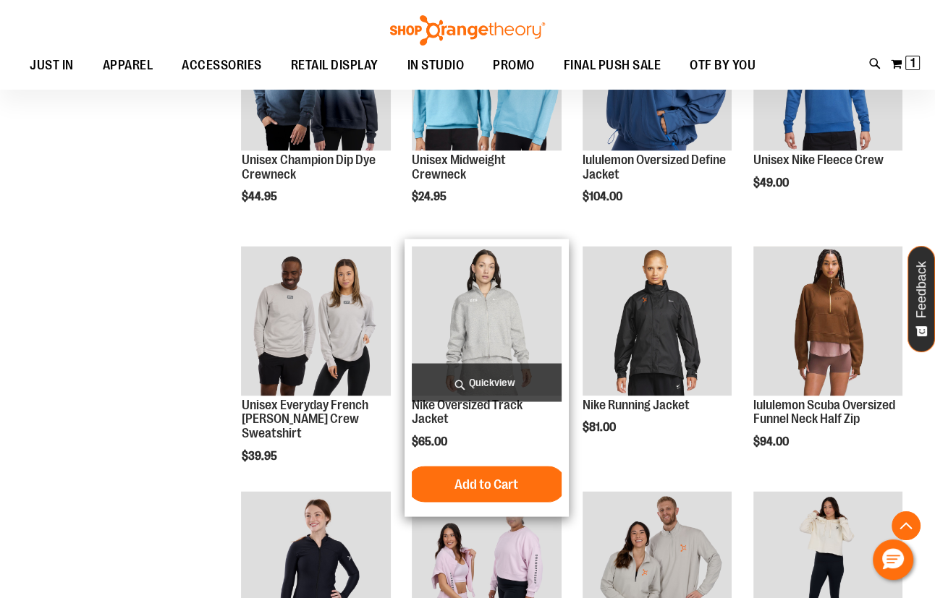
click at [524, 372] on span "Quickview" at bounding box center [486, 382] width 149 height 38
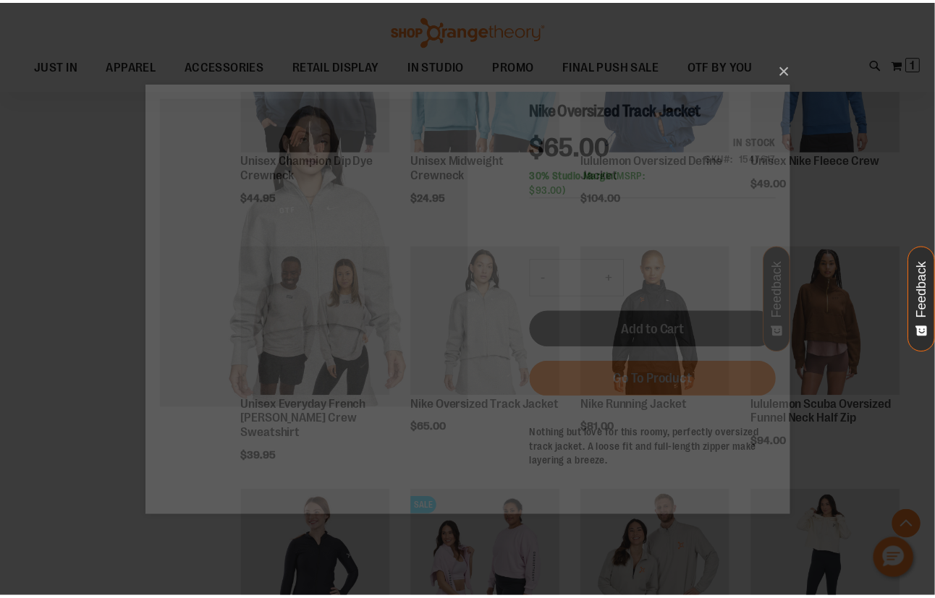
scroll to position [0, 0]
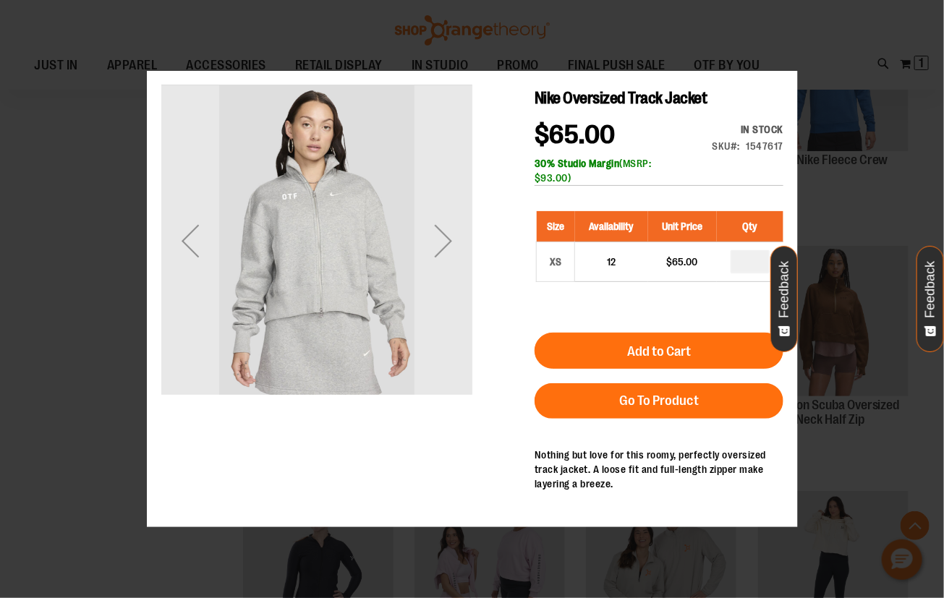
click at [789, 67] on div "×" at bounding box center [472, 299] width 944 height 598
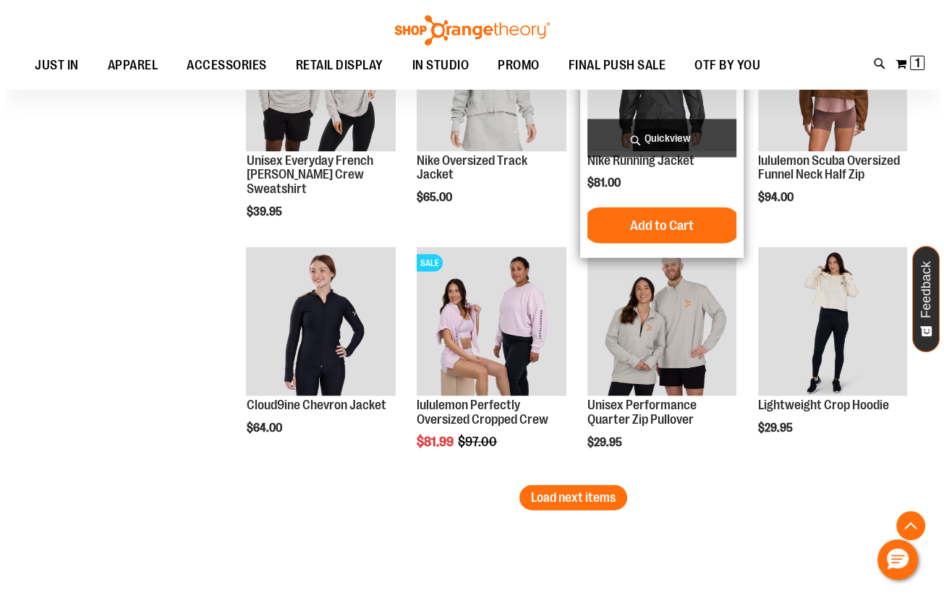
scroll to position [2755, 0]
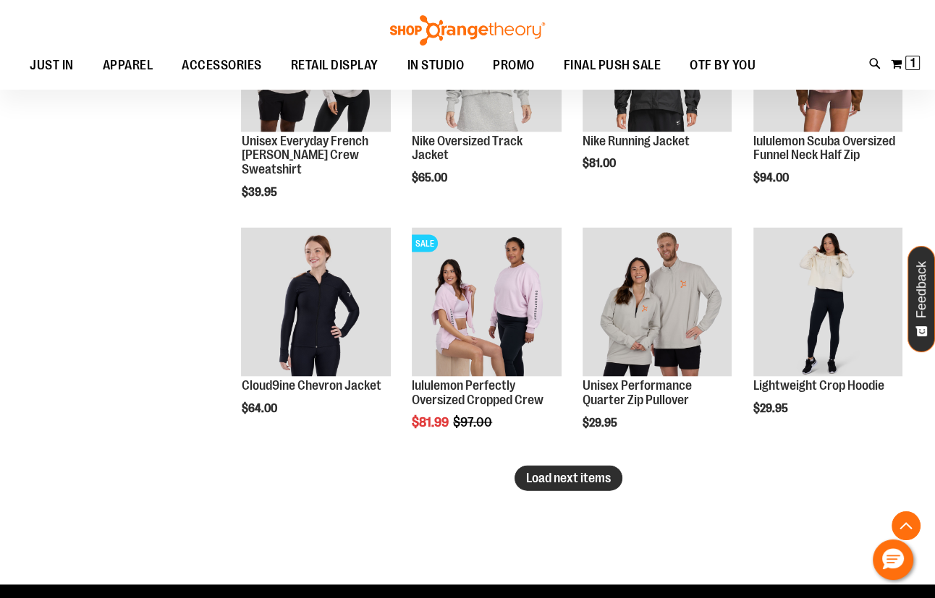
click at [580, 491] on button "Load next items" at bounding box center [568, 478] width 108 height 25
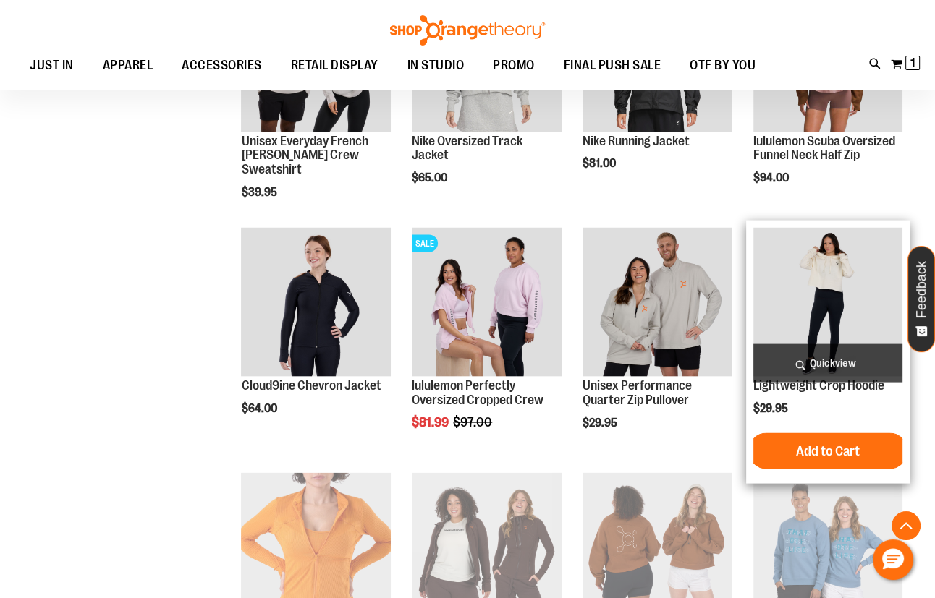
click at [855, 355] on span "Quickview" at bounding box center [827, 363] width 149 height 38
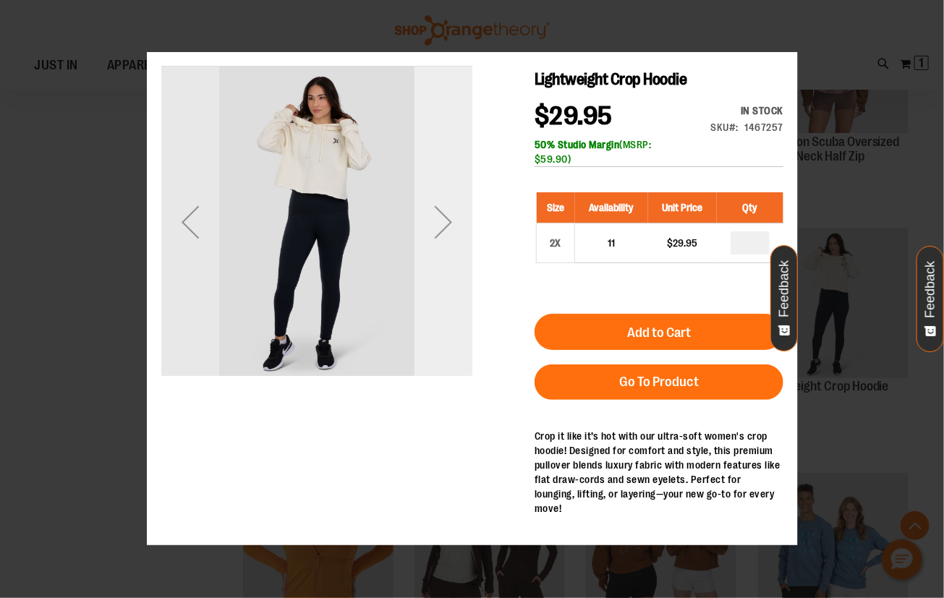
click at [457, 244] on div "Next" at bounding box center [443, 222] width 58 height 58
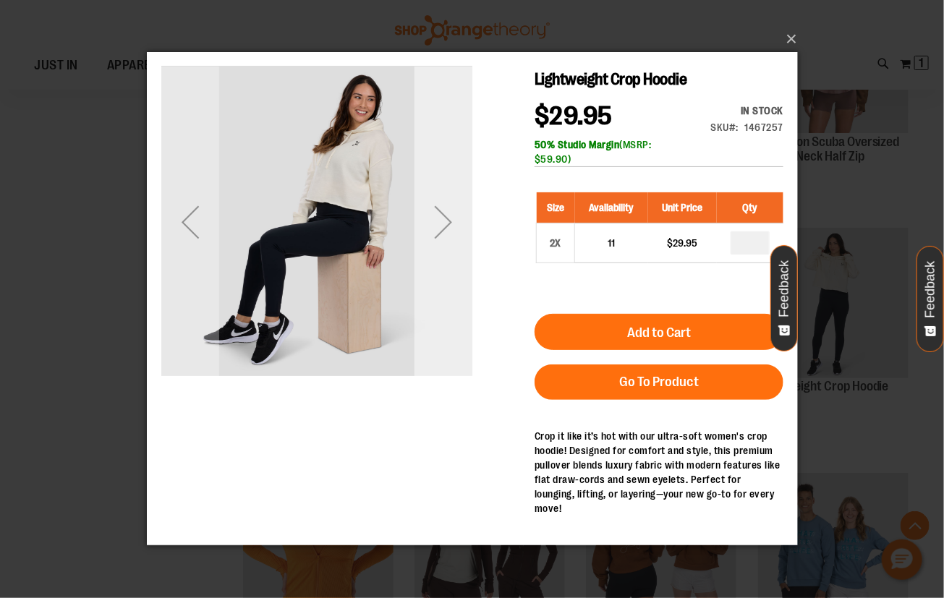
click at [457, 244] on div "Next" at bounding box center [443, 222] width 58 height 58
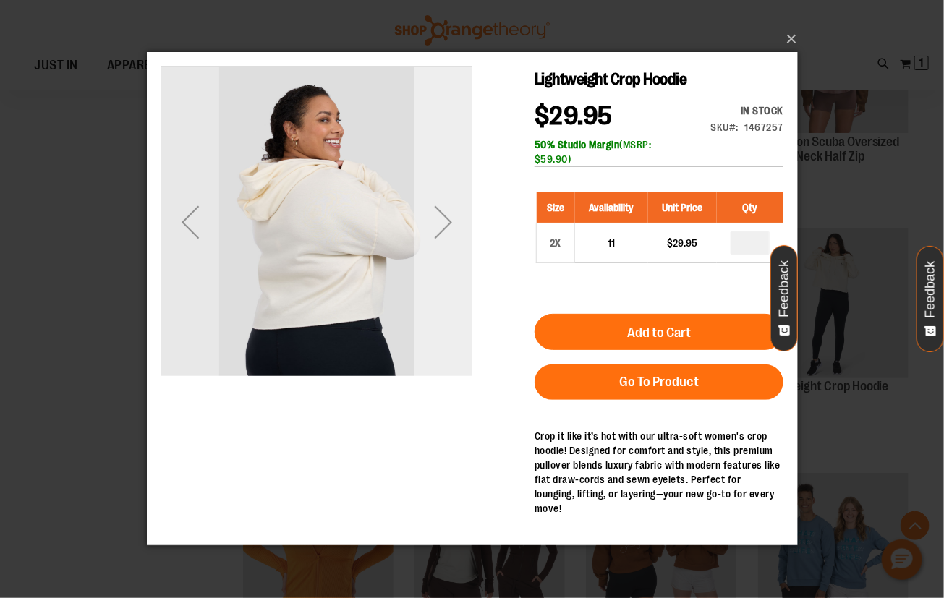
click at [457, 244] on div "Next" at bounding box center [443, 222] width 58 height 58
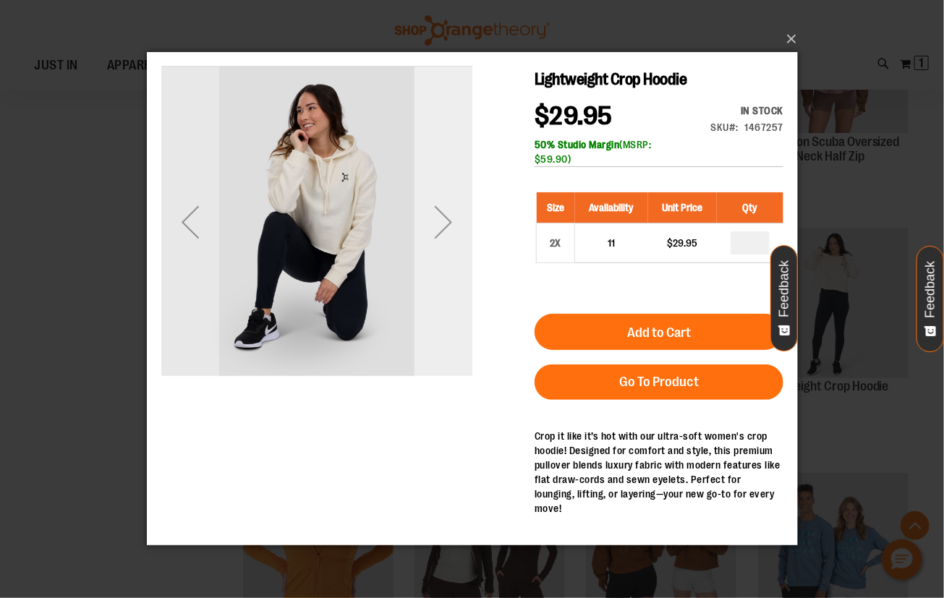
click at [457, 244] on div "Next" at bounding box center [443, 222] width 58 height 58
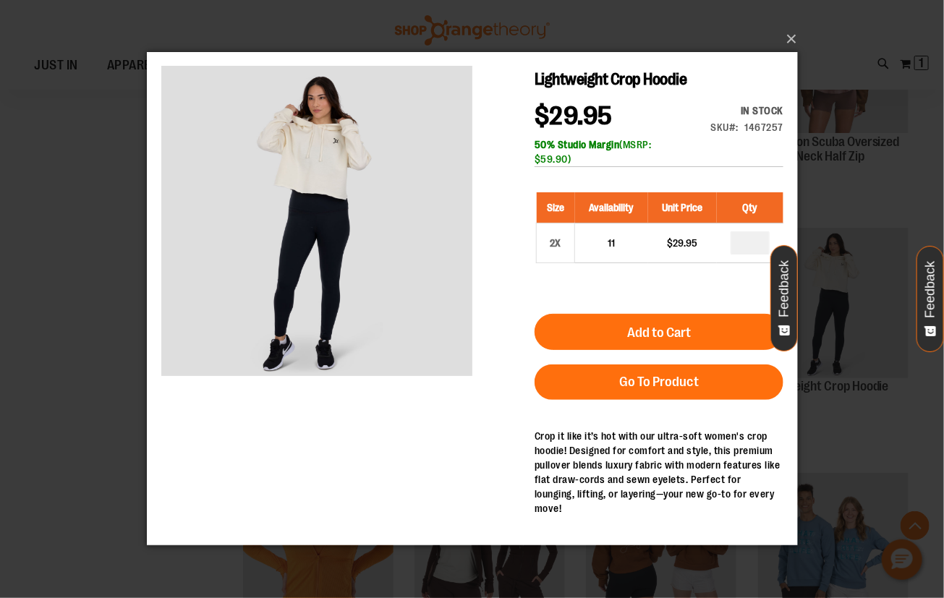
click at [156, 293] on main "Lightweight Crop Hoodie $29.95 In stock Only %1 left SKU 1467257 50% Studio Mar…" at bounding box center [471, 305] width 651 height 507
click at [109, 359] on div "×" at bounding box center [472, 299] width 944 height 598
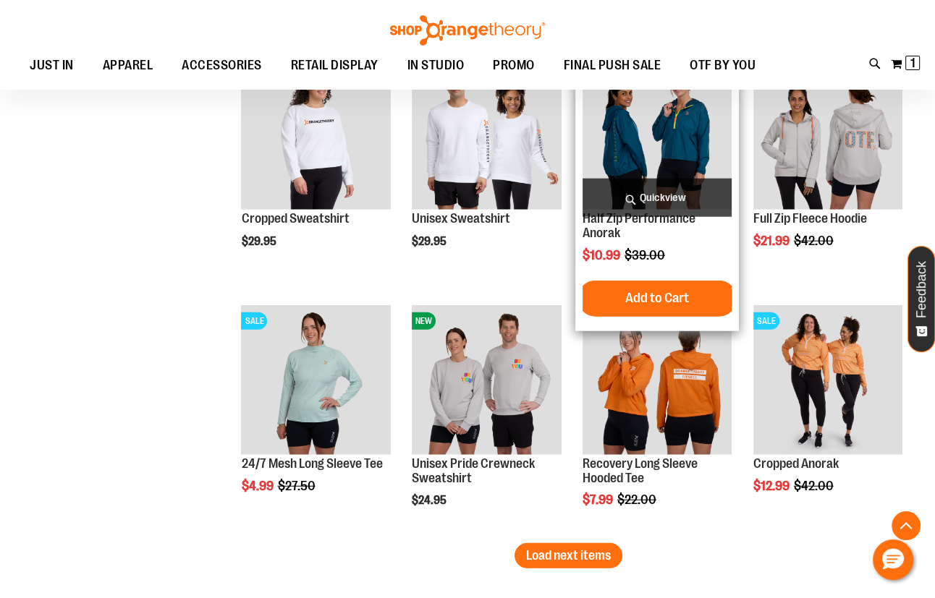
scroll to position [3545, 0]
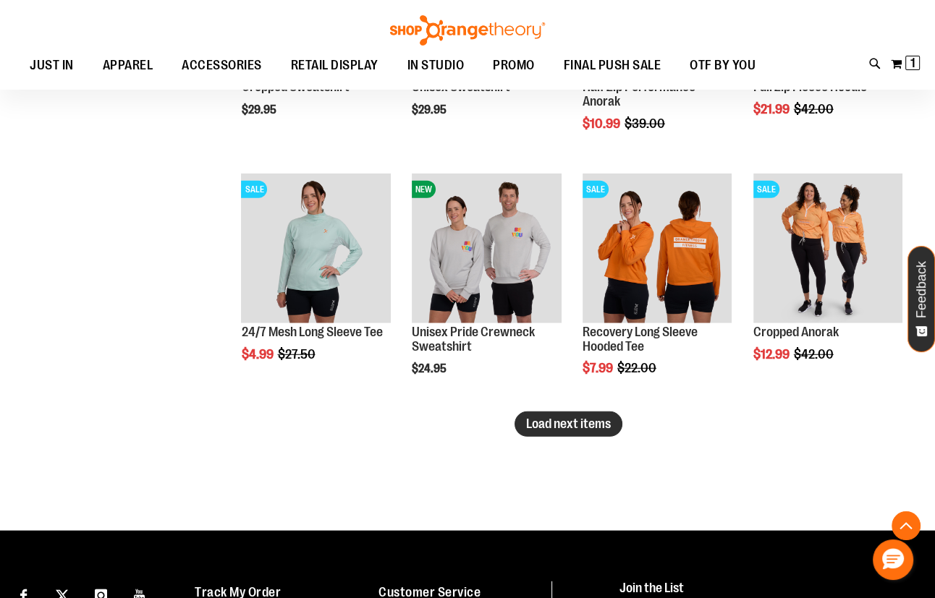
click at [547, 428] on span "Load next items" at bounding box center [568, 424] width 85 height 14
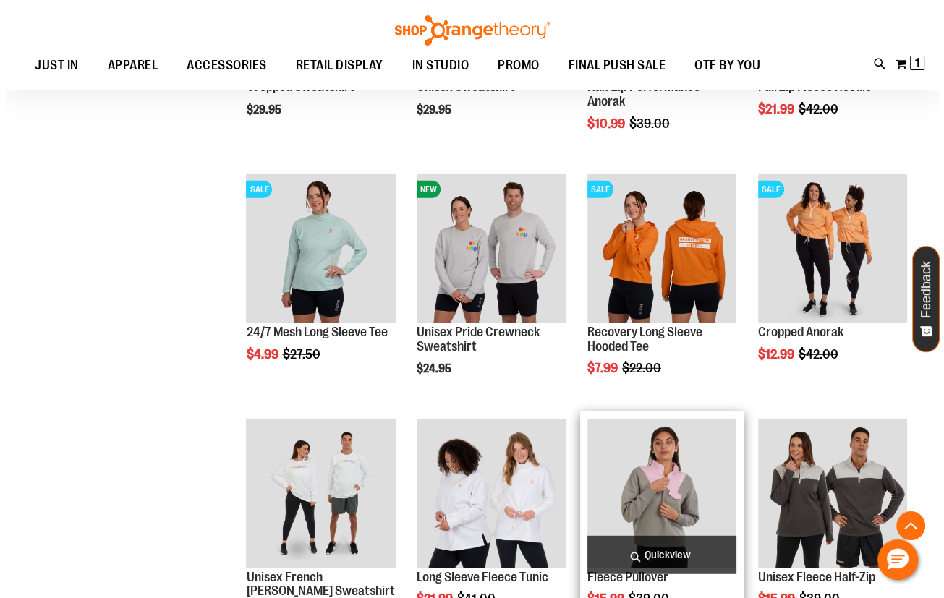
scroll to position [3741, 0]
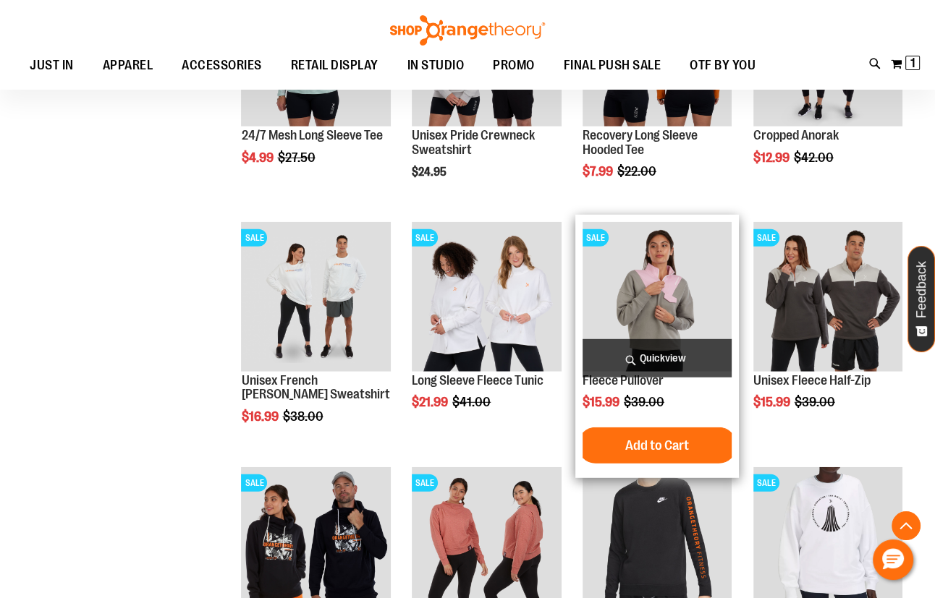
click at [630, 361] on span "Quickview" at bounding box center [656, 358] width 149 height 38
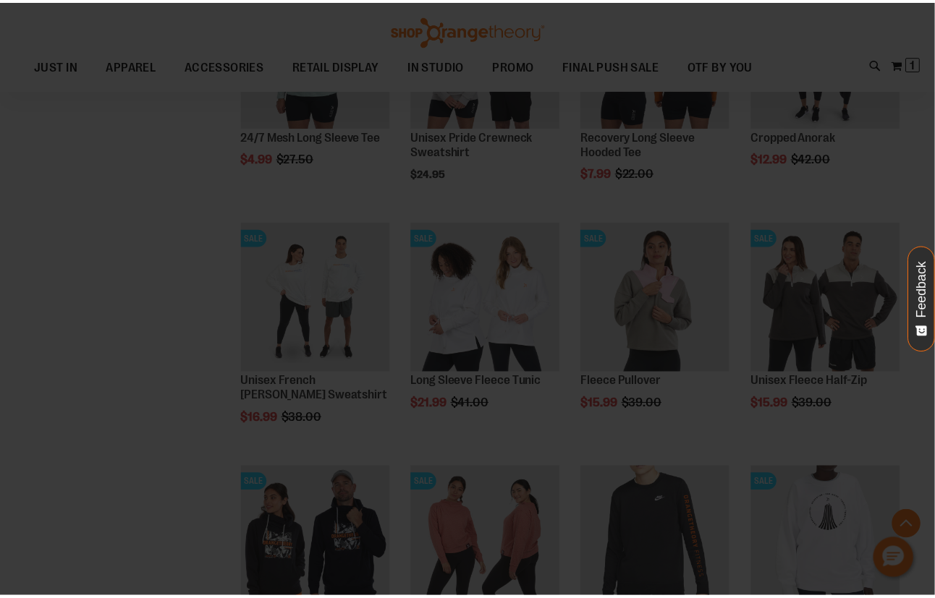
scroll to position [0, 0]
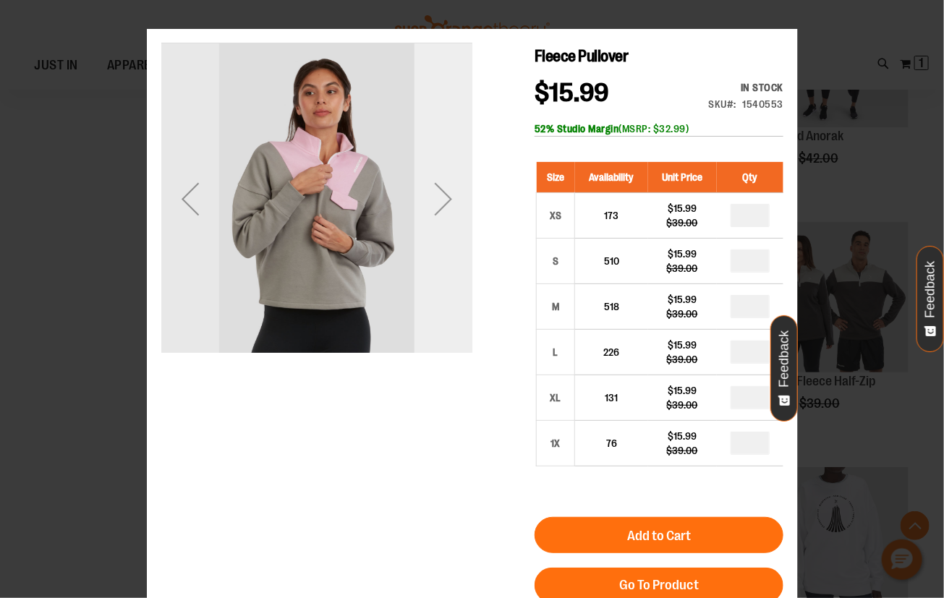
click at [458, 242] on div "Next" at bounding box center [443, 198] width 58 height 311
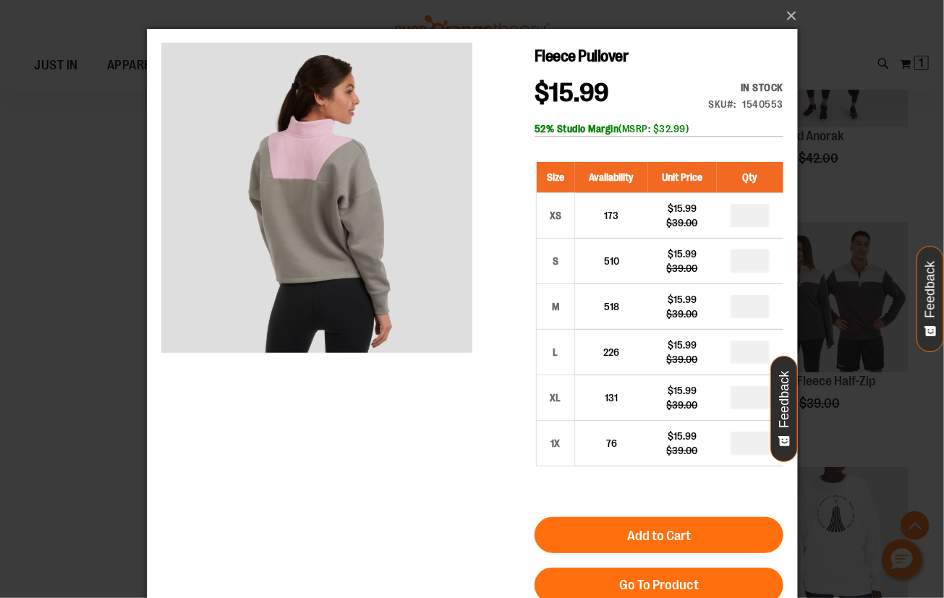
click at [113, 352] on div "×" at bounding box center [472, 299] width 944 height 598
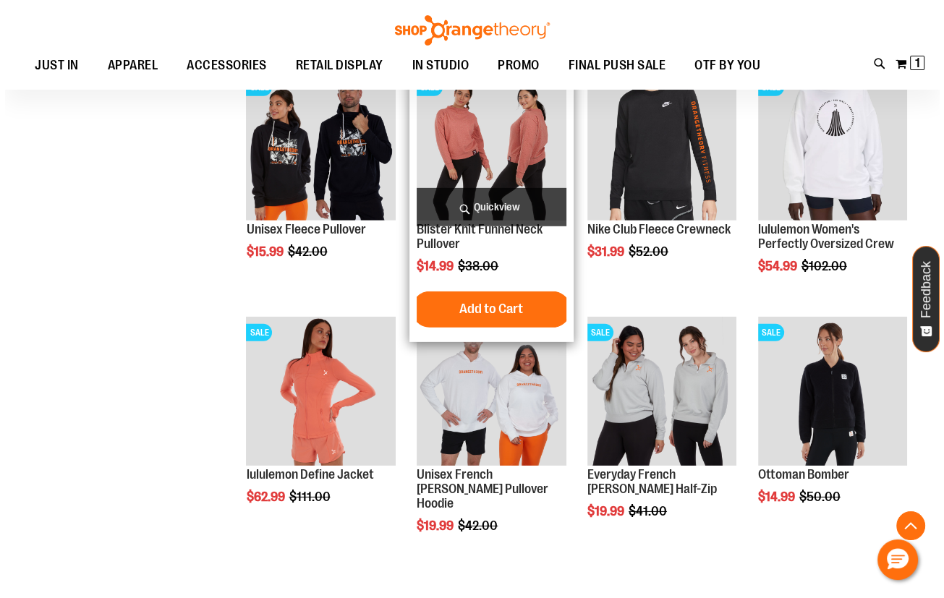
scroll to position [4202, 0]
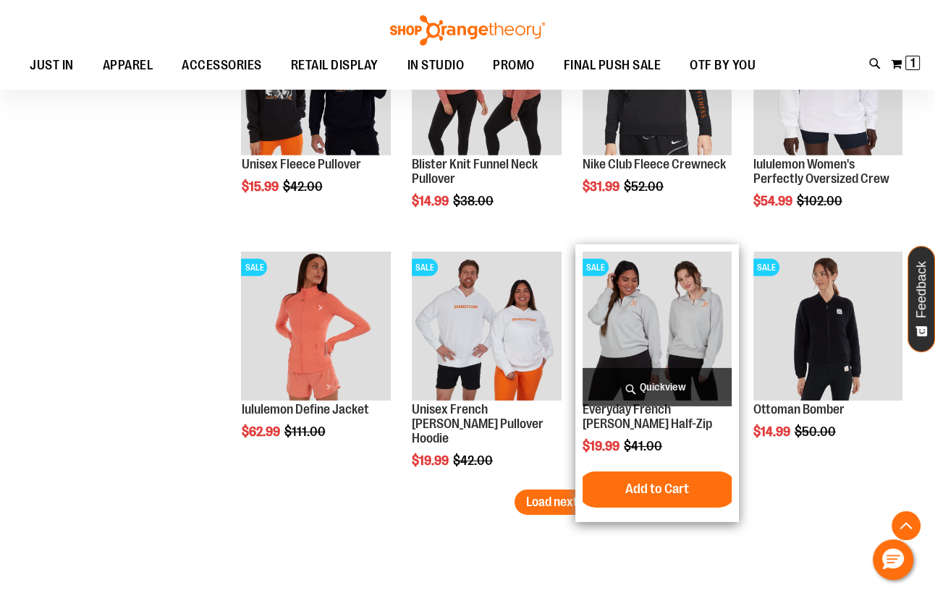
click at [604, 389] on span "Quickview" at bounding box center [656, 387] width 149 height 38
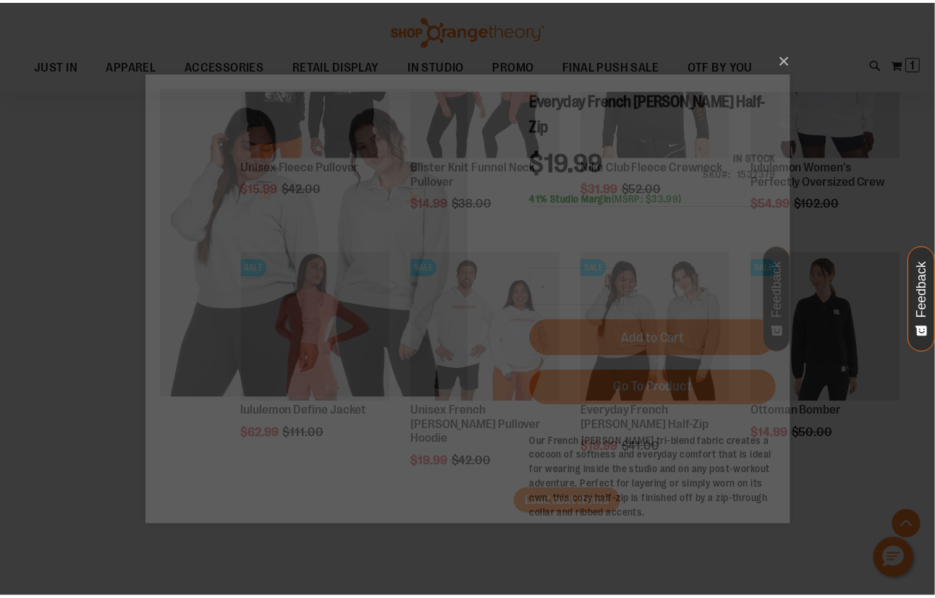
scroll to position [0, 0]
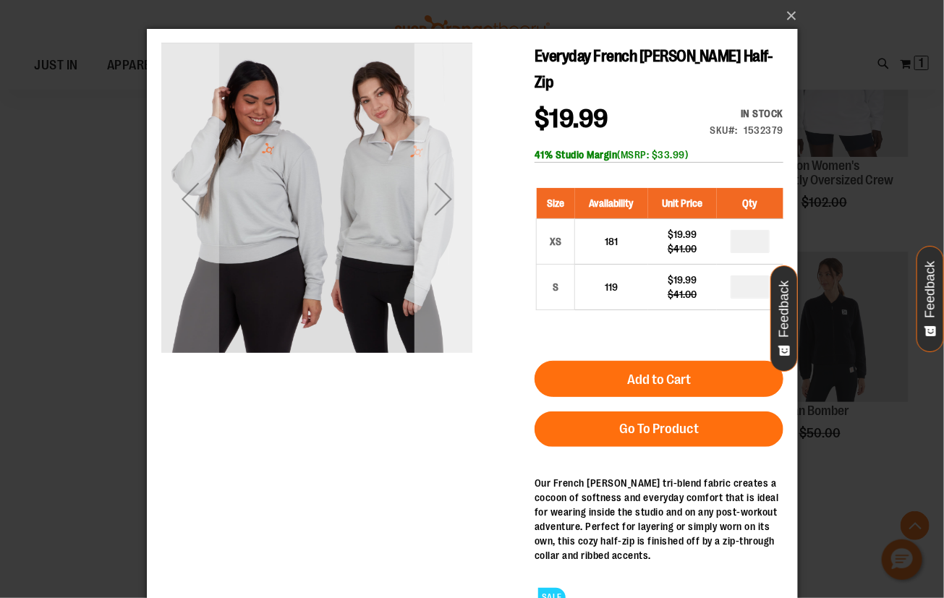
click at [443, 251] on div "Next" at bounding box center [443, 198] width 58 height 311
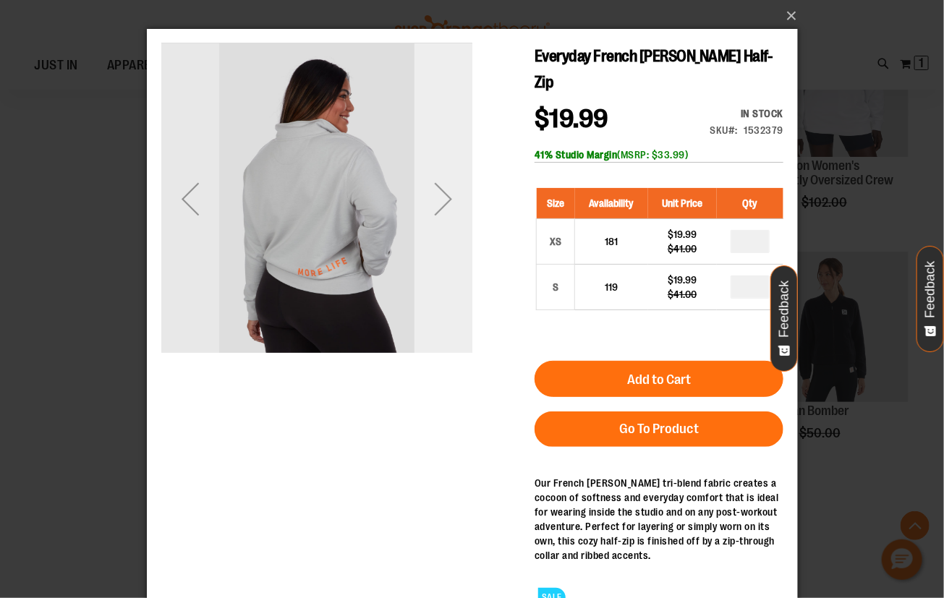
click at [443, 251] on div "Next" at bounding box center [443, 198] width 58 height 311
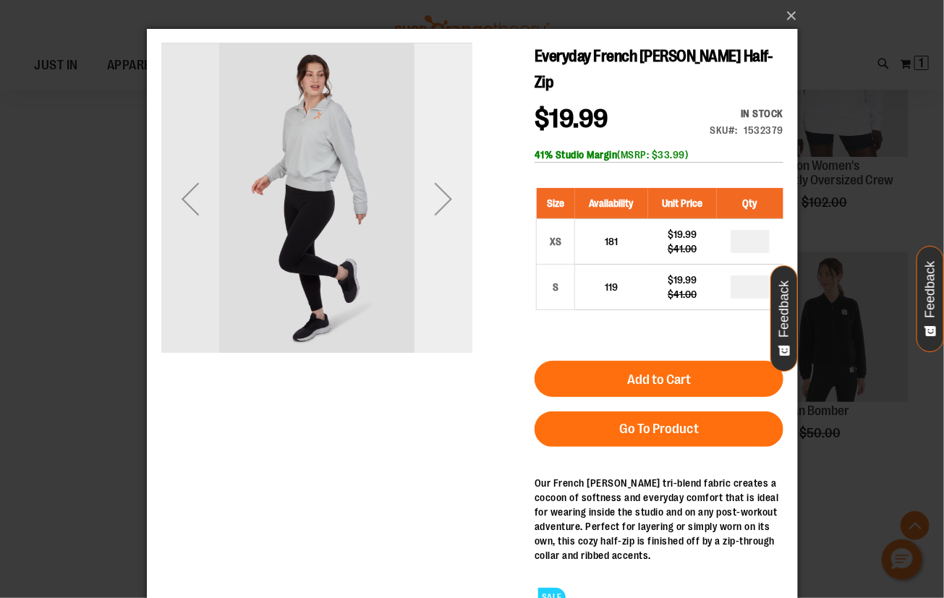
click at [443, 251] on div "Next" at bounding box center [443, 198] width 58 height 311
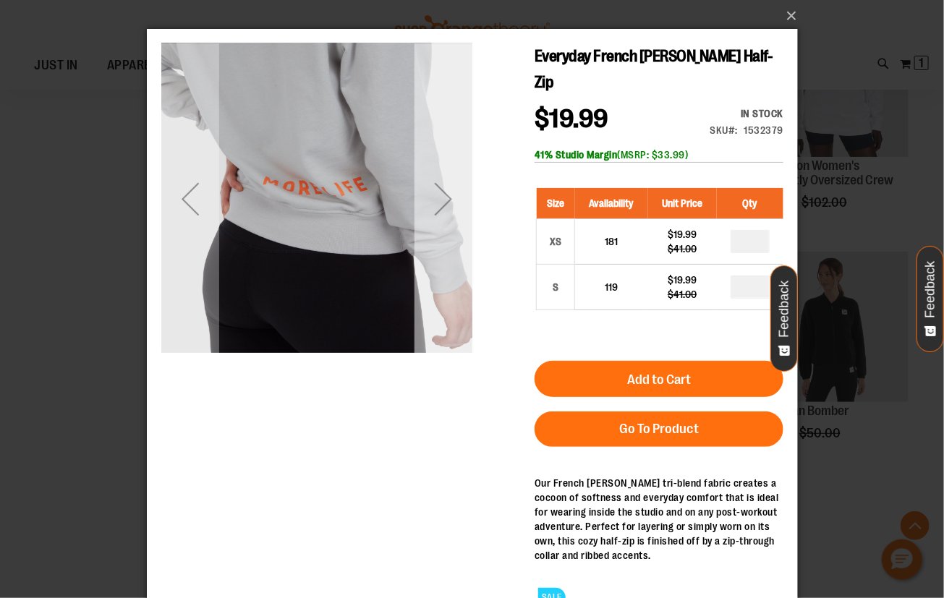
click at [443, 251] on div "Next" at bounding box center [443, 198] width 58 height 311
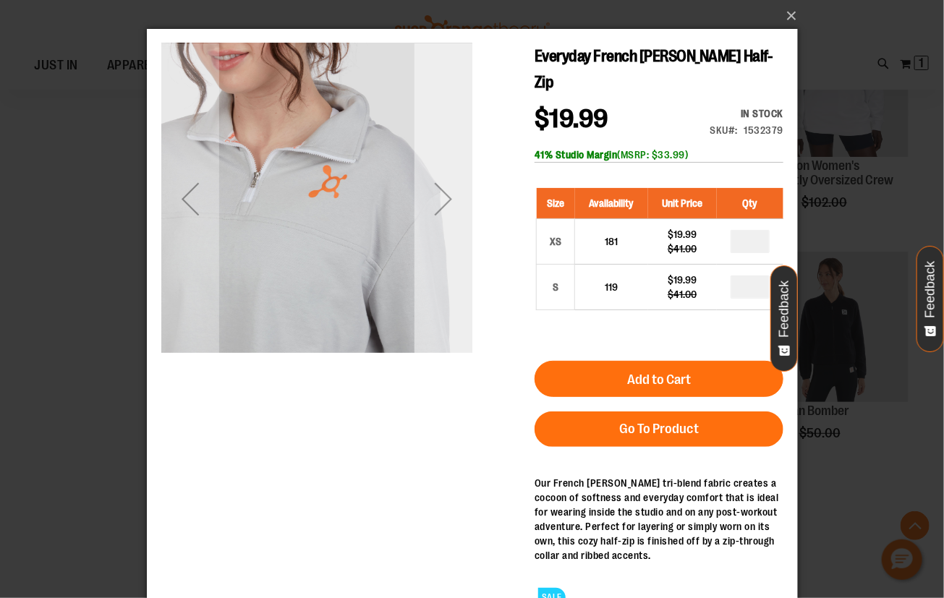
click at [443, 251] on div "Next" at bounding box center [443, 198] width 58 height 311
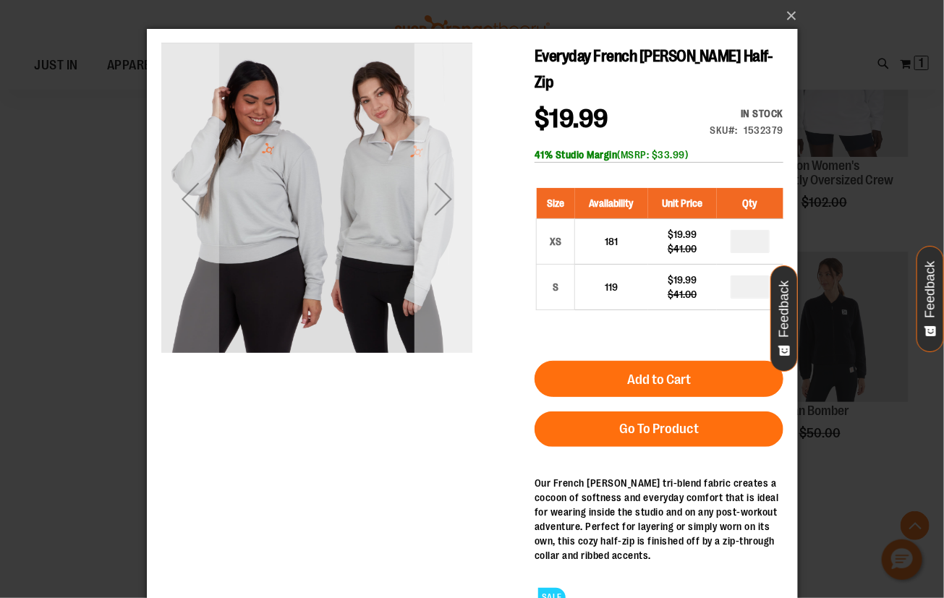
click at [443, 251] on div "Next" at bounding box center [443, 198] width 58 height 311
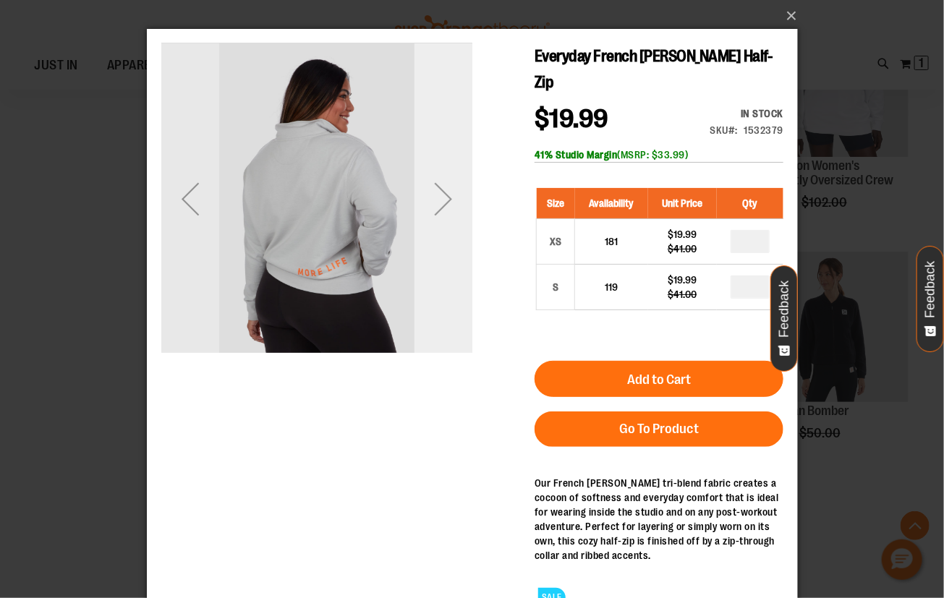
click at [443, 251] on div "Next" at bounding box center [443, 198] width 58 height 311
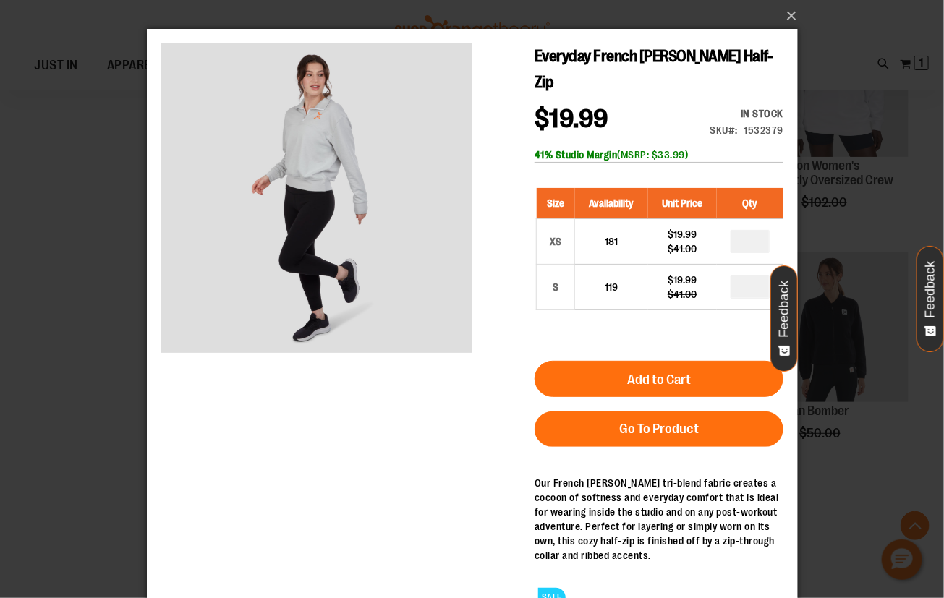
click at [118, 344] on div "×" at bounding box center [472, 299] width 944 height 598
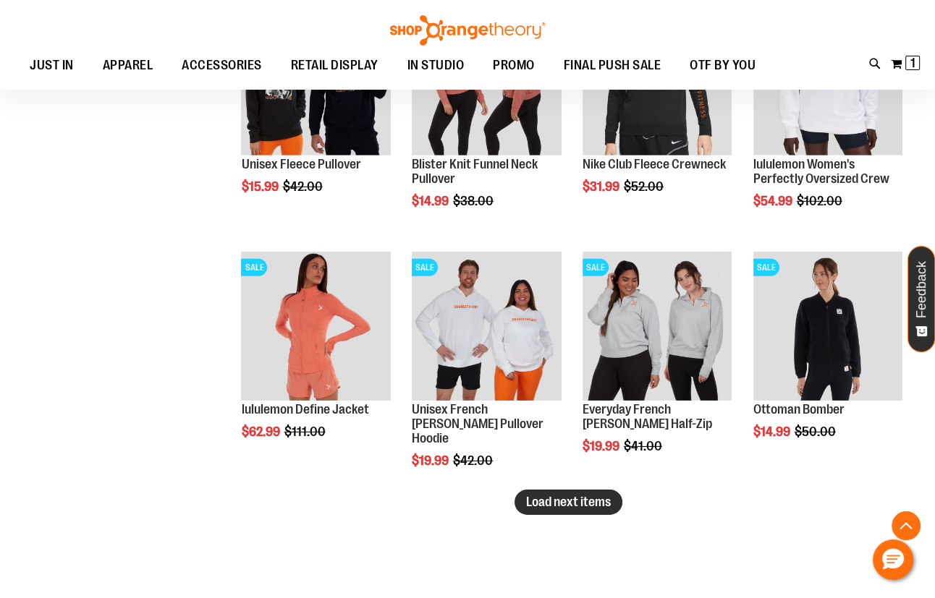
click at [569, 500] on span "Load next items" at bounding box center [568, 502] width 85 height 14
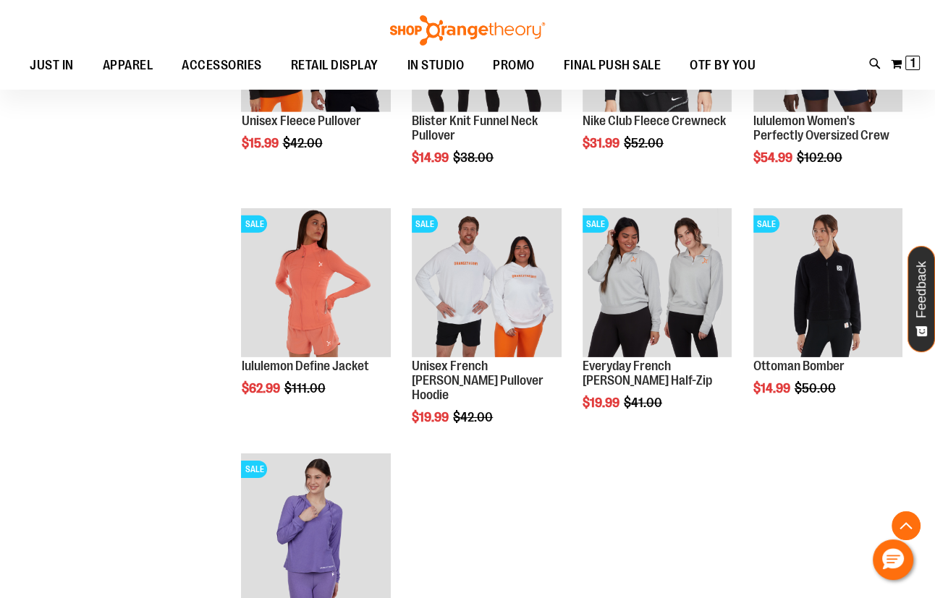
scroll to position [4202, 0]
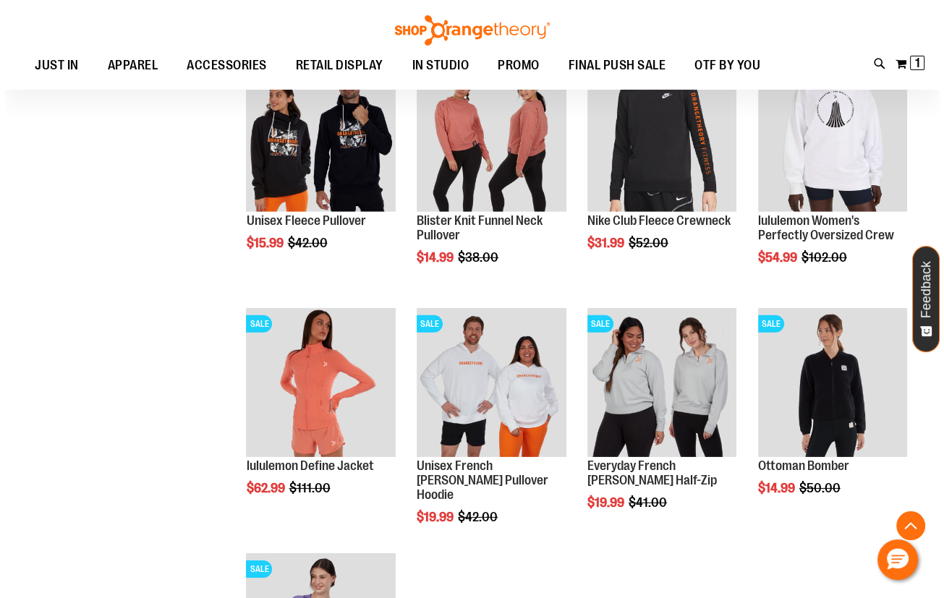
scroll to position [4071, 0]
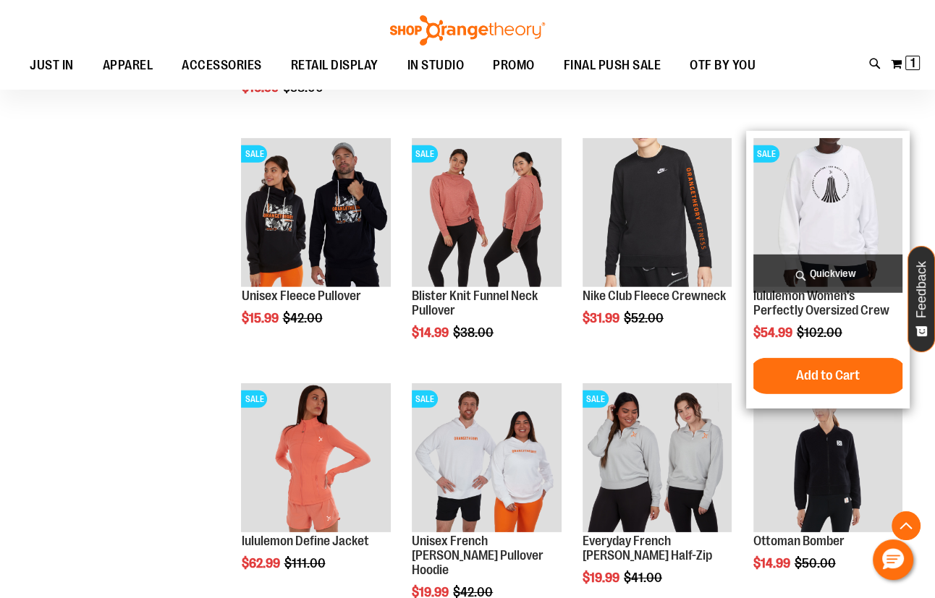
click at [805, 268] on span "Quickview" at bounding box center [827, 274] width 149 height 38
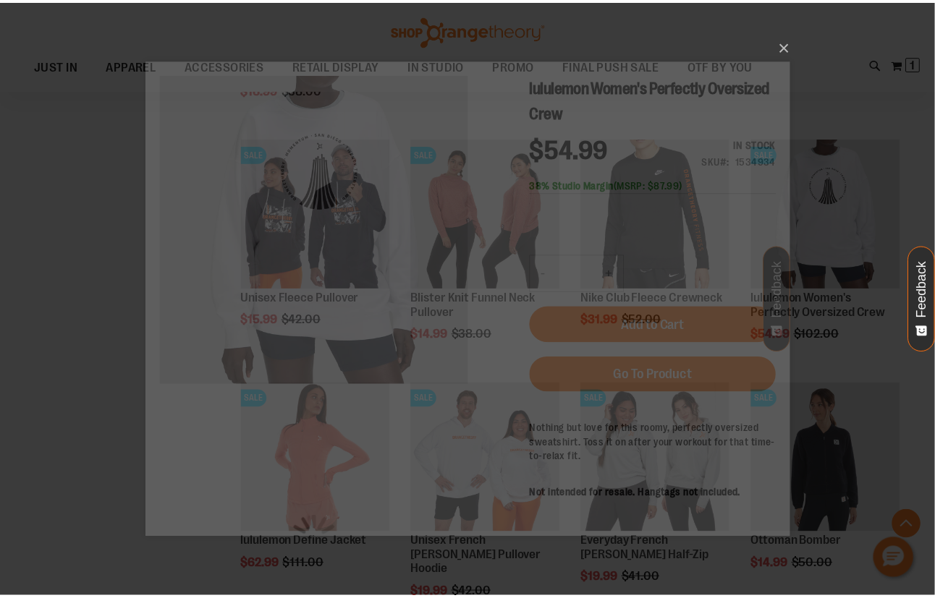
scroll to position [0, 0]
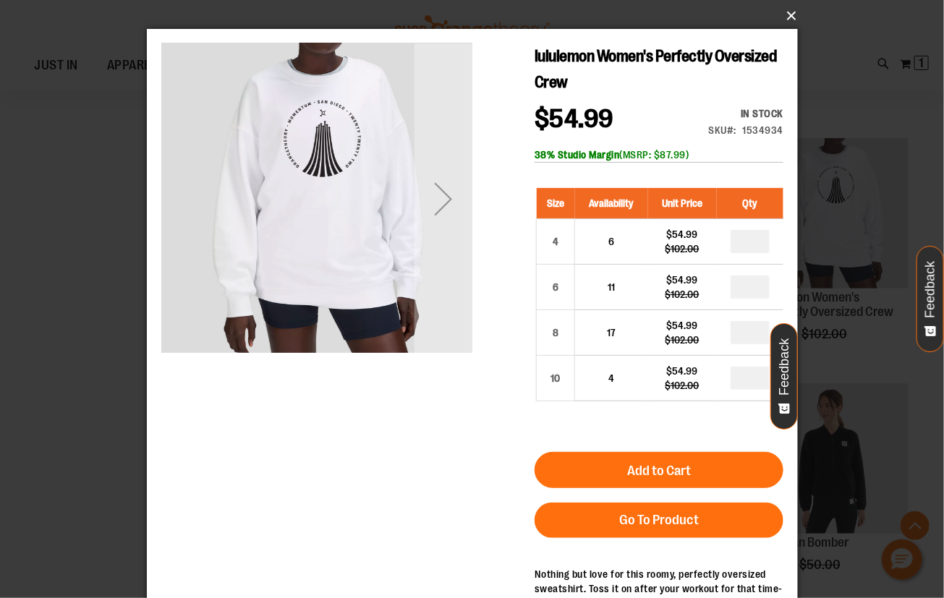
click at [792, 7] on button "×" at bounding box center [476, 16] width 651 height 32
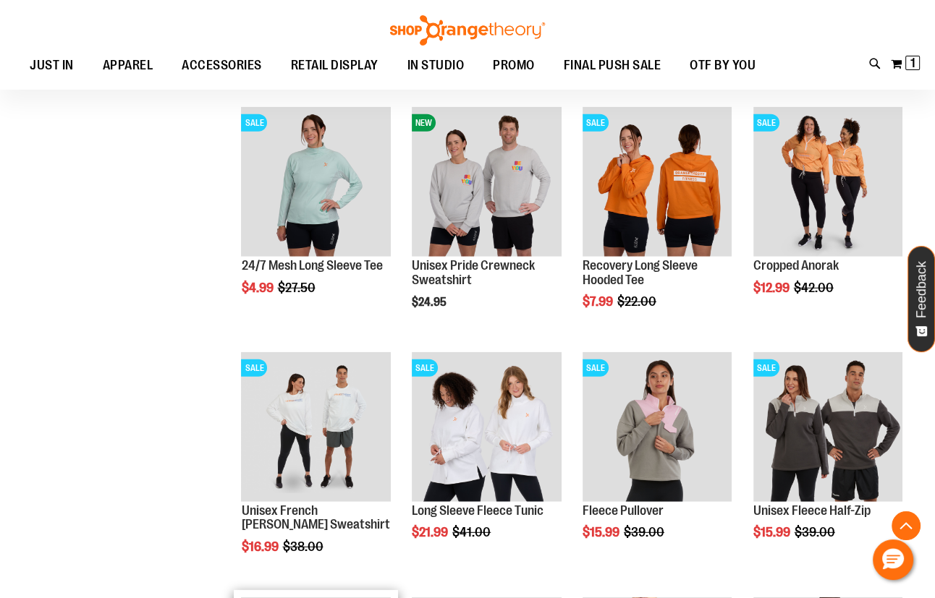
scroll to position [3610, 0]
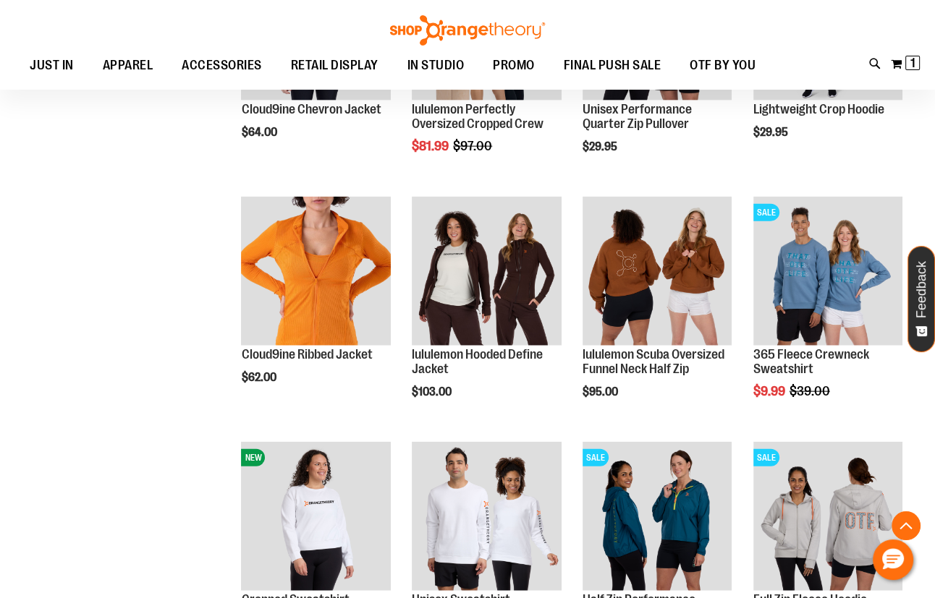
scroll to position [3018, 0]
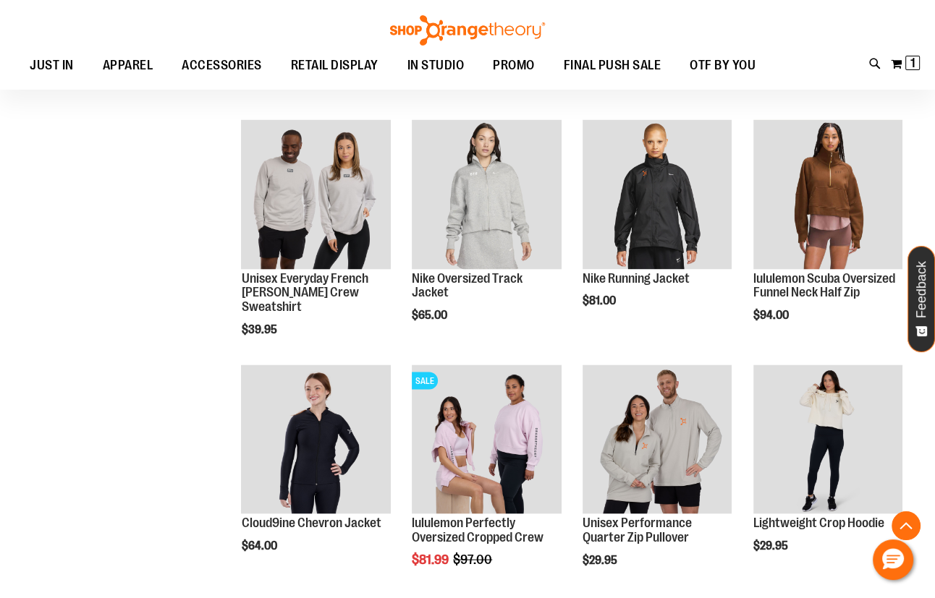
scroll to position [2492, 0]
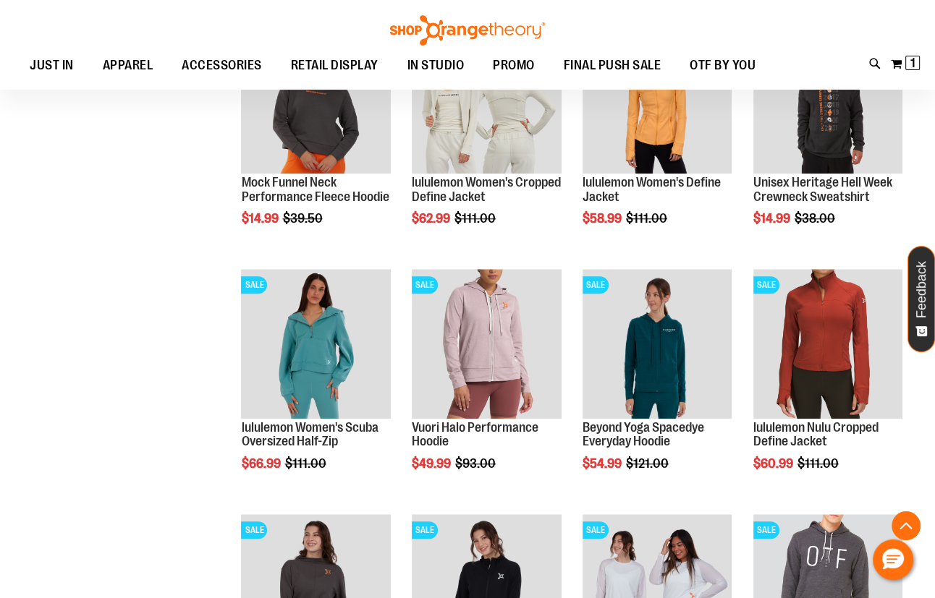
scroll to position [1242, 0]
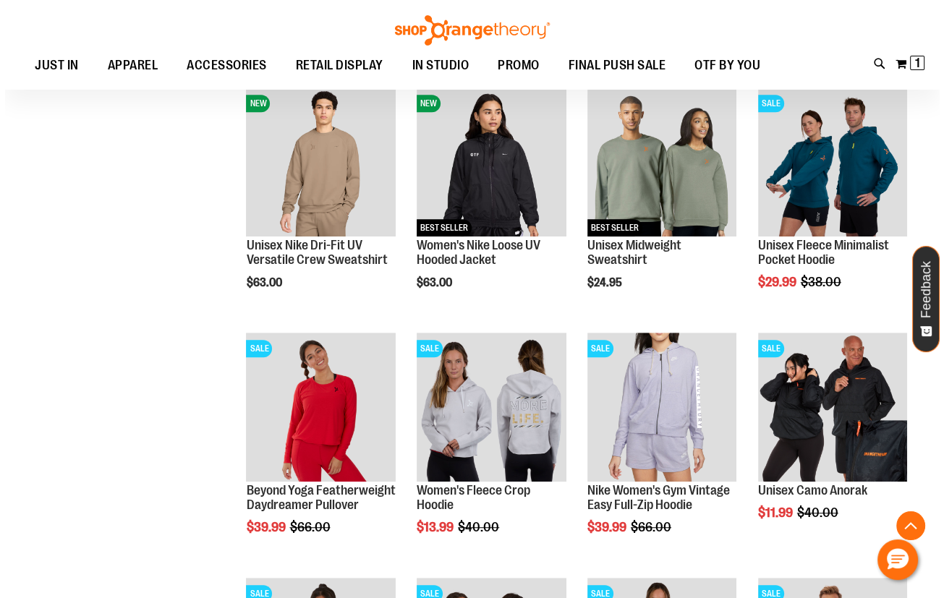
scroll to position [650, 0]
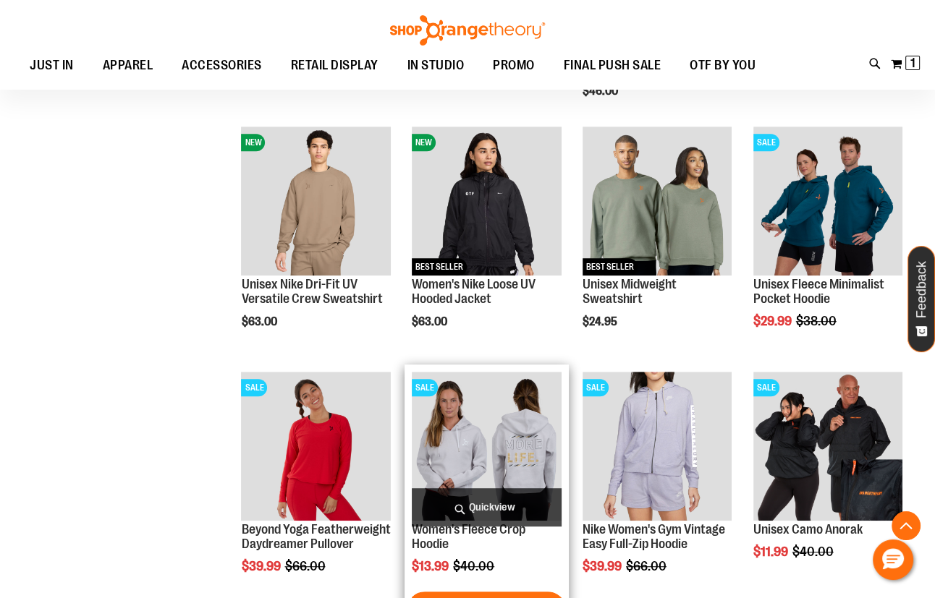
click at [472, 504] on span "Quickview" at bounding box center [486, 507] width 149 height 38
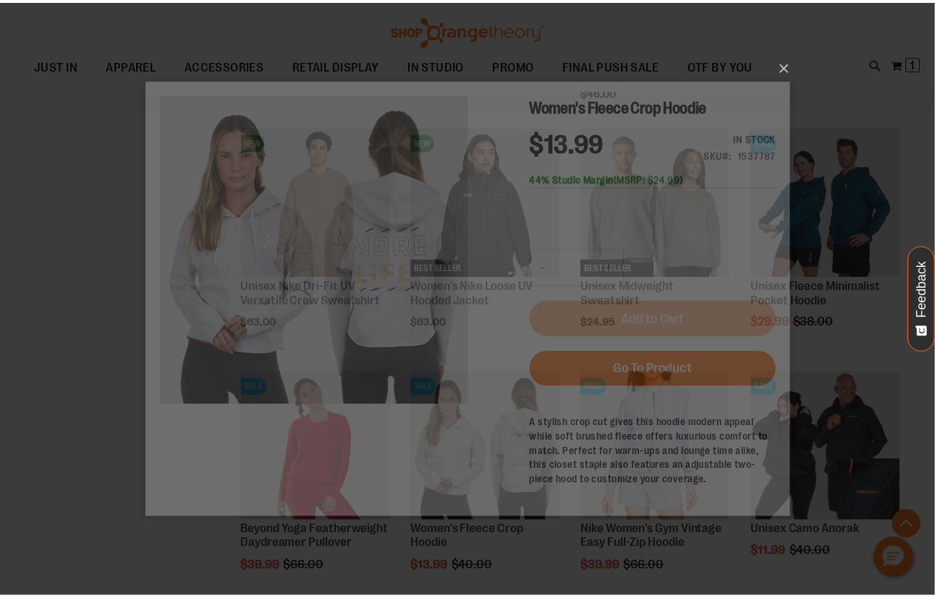
scroll to position [0, 0]
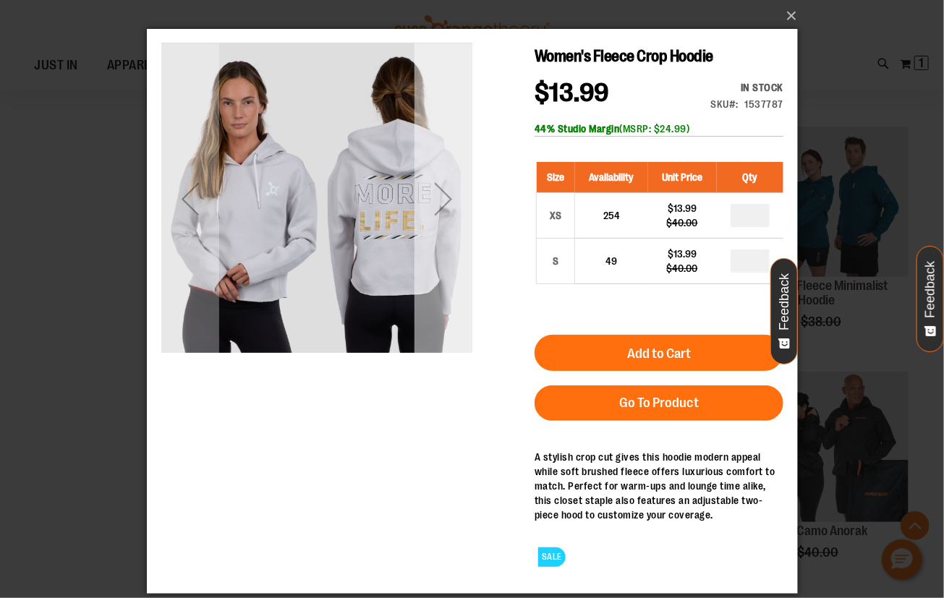
click at [443, 232] on div "Next" at bounding box center [443, 198] width 58 height 311
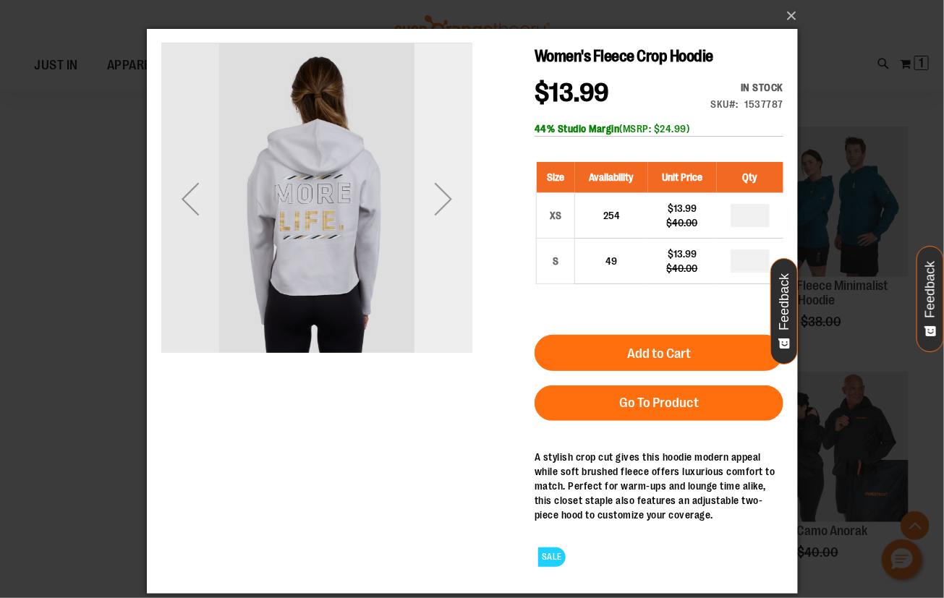
click at [443, 232] on div "Next" at bounding box center [443, 198] width 58 height 311
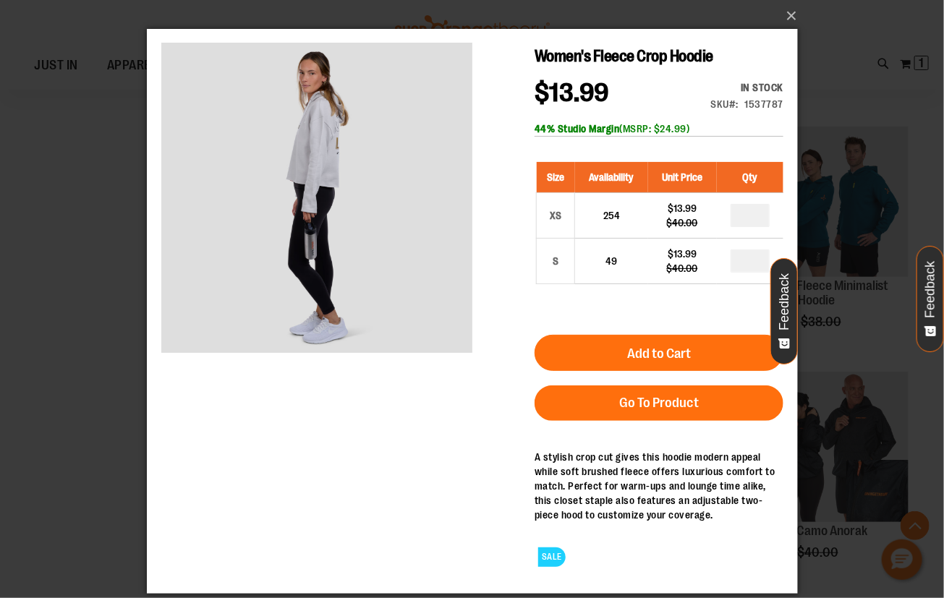
click at [112, 300] on div "×" at bounding box center [472, 299] width 944 height 598
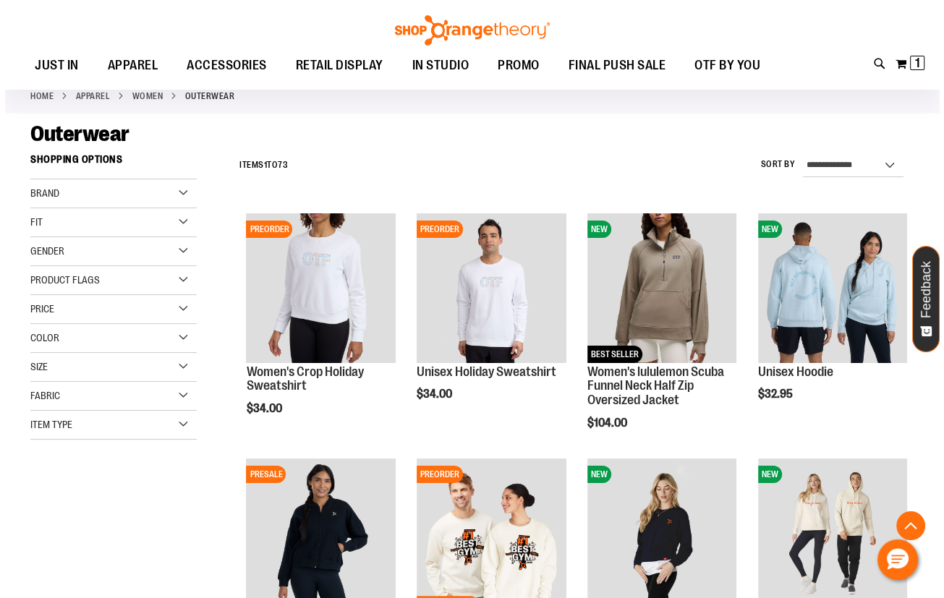
scroll to position [58, 0]
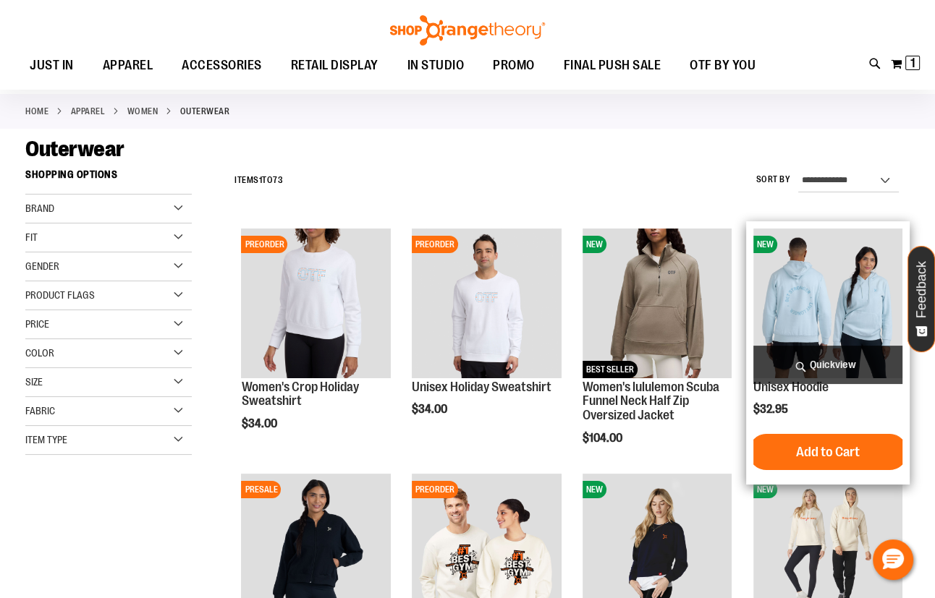
click at [802, 359] on span "Quickview" at bounding box center [827, 365] width 149 height 38
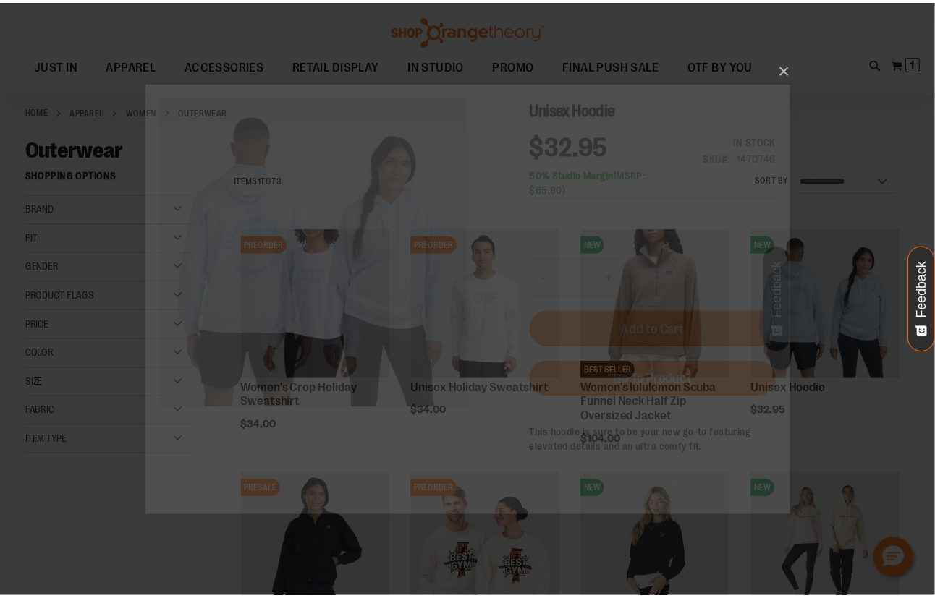
scroll to position [0, 0]
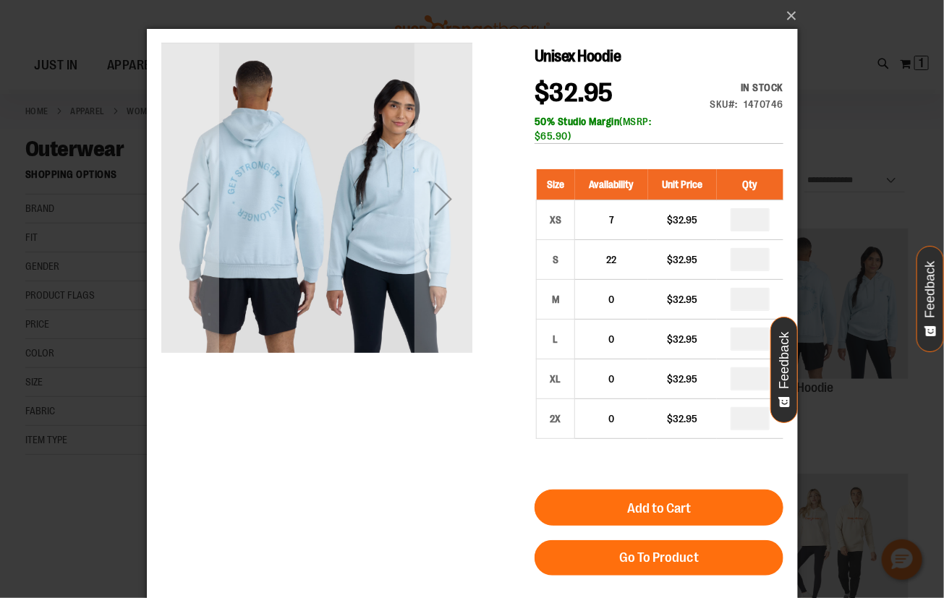
click at [823, 67] on div "×" at bounding box center [472, 299] width 944 height 598
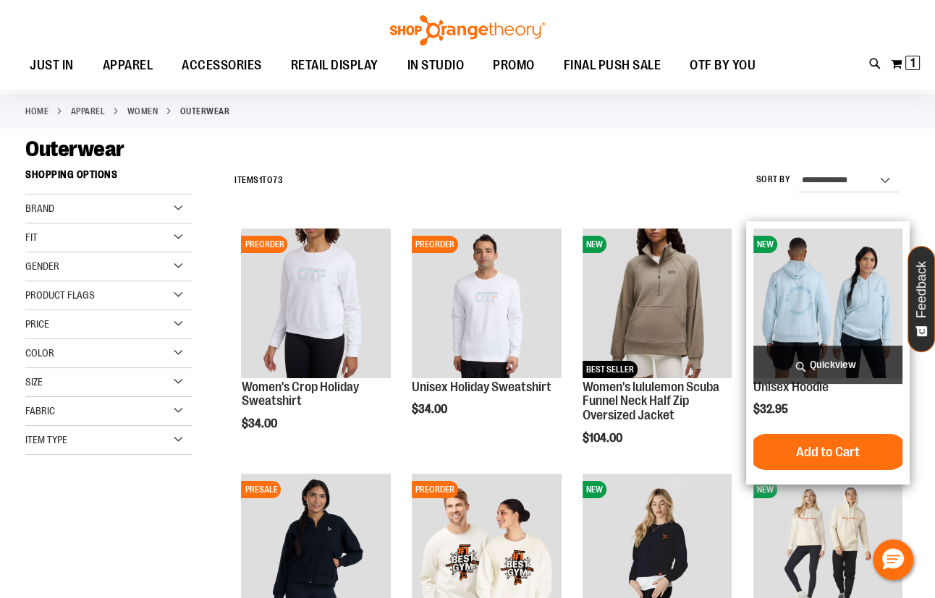
click at [828, 261] on img "product" at bounding box center [827, 303] width 149 height 149
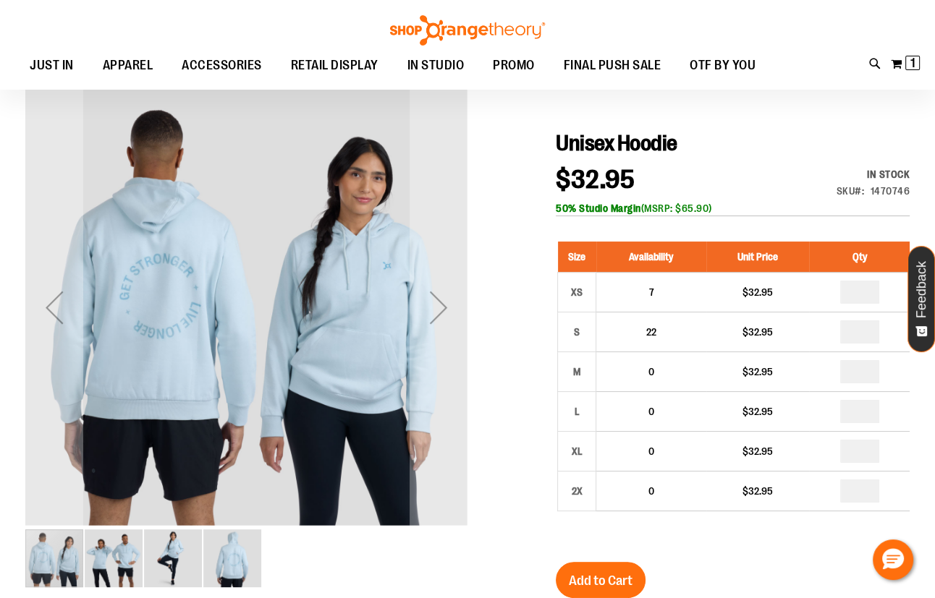
scroll to position [130, 0]
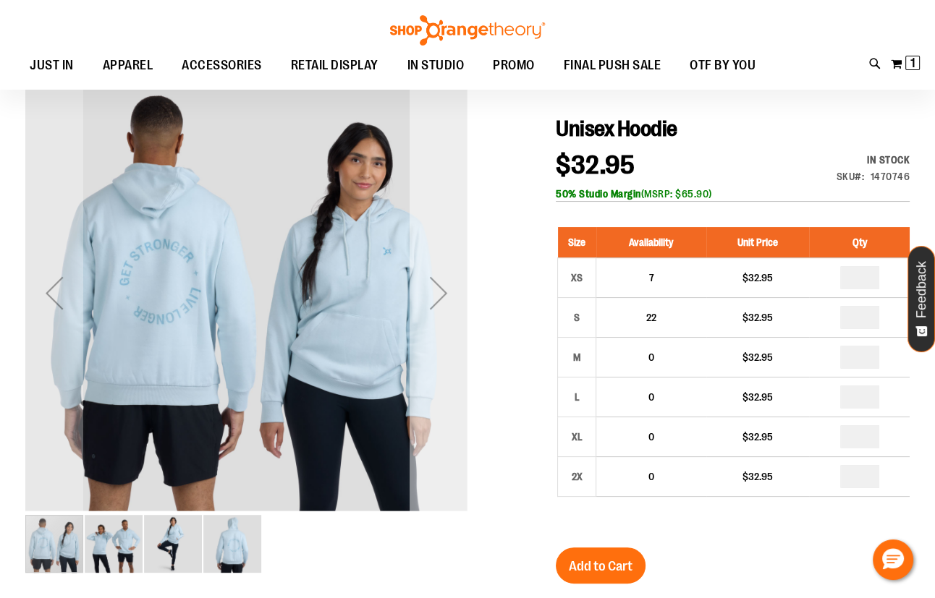
click at [454, 297] on div "Next" at bounding box center [439, 293] width 58 height 58
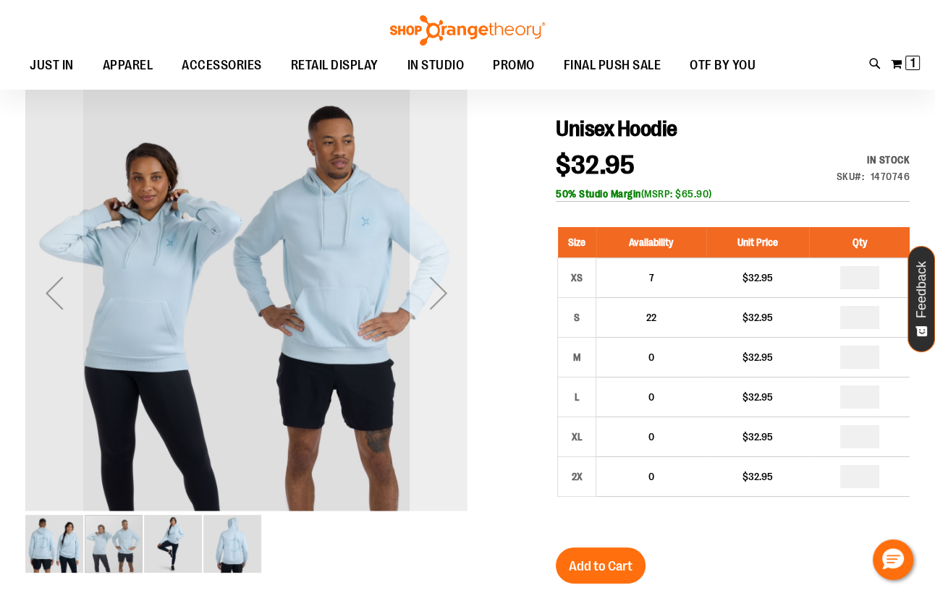
click at [454, 297] on div "Next" at bounding box center [439, 293] width 58 height 58
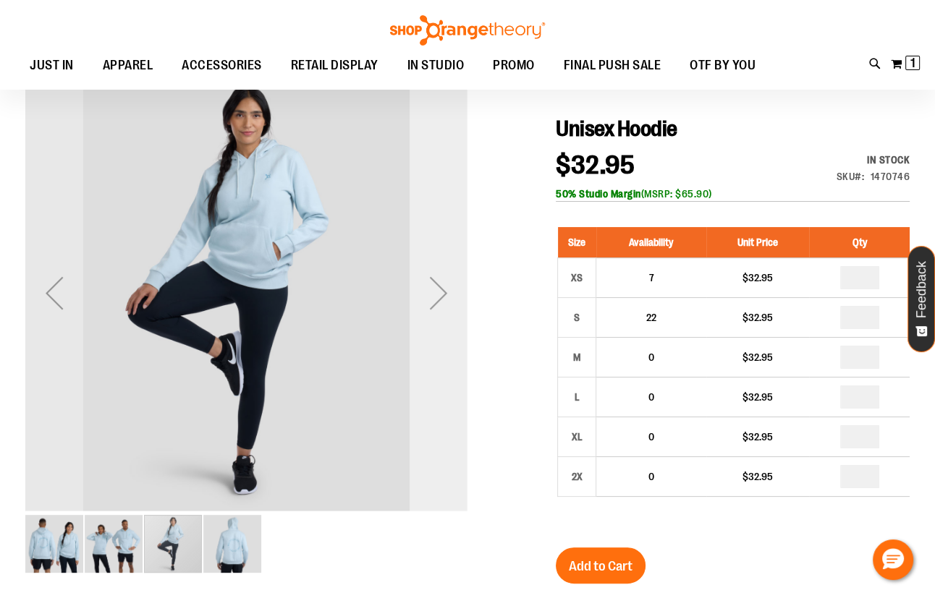
click at [454, 297] on div "Next" at bounding box center [439, 293] width 58 height 58
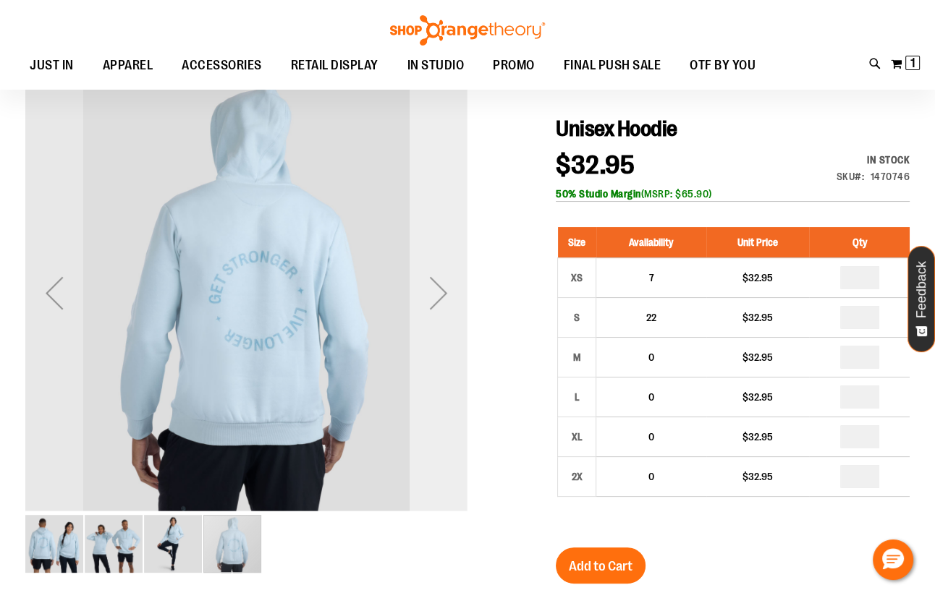
click at [454, 297] on div "Next" at bounding box center [439, 293] width 58 height 58
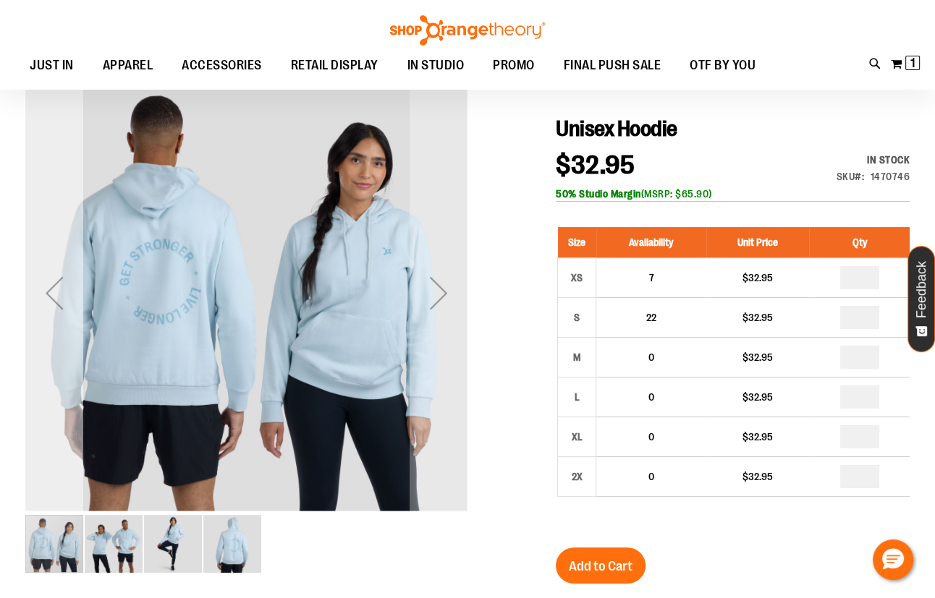
click at [54, 291] on div "Previous" at bounding box center [54, 293] width 58 height 58
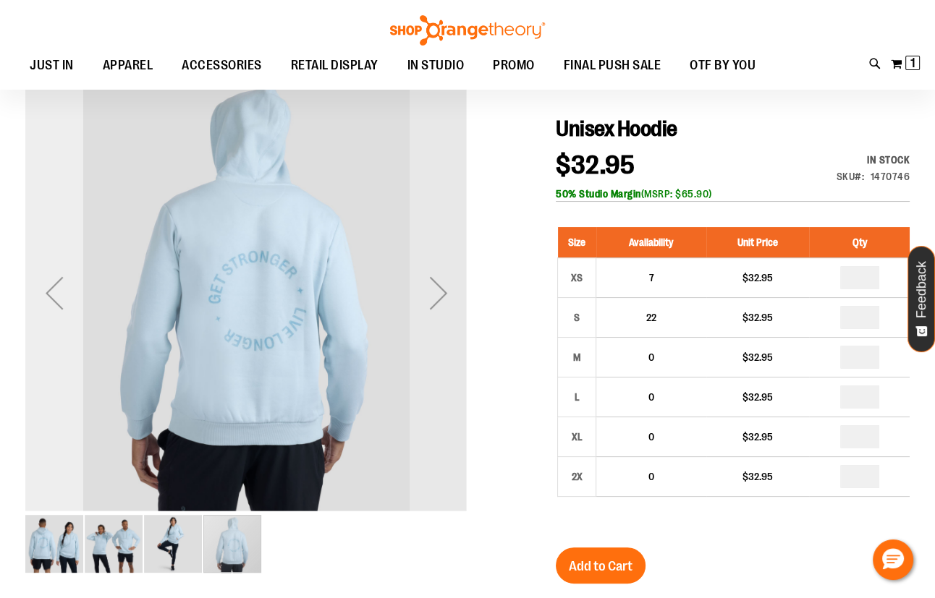
click at [54, 291] on div "Previous" at bounding box center [54, 293] width 58 height 58
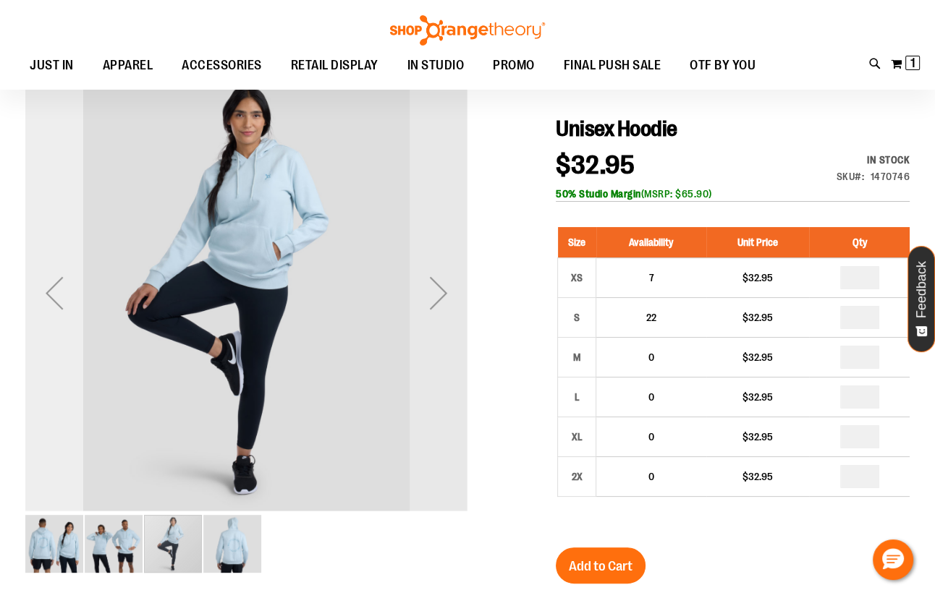
click at [51, 289] on div "Previous" at bounding box center [54, 293] width 58 height 58
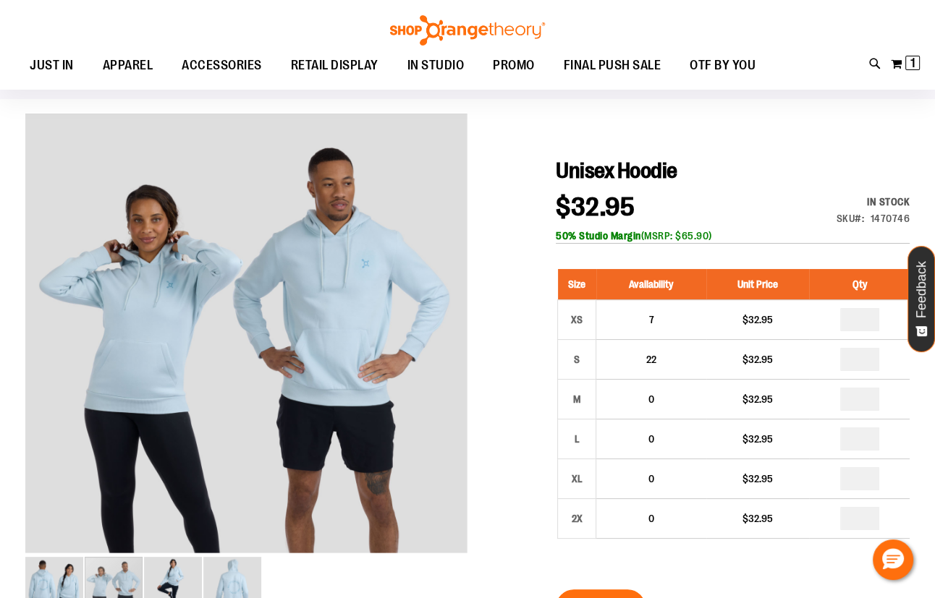
scroll to position [65, 0]
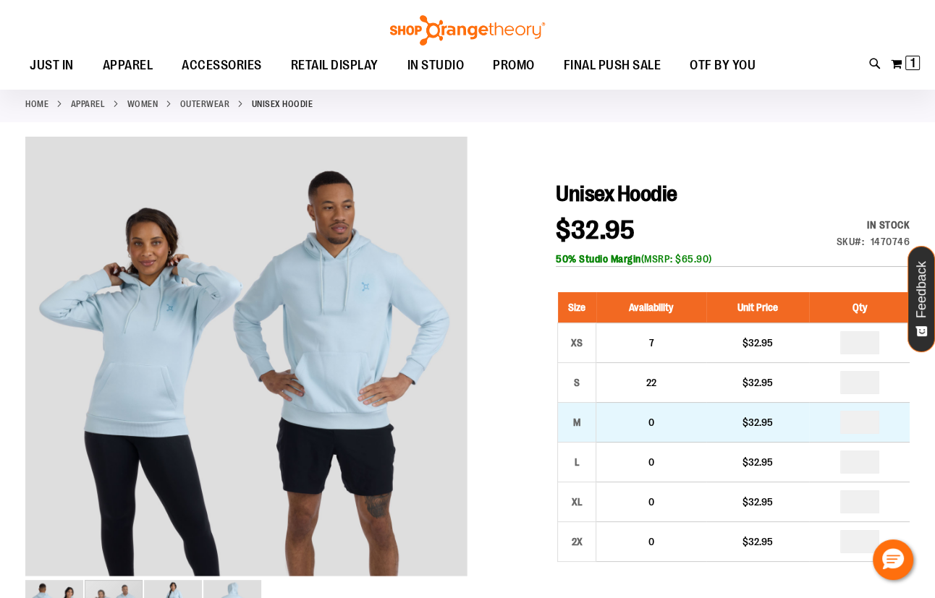
click at [759, 421] on div "$32.95" at bounding box center [757, 422] width 89 height 14
click at [695, 423] on td "0" at bounding box center [651, 423] width 110 height 40
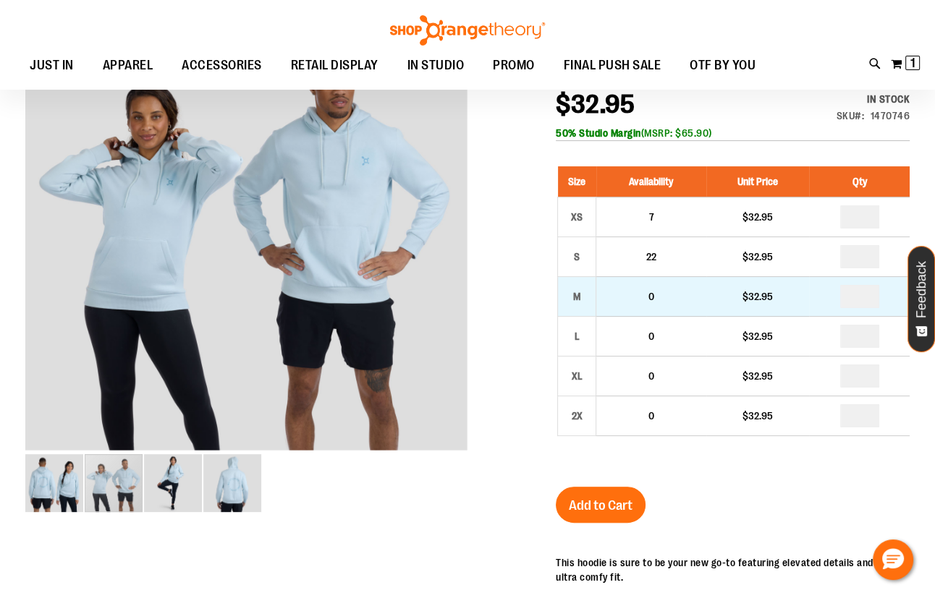
scroll to position [196, 0]
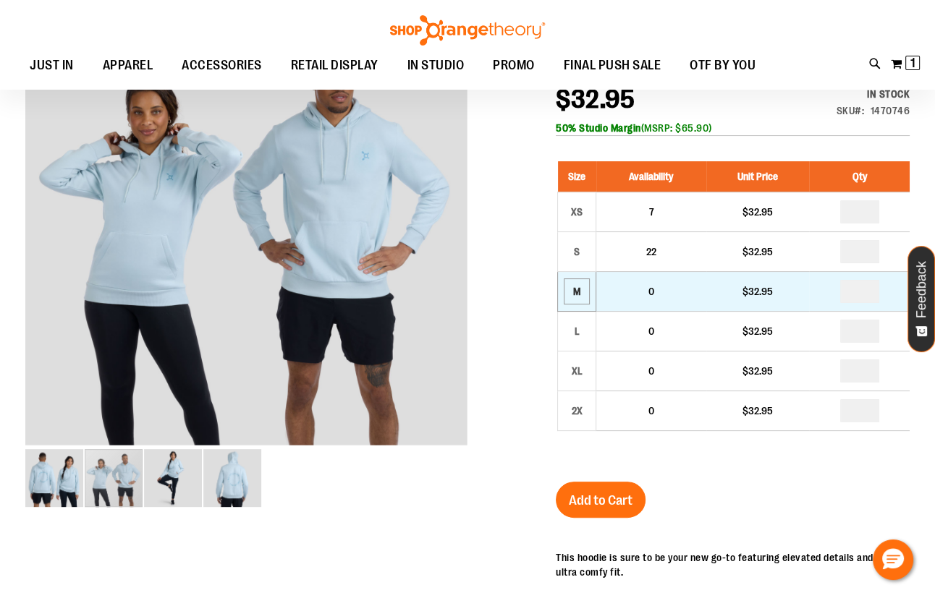
click at [574, 288] on div "M" at bounding box center [577, 292] width 22 height 22
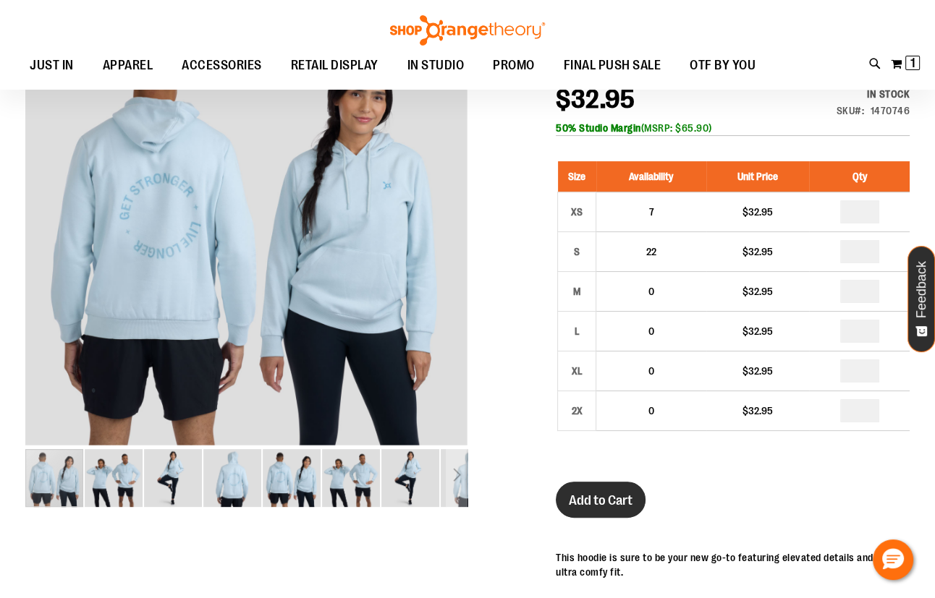
click at [606, 503] on span "Add to Cart" at bounding box center [601, 501] width 64 height 16
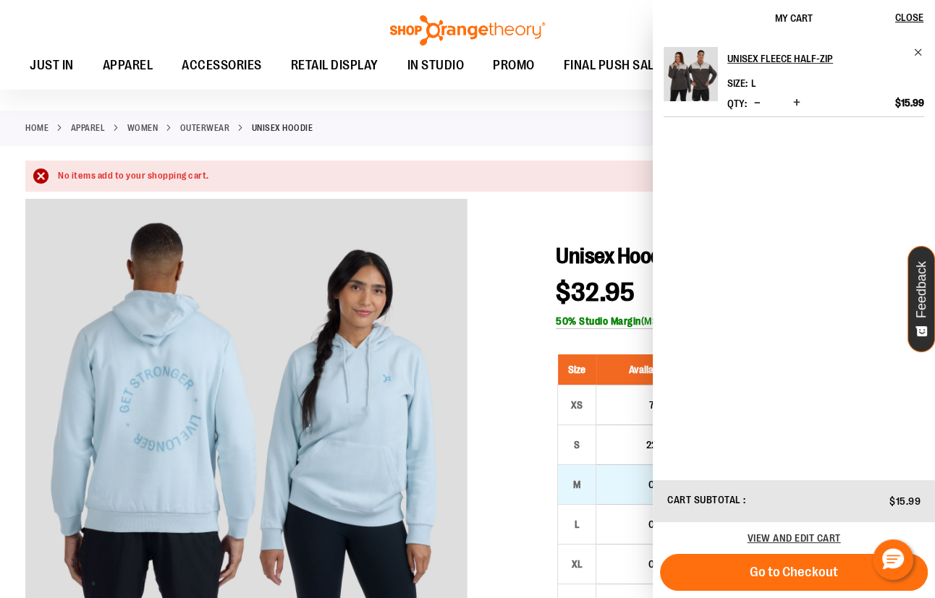
scroll to position [0, 0]
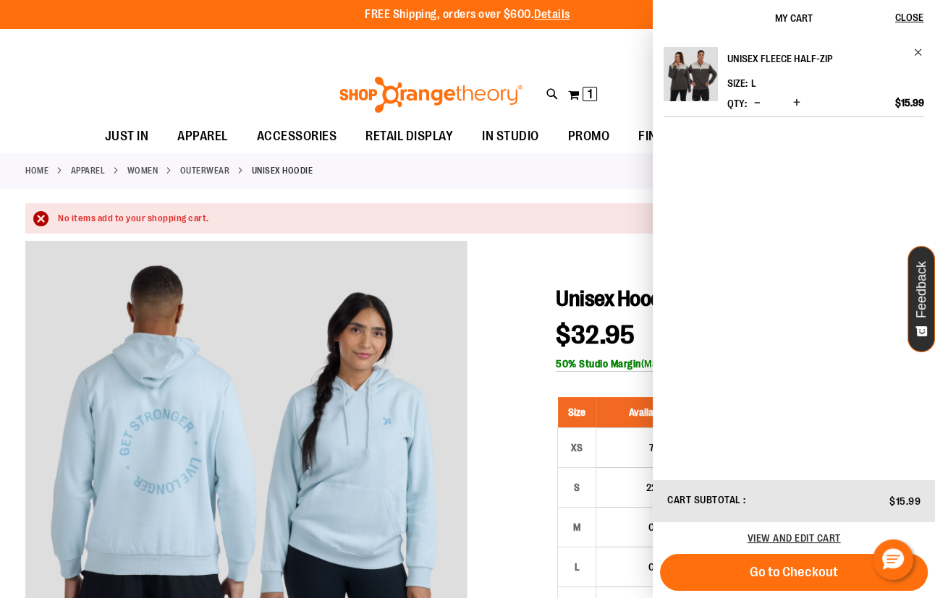
click at [774, 54] on h2 "Unisex Fleece Half-Zip" at bounding box center [815, 58] width 177 height 23
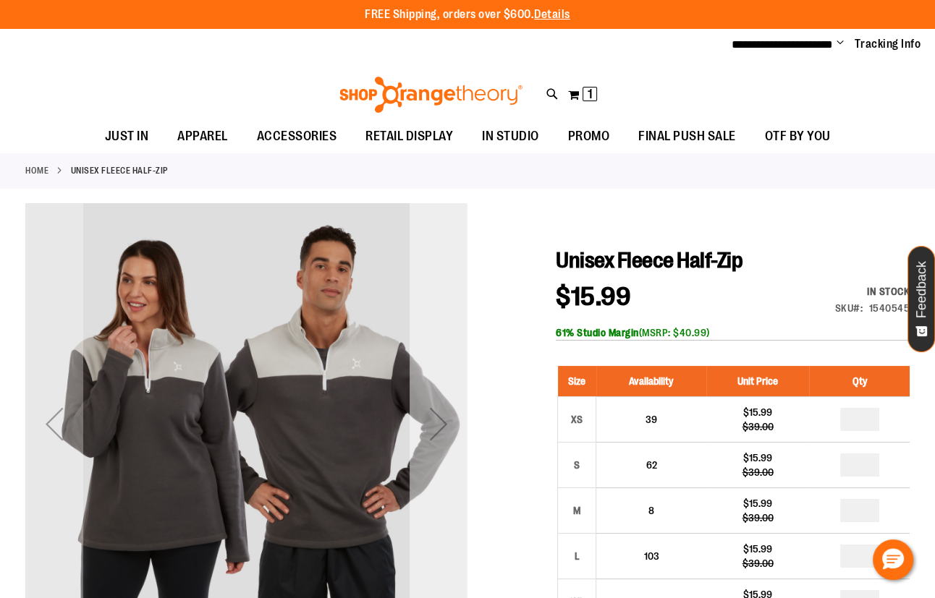
click at [417, 420] on div "Next" at bounding box center [439, 424] width 58 height 58
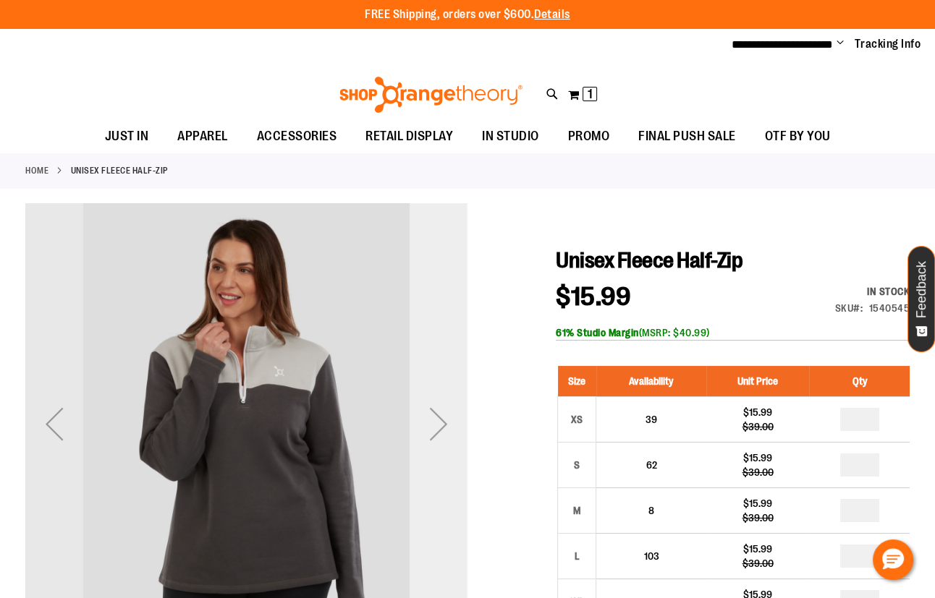
click at [417, 420] on div "Next" at bounding box center [439, 424] width 58 height 58
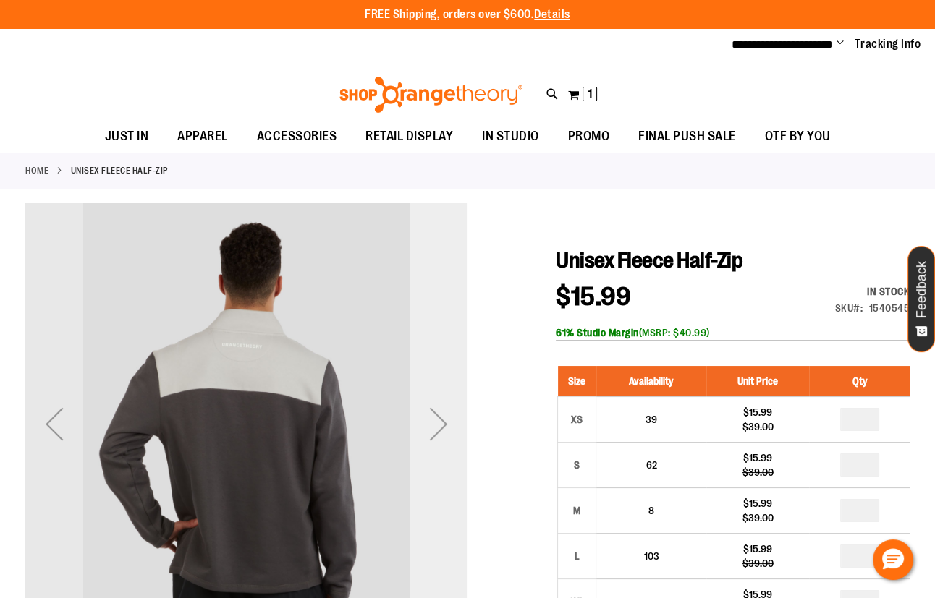
click at [417, 420] on div "Next" at bounding box center [439, 424] width 58 height 58
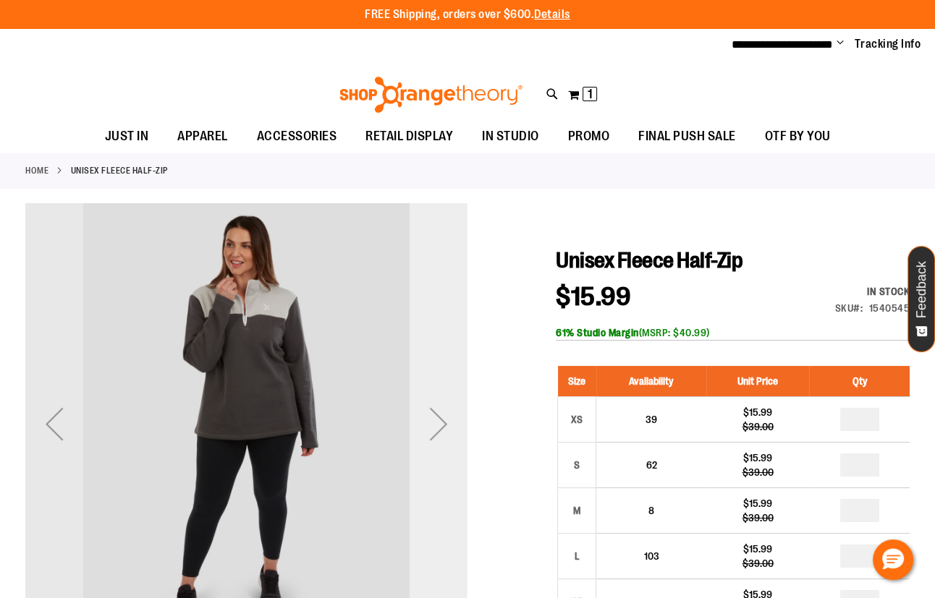
click at [421, 422] on div "Next" at bounding box center [439, 424] width 58 height 58
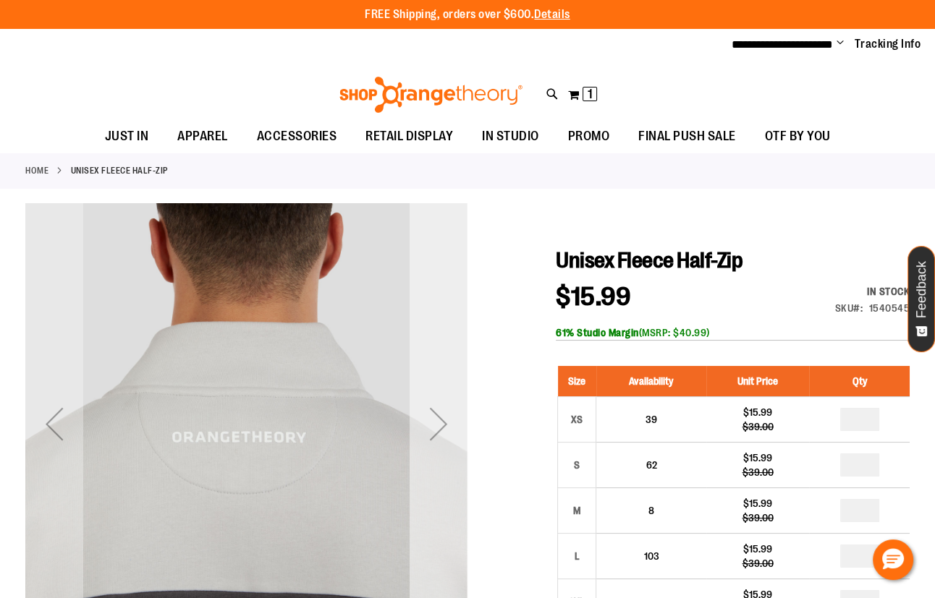
click at [425, 423] on div "Next" at bounding box center [439, 424] width 58 height 58
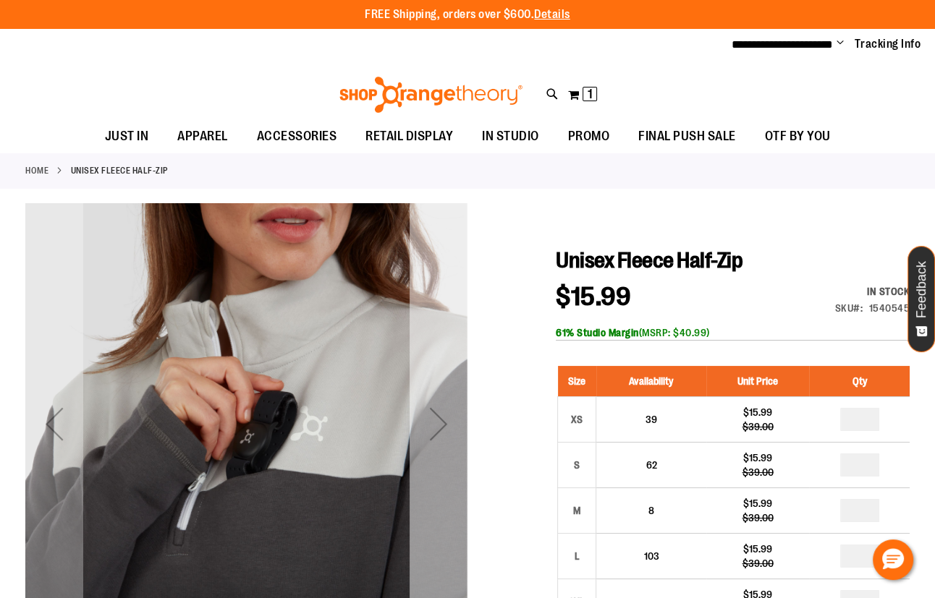
click at [429, 425] on div "Next" at bounding box center [439, 424] width 58 height 58
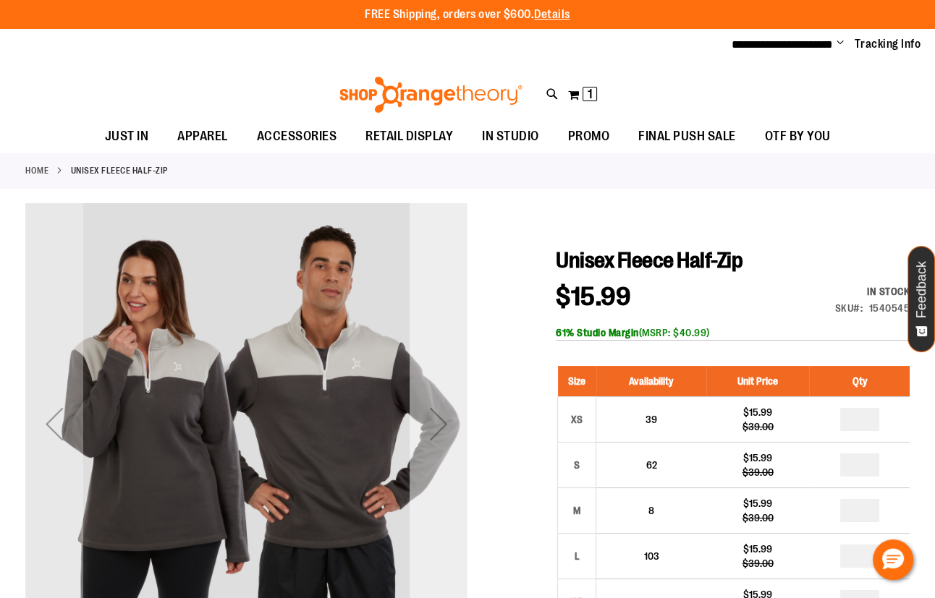
click at [429, 425] on div "Next" at bounding box center [439, 424] width 58 height 58
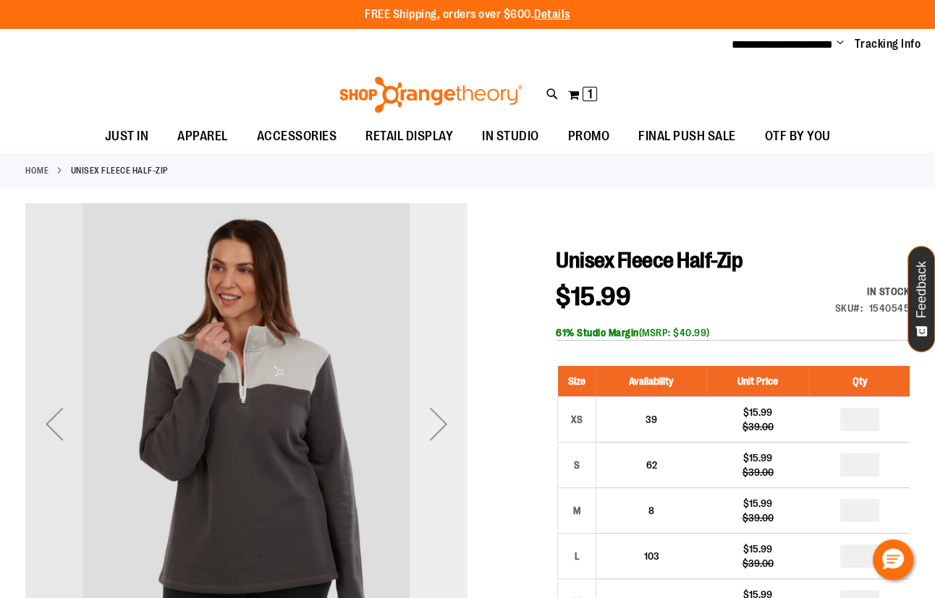
click at [429, 425] on div "Next" at bounding box center [439, 424] width 58 height 58
